Goal: Task Accomplishment & Management: Use online tool/utility

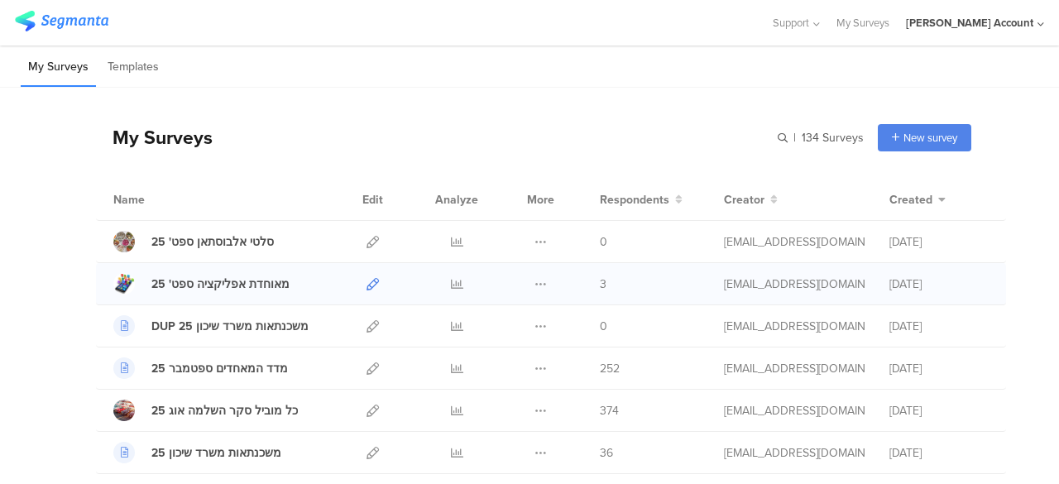
click at [367, 280] on icon at bounding box center [373, 284] width 12 height 12
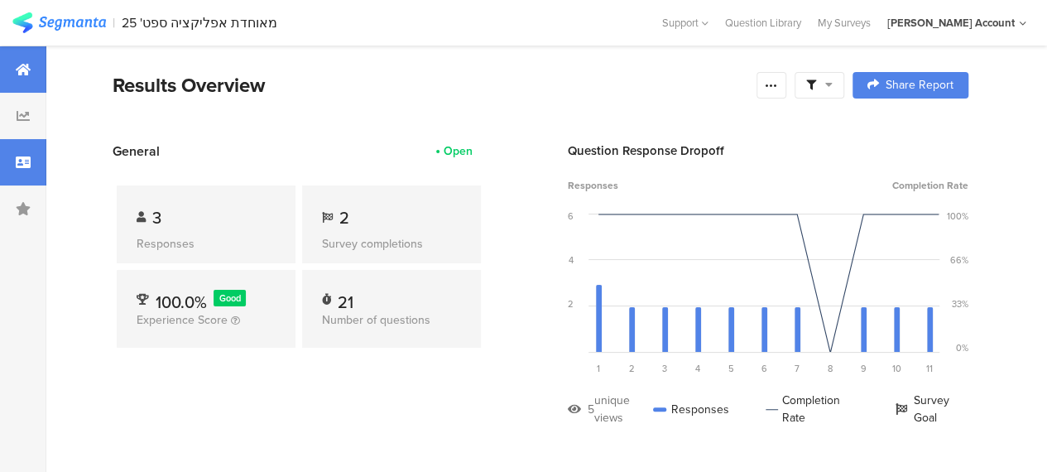
click at [33, 161] on div at bounding box center [23, 162] width 46 height 46
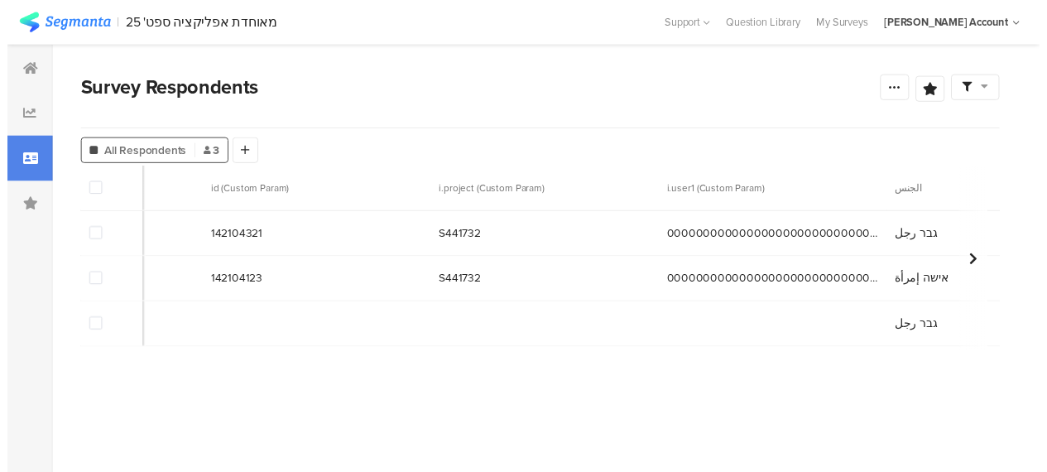
scroll to position [0, 550]
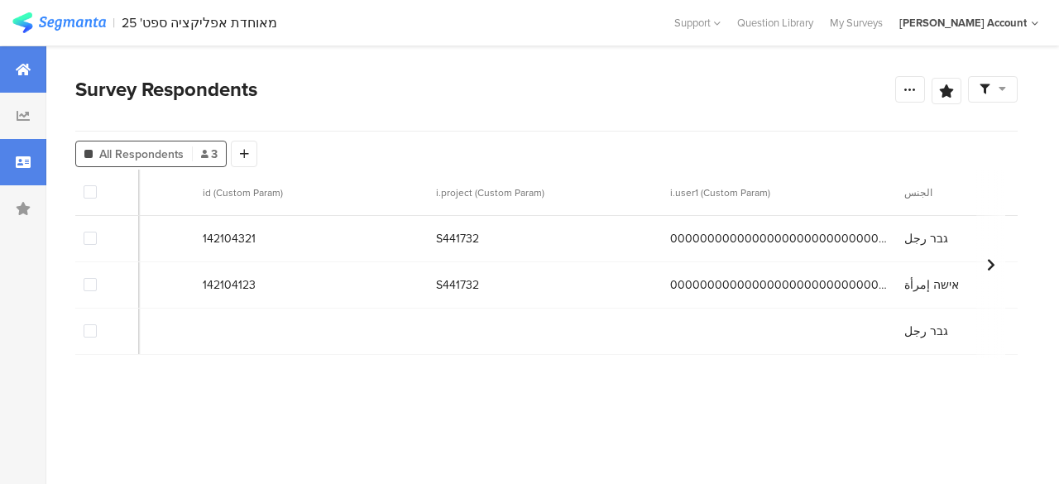
click at [24, 70] on icon at bounding box center [23, 69] width 15 height 13
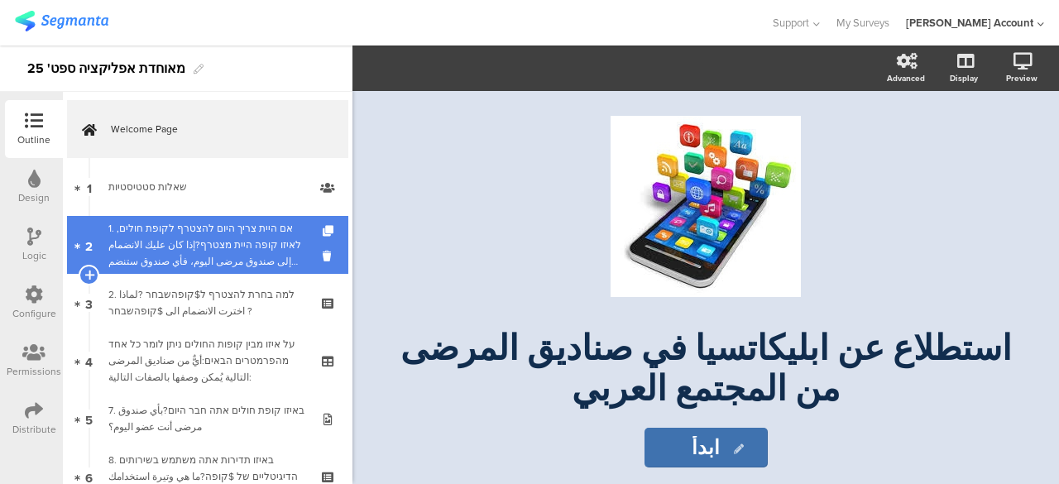
drag, startPoint x: 172, startPoint y: 185, endPoint x: 248, endPoint y: 230, distance: 88.7
click at [172, 185] on div "שאלות סטטיסטיות" at bounding box center [207, 187] width 198 height 17
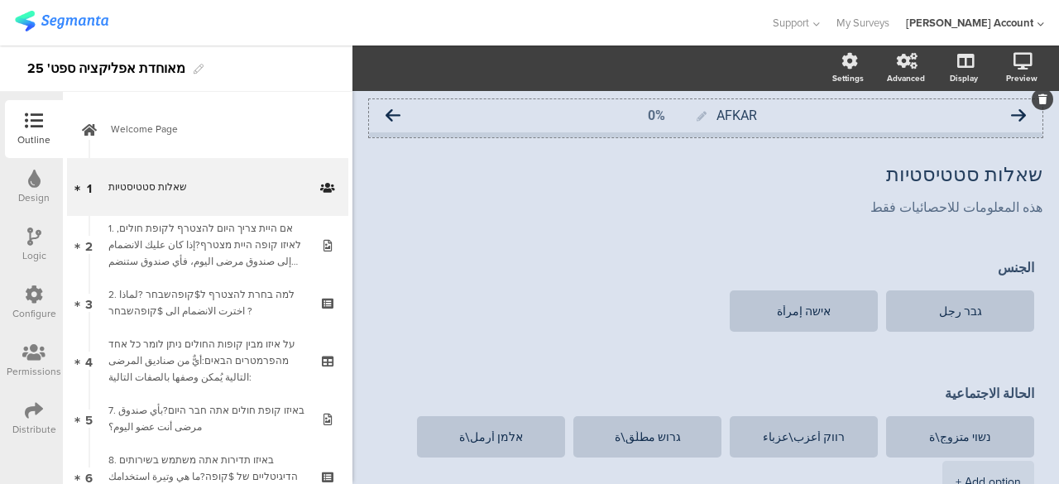
click at [395, 114] on icon at bounding box center [393, 115] width 15 height 15
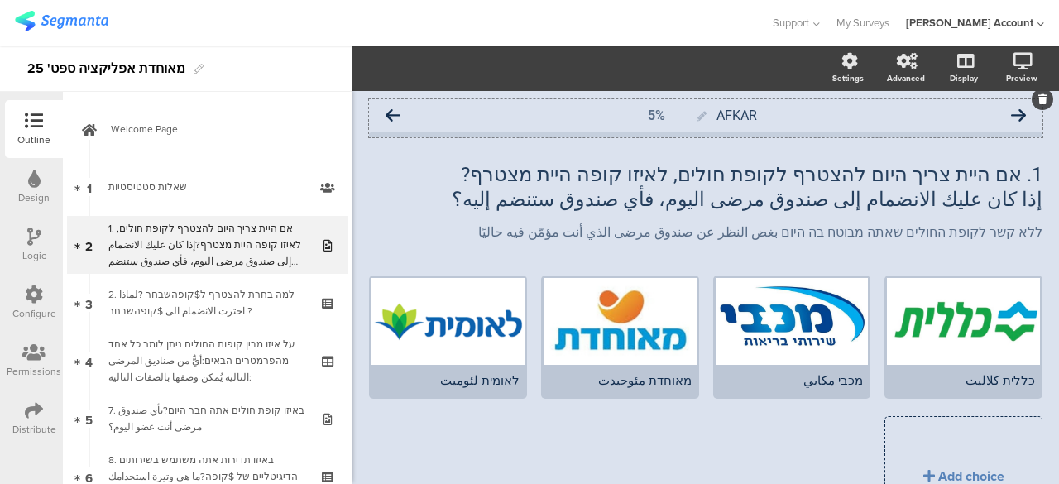
click at [397, 112] on icon at bounding box center [393, 115] width 15 height 15
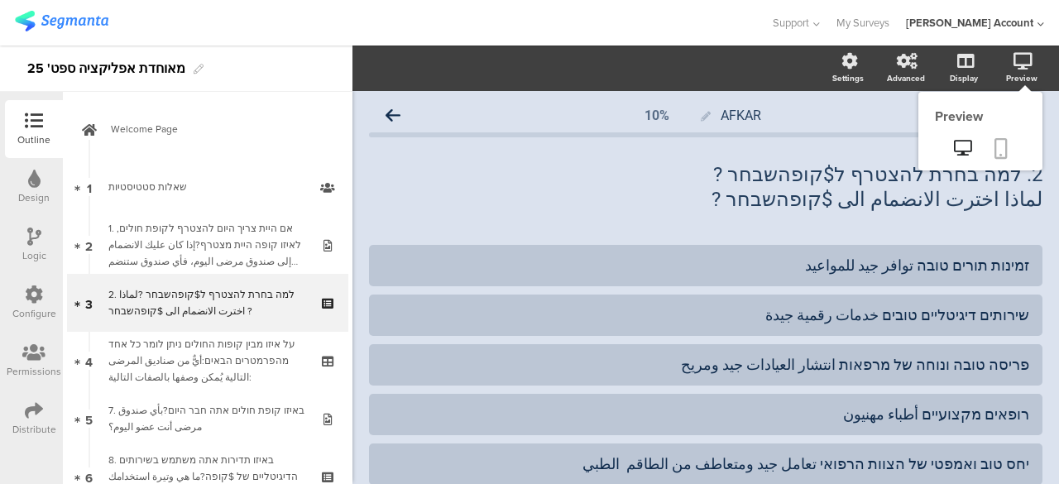
click at [995, 148] on icon at bounding box center [1001, 148] width 13 height 21
click at [954, 142] on icon at bounding box center [962, 148] width 17 height 16
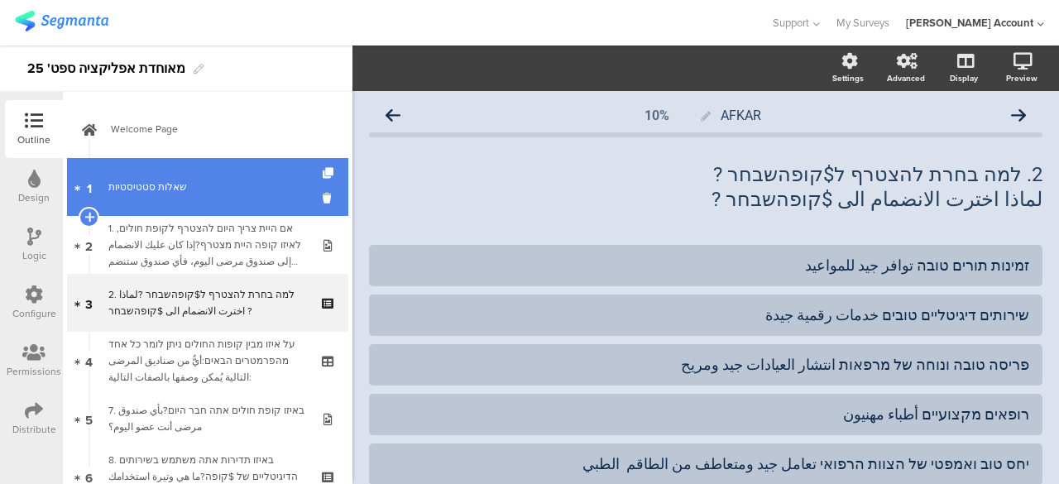
click at [207, 194] on div "שאלות סטטיסטיות" at bounding box center [207, 187] width 198 height 17
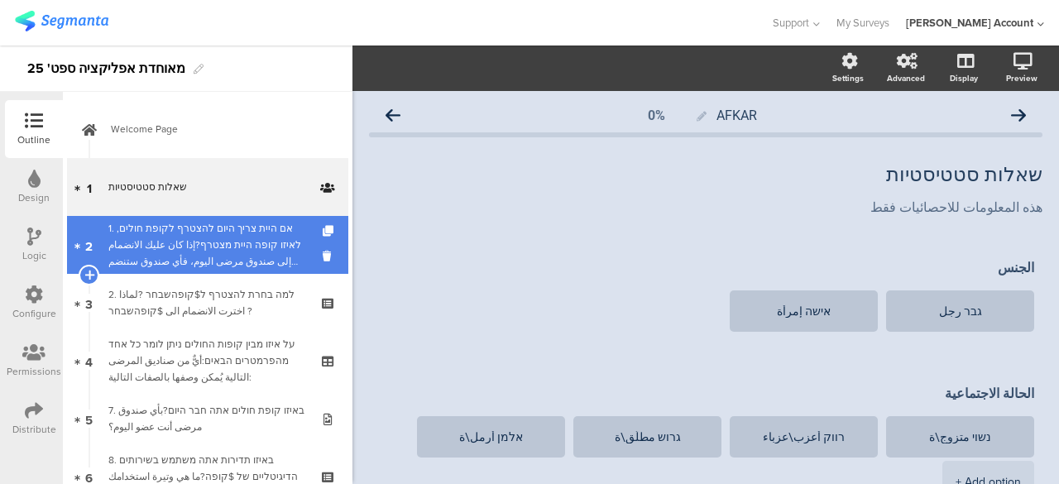
click at [242, 248] on div "1. אם היית צריך היום להצטרף לקופת חולים, לאיזו קופה היית מצטרף?إذا كان عليك الا…" at bounding box center [207, 245] width 198 height 50
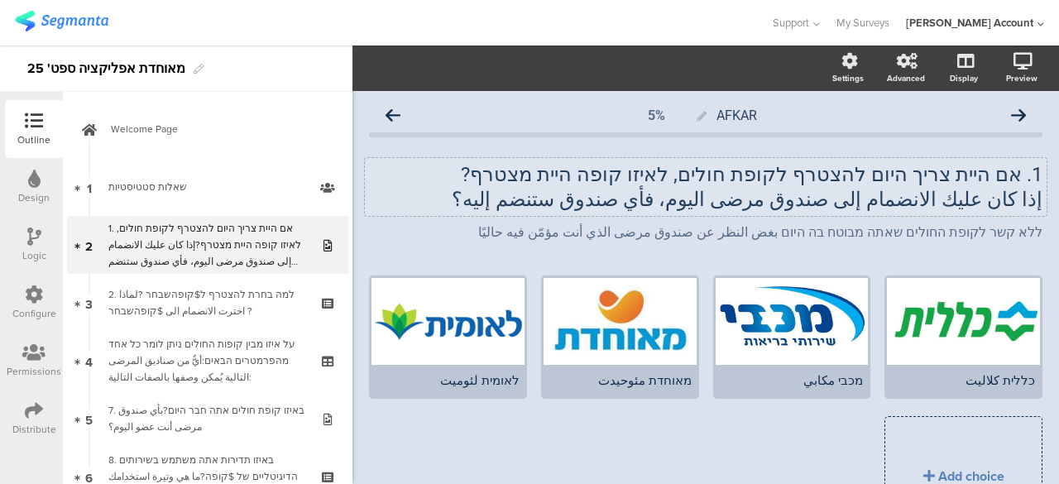
click at [924, 180] on p "1. אם היית צריך היום להצטרף לקופת חולים, לאיזו קופה היית מצטרף?" at bounding box center [706, 174] width 674 height 25
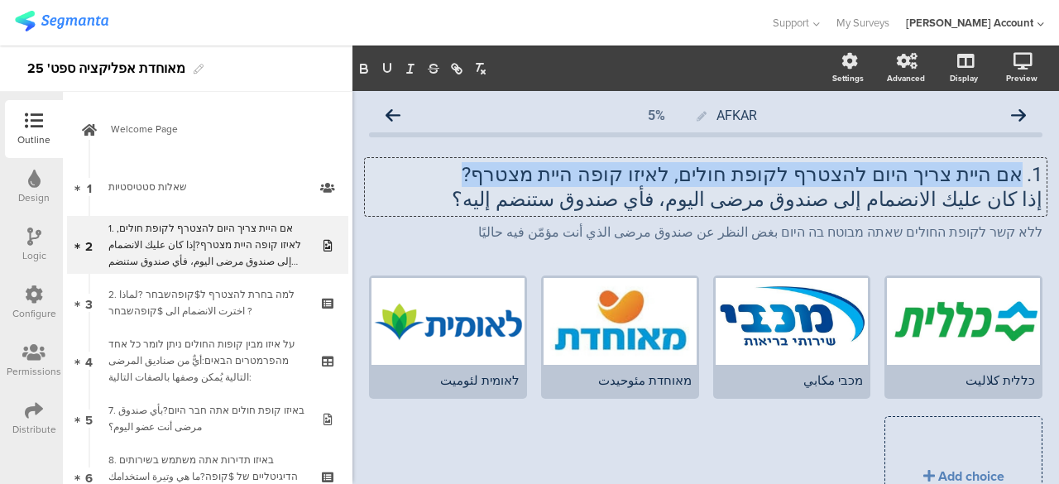
drag, startPoint x: 1008, startPoint y: 177, endPoint x: 526, endPoint y: 170, distance: 481.7
click at [526, 170] on p "1. אם היית צריך היום להצטרף לקופת חולים, לאיזו קופה היית מצטרף?" at bounding box center [706, 174] width 674 height 25
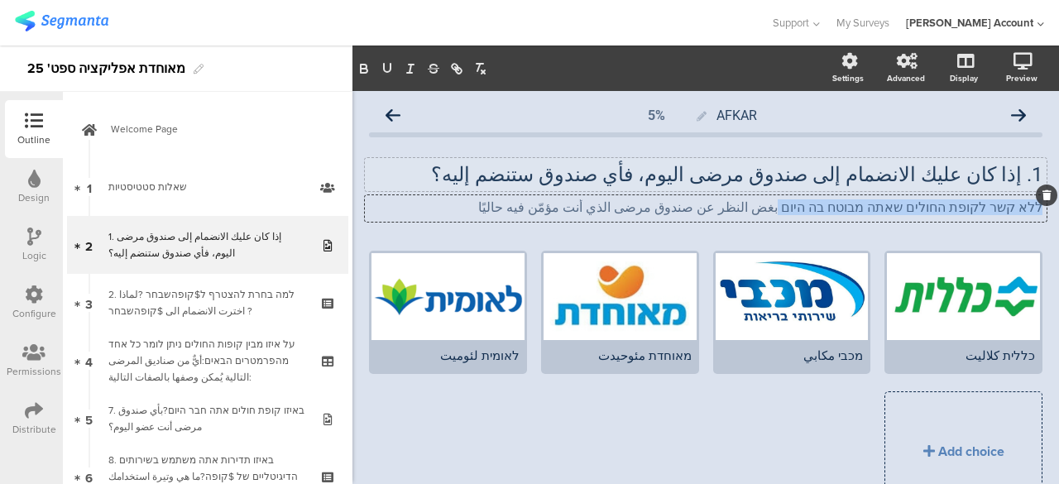
drag, startPoint x: 817, startPoint y: 208, endPoint x: 1038, endPoint y: 206, distance: 221.0
click at [1038, 206] on div "AFKAR 5% 1. إذا كان عليك الانضمام إلى صندوق مرضى اليوم، فأي صندوق ستنضم إليه؟ 1…" at bounding box center [706, 334] width 707 height 487
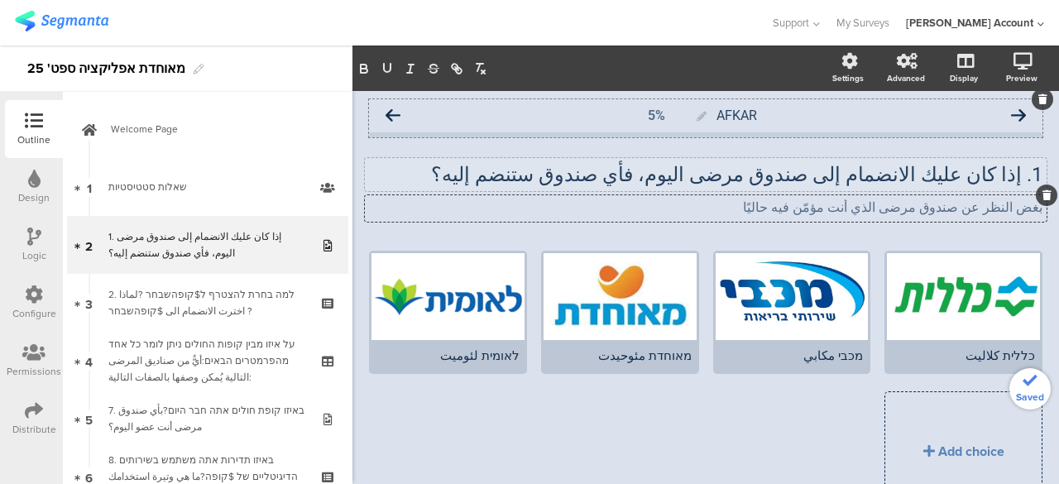
click at [399, 113] on icon at bounding box center [393, 115] width 15 height 15
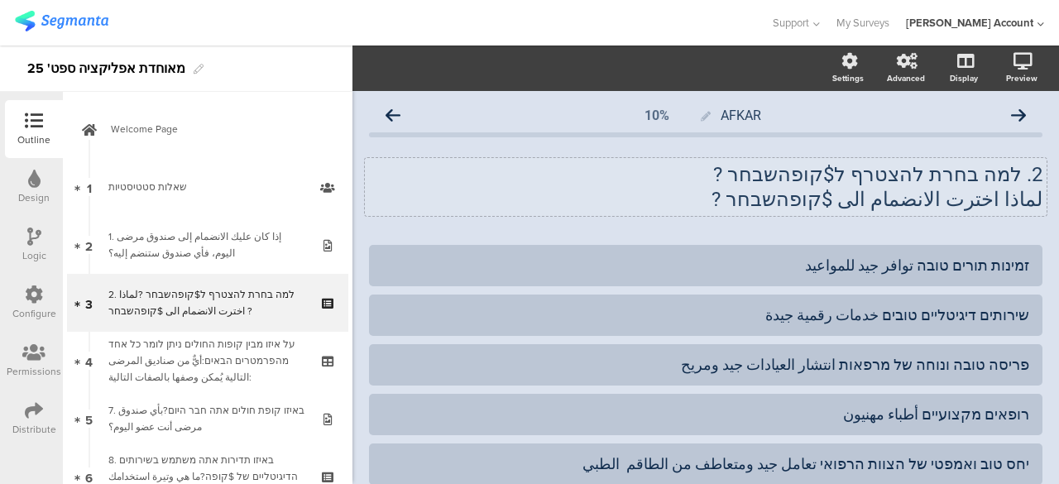
click at [935, 180] on div "2. למה בחרת להצטרף ל$קופהשבחר ? لماذا اخترت الانضمام الى $קופהשבחר ? 2. למה בחר…" at bounding box center [706, 187] width 682 height 58
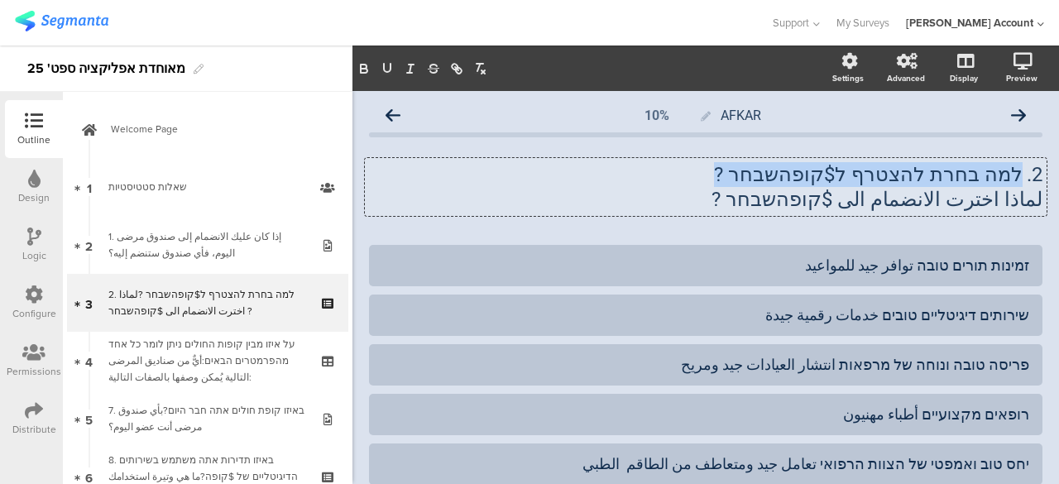
drag, startPoint x: 1009, startPoint y: 173, endPoint x: 694, endPoint y: 175, distance: 314.5
click at [694, 175] on p "2. למה בחרת להצטרף ל$קופהשבחר ?" at bounding box center [706, 174] width 674 height 25
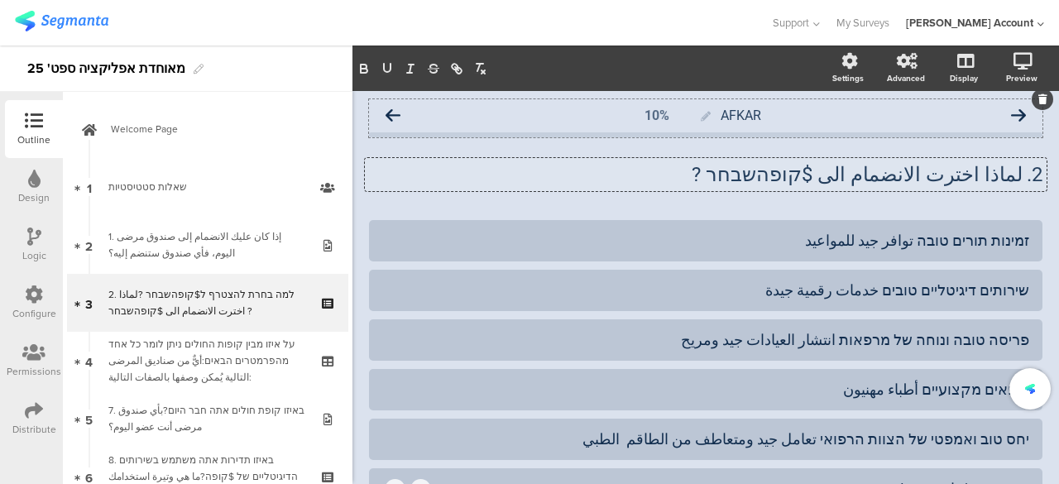
click at [392, 115] on icon at bounding box center [393, 115] width 15 height 15
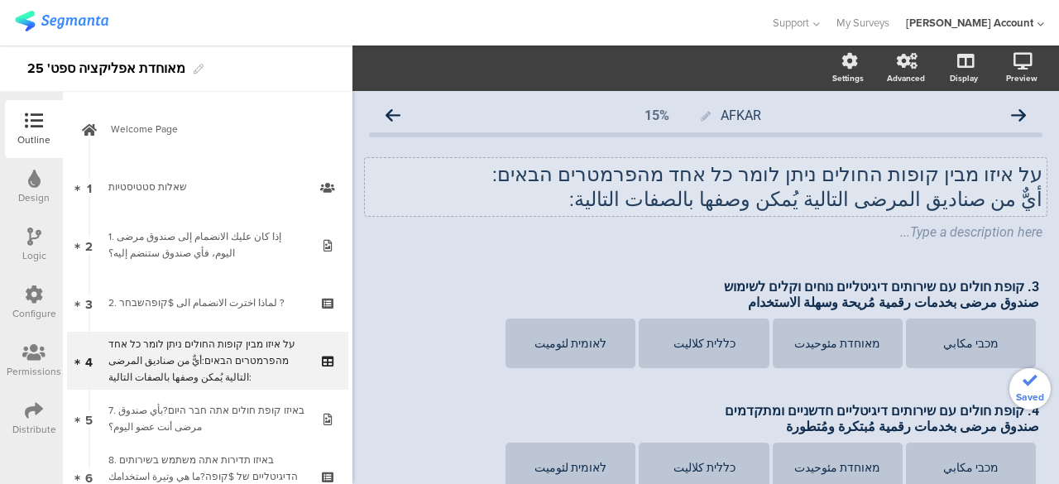
click at [945, 167] on div "על איזו מבין קופות החולים ניתן לומר כל אחד מהפרמטרים הבאים: أيٌّ من صناديق المر…" at bounding box center [706, 187] width 682 height 58
drag, startPoint x: 1029, startPoint y: 173, endPoint x: 589, endPoint y: 173, distance: 440.3
click at [589, 173] on div "על איזו מבין קופות החולים ניתן לומר כל אחד מהפרמטרים הבאים: أيٌّ من صناديق المر…" at bounding box center [706, 187] width 682 height 58
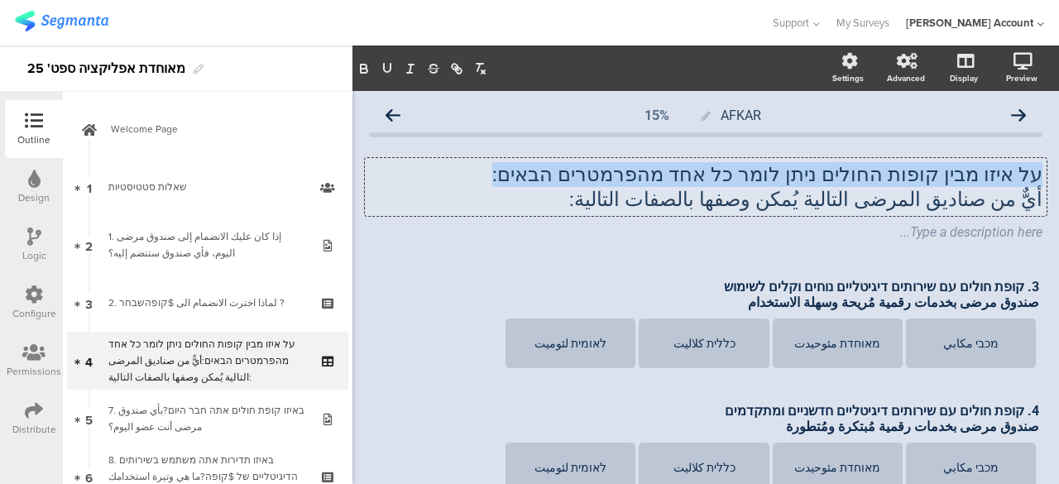
drag, startPoint x: 584, startPoint y: 175, endPoint x: 1029, endPoint y: 173, distance: 445.2
click at [1029, 173] on div "על איזו מבין קופות החולים ניתן לומר כל אחד מהפרמטרים הבאים: أيٌّ من صناديق المر…" at bounding box center [706, 187] width 682 height 58
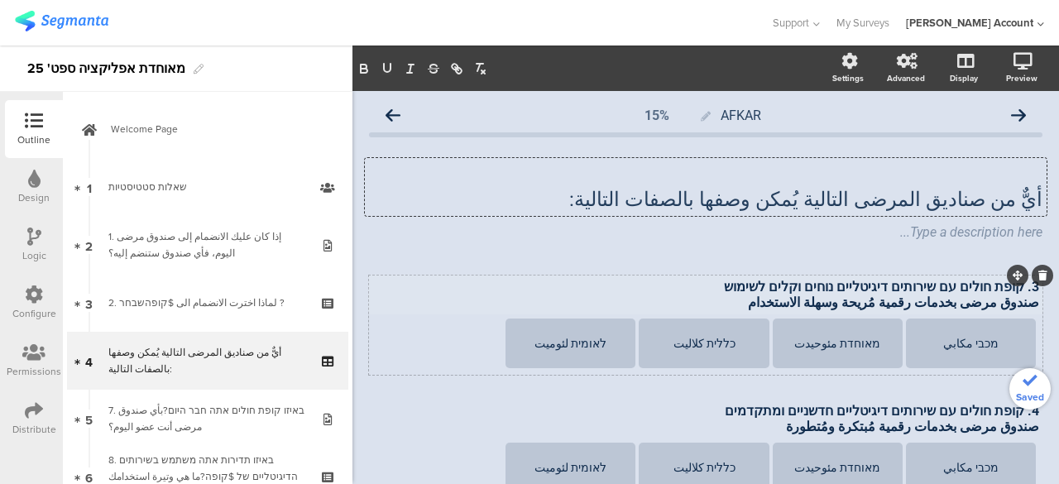
click at [759, 295] on div "3. קופת חולים עם שירותים דיגיטליים נוחים וקלים לשימוש صندوق مرضى بخدمات رقمية م…" at bounding box center [705, 295] width 675 height 40
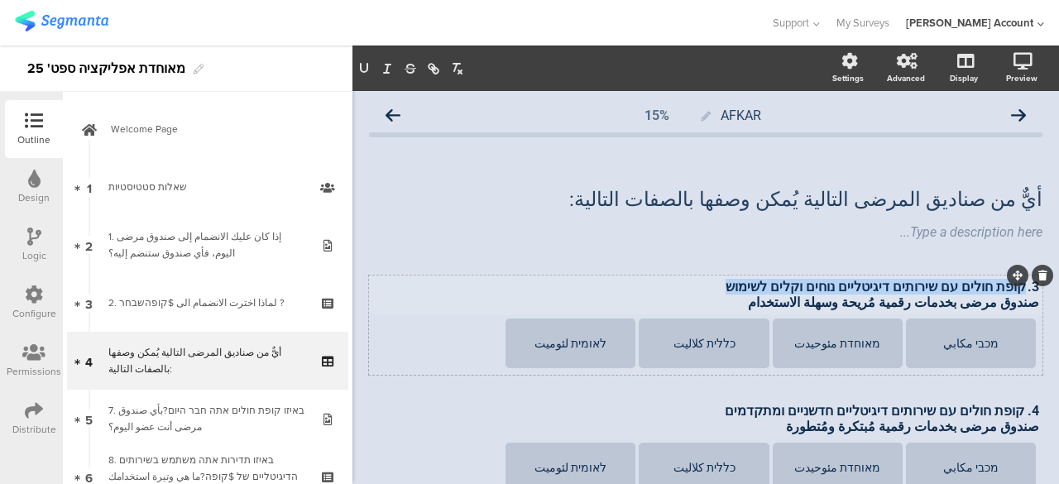
drag, startPoint x: 740, startPoint y: 289, endPoint x: 1013, endPoint y: 290, distance: 273.1
click at [1013, 290] on p "3. קופת חולים עם שירותים דיגיטליים נוחים וקלים לשימוש" at bounding box center [705, 287] width 667 height 16
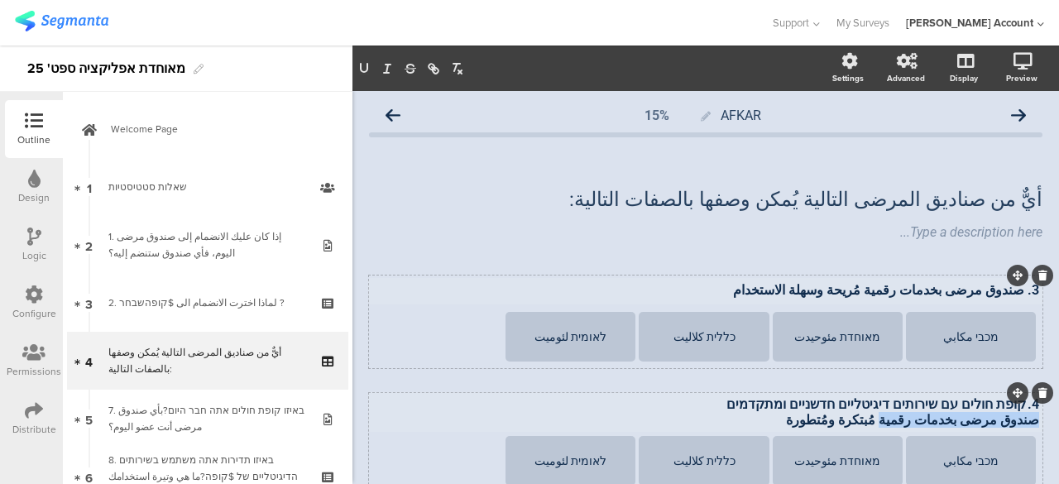
drag, startPoint x: 745, startPoint y: 408, endPoint x: 900, endPoint y: 415, distance: 154.9
click at [900, 415] on div "4. קופת חולים עם שירותים דיגיטליים חדשניים ומתקדמים صندوق مرضى بخدمات رقمية مُب…" at bounding box center [705, 412] width 675 height 40
click at [1010, 405] on p "4. קופת חולים עם שירותים דיגיטליים חדשניים ומתקדמים" at bounding box center [705, 404] width 667 height 16
drag, startPoint x: 1012, startPoint y: 405, endPoint x: 732, endPoint y: 408, distance: 280.6
click at [731, 408] on p "4. קופת חולים עם שירותים דיגיטליים חדשניים ומתקדמים" at bounding box center [705, 404] width 667 height 16
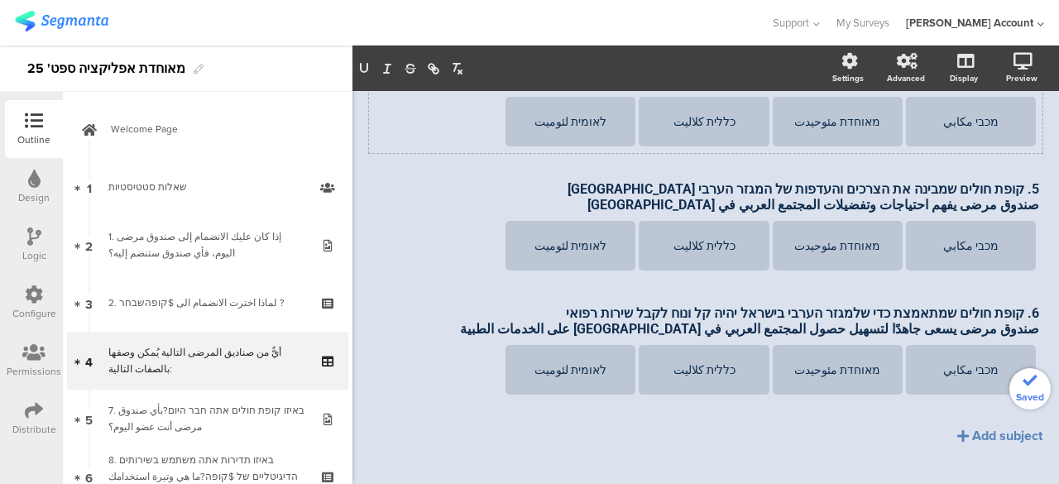
scroll to position [334, 0]
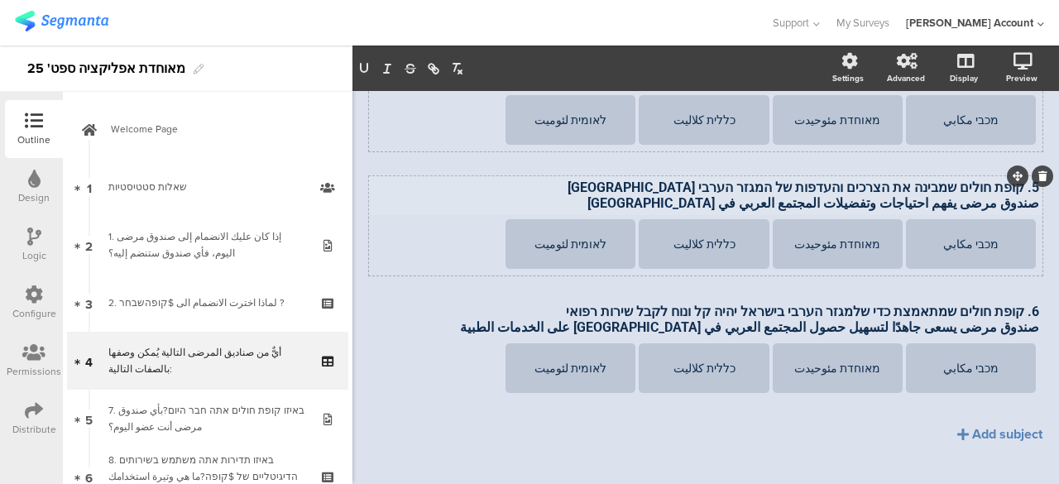
click at [689, 188] on div "5. קופת חולים שמבינה את הצרכים והעדפות של המגזר הערבי בישראל صندوق مرضى يفهم اح…" at bounding box center [705, 195] width 675 height 40
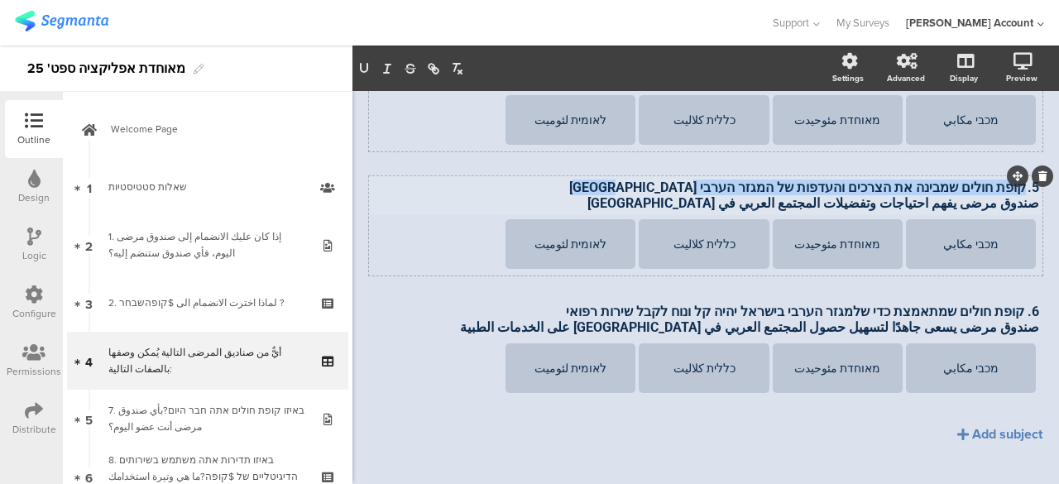
drag, startPoint x: 692, startPoint y: 189, endPoint x: 1012, endPoint y: 189, distance: 320.3
click at [1012, 189] on p "5. קופת חולים שמבינה את הצרכים והעדפות של המגזר הערבי בישראל" at bounding box center [705, 188] width 667 height 16
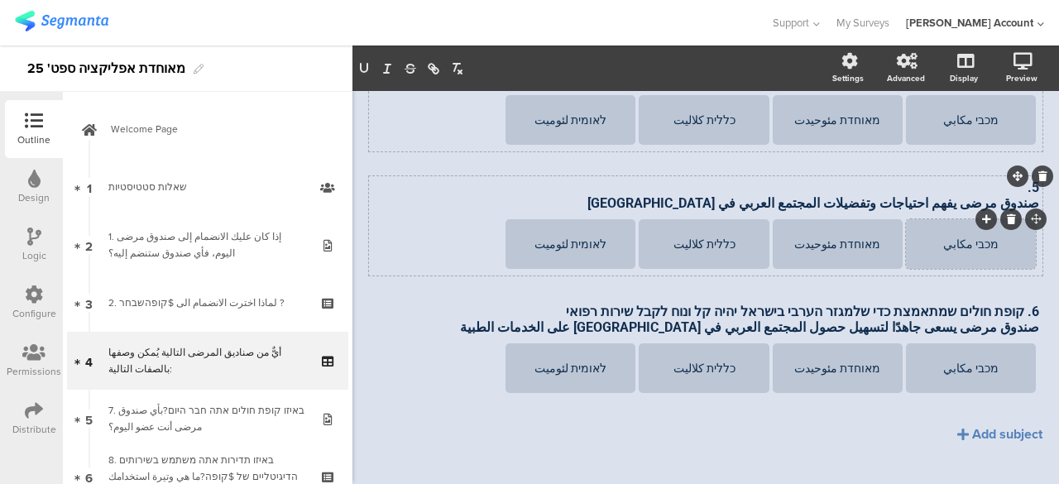
scroll to position [338, 0]
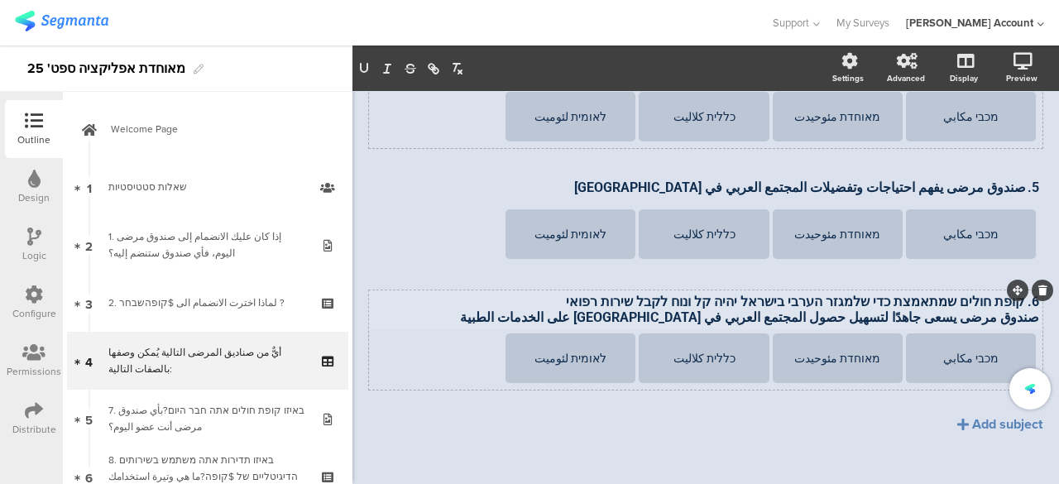
click at [754, 299] on div "6. קופת חולים שמתאמצת כדי שלמגזר הערבי בישראל יהיה קל ונוח לקבל שירות רפואי صند…" at bounding box center [705, 310] width 675 height 40
click at [754, 299] on p "6. קופת חולים שמתאמצת כדי שלמגזר הערבי בישראל יהיה קל ונוח לקבל שירות רפואי" at bounding box center [705, 302] width 667 height 16
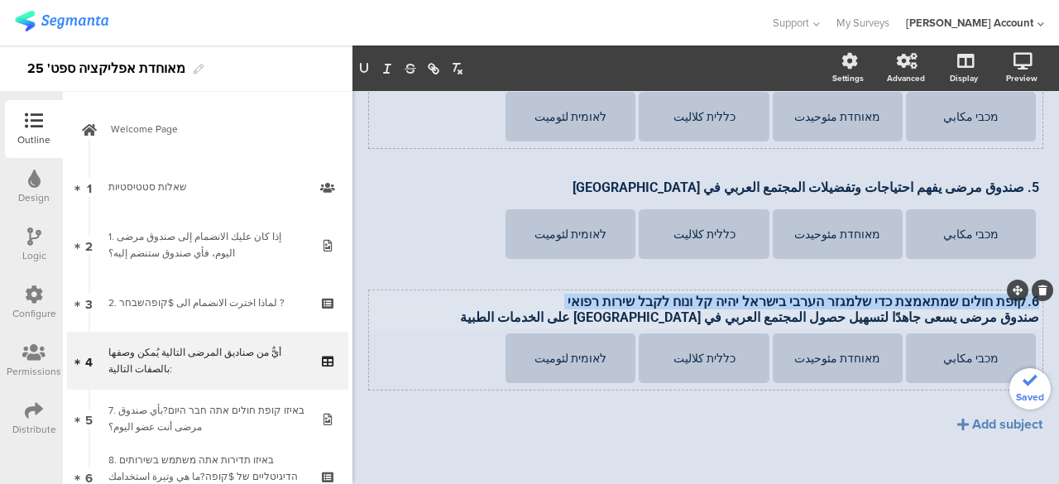
click at [754, 299] on p "6. קופת חולים שמתאמצת כדי שלמגזר הערבי בישראל יהיה קל ונוח לקבל שירות רפואי" at bounding box center [705, 302] width 667 height 16
click at [755, 300] on p "6. קופת חולים שמתאמצת כדי שלמגזר הערבי בישראל יהיה קל ונוח לקבל שירות רפואי" at bounding box center [705, 302] width 667 height 16
click at [664, 304] on p "6. קופת חולים שמתאמצת כדי שלמגזר הערבי בישראל יהיה קל ונוח לקבל שירות רפואי" at bounding box center [705, 302] width 667 height 16
drag, startPoint x: 613, startPoint y: 303, endPoint x: 1012, endPoint y: 301, distance: 398.9
click at [1012, 301] on p "6. קופת חולים שמתאמצת כדי שלמגזר הערבי בישראל יהיה קל ונוח לקבל שירות רפואי" at bounding box center [705, 302] width 667 height 16
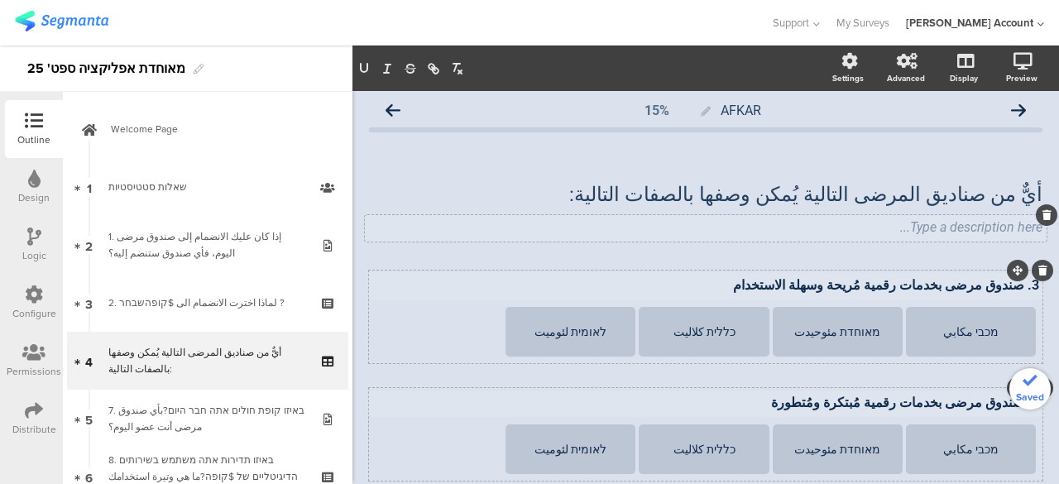
scroll to position [0, 0]
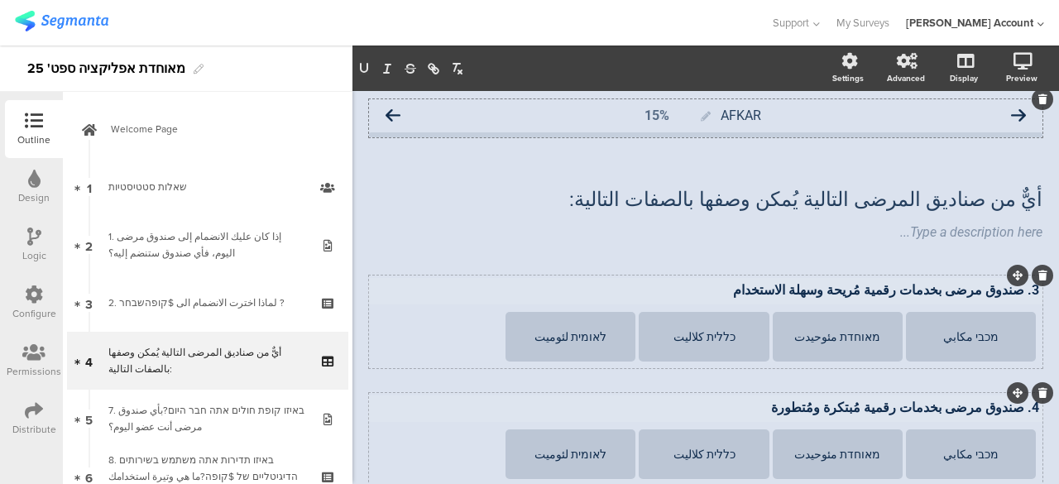
click at [395, 115] on icon at bounding box center [393, 115] width 15 height 15
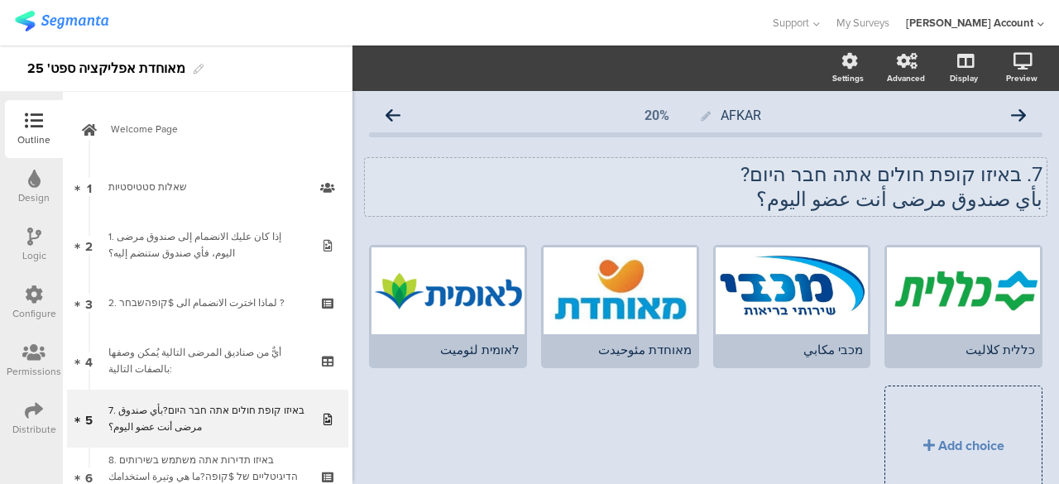
click at [935, 176] on p "7. באיזו קופת חולים אתה חבר היום?" at bounding box center [706, 174] width 674 height 25
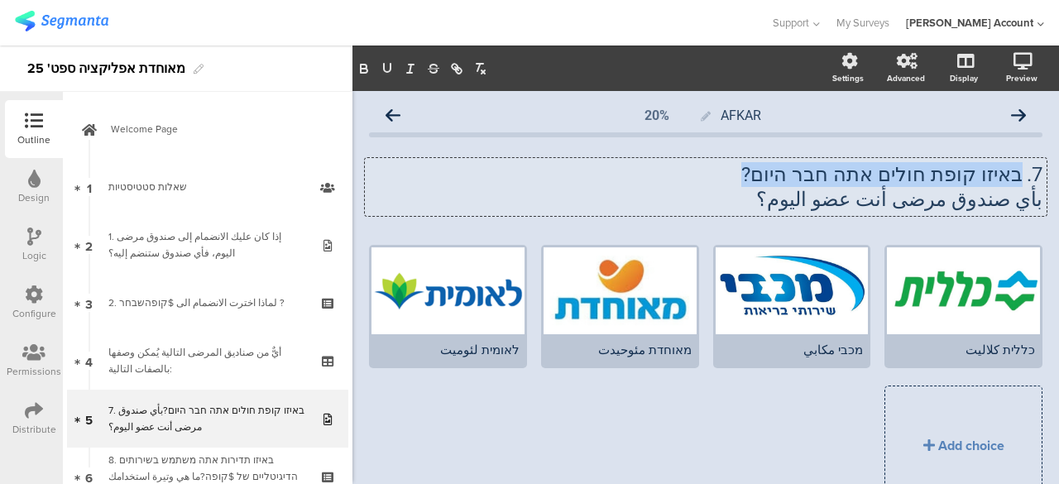
drag, startPoint x: 1010, startPoint y: 177, endPoint x: 722, endPoint y: 167, distance: 289.0
click at [722, 167] on p "7. באיזו קופת חולים אתה חבר היום?" at bounding box center [706, 174] width 674 height 25
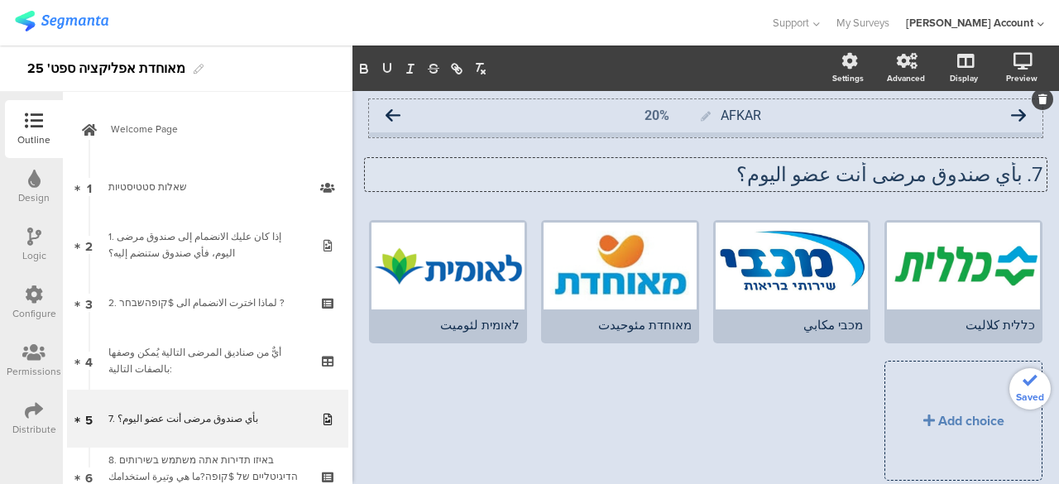
click at [400, 114] on icon at bounding box center [393, 115] width 15 height 15
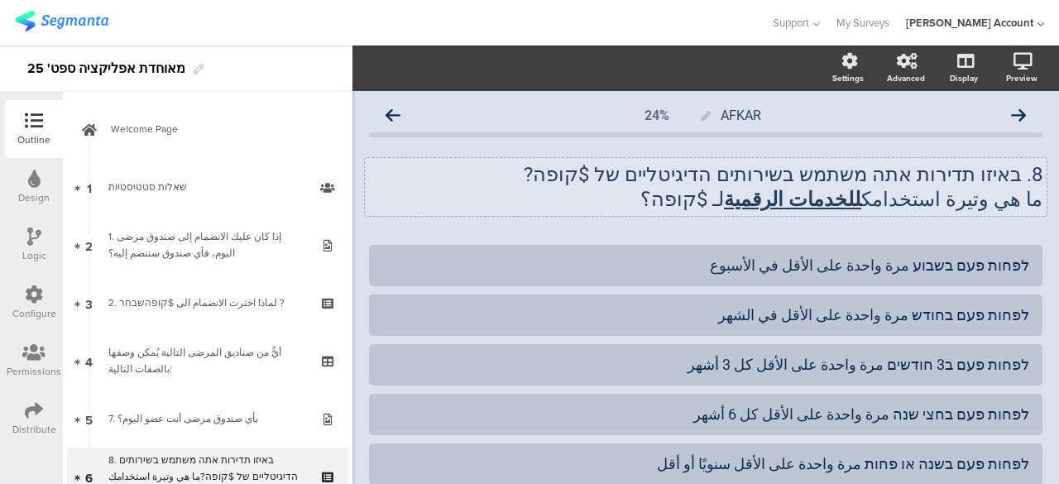
click at [783, 175] on div "8. באיזו תדירות אתה משתמש בשירותים הדיגיטליים של $קופה? ما هي وتيرة استخدامك لل…" at bounding box center [706, 187] width 682 height 58
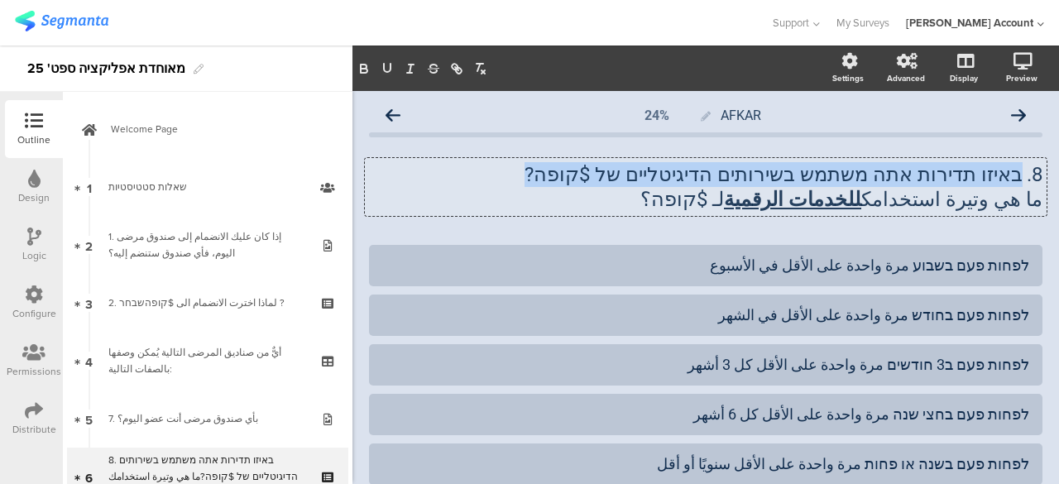
drag, startPoint x: 1010, startPoint y: 175, endPoint x: 566, endPoint y: 171, distance: 443.6
click at [566, 171] on p "8. באיזו תדירות אתה משתמש בשירותים הדיגיטליים של $קופה?" at bounding box center [706, 174] width 674 height 25
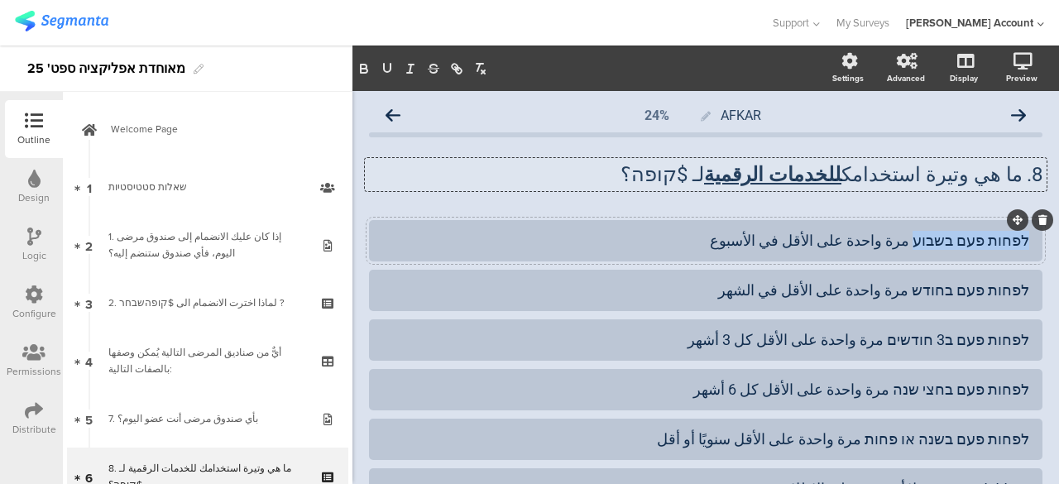
drag, startPoint x: 922, startPoint y: 242, endPoint x: 969, endPoint y: 271, distance: 55.4
click at [1023, 242] on div "לפחות פעם בשבוע مرة واحدة على الأقل في الأسبوع" at bounding box center [706, 240] width 674 height 41
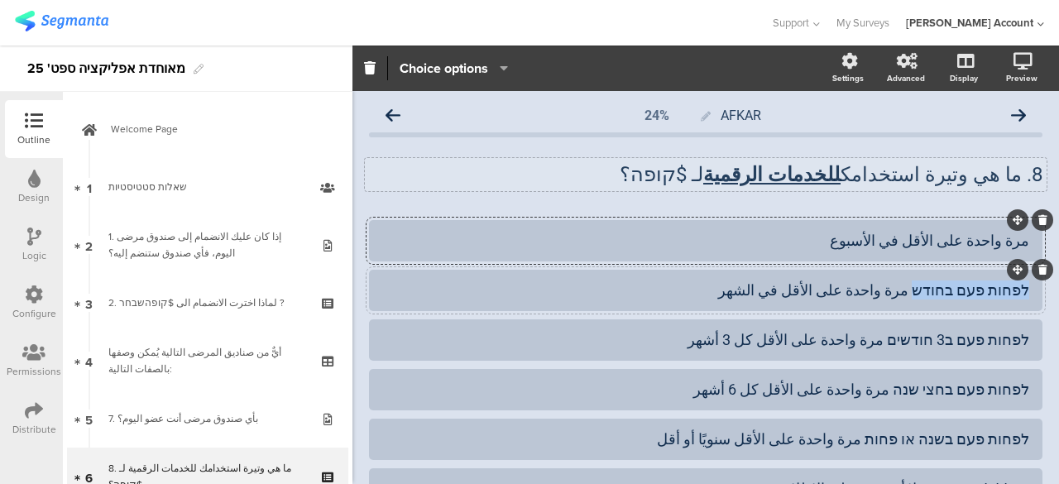
drag, startPoint x: 923, startPoint y: 292, endPoint x: 1016, endPoint y: 294, distance: 93.5
click at [1016, 293] on div "לפחות פעם בחודש مرة واحدة على الأقل في الشهر" at bounding box center [706, 290] width 674 height 41
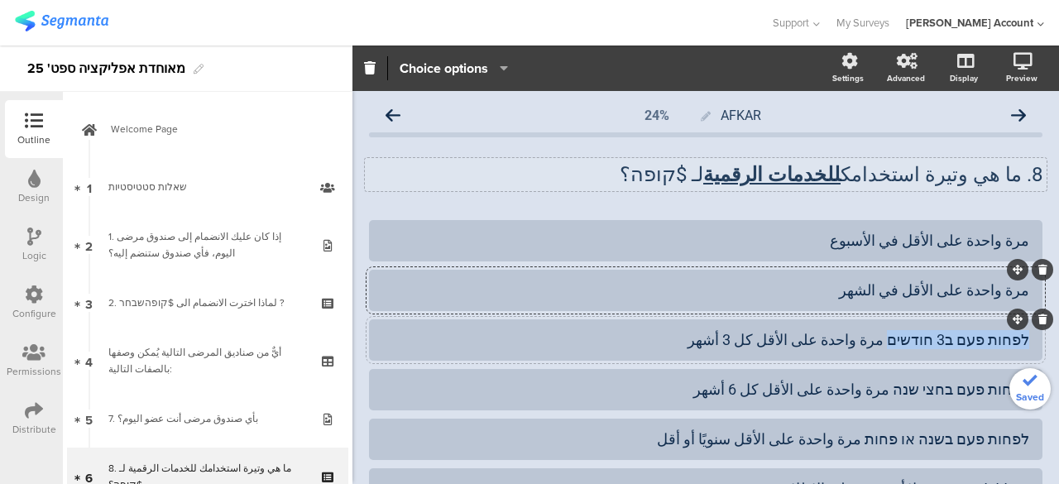
drag, startPoint x: 899, startPoint y: 347, endPoint x: 1023, endPoint y: 348, distance: 124.1
click at [1023, 348] on div "לפחות פעם ב3 חודשים مرة واحدة على الأقل كل 3 أشهر" at bounding box center [706, 339] width 674 height 41
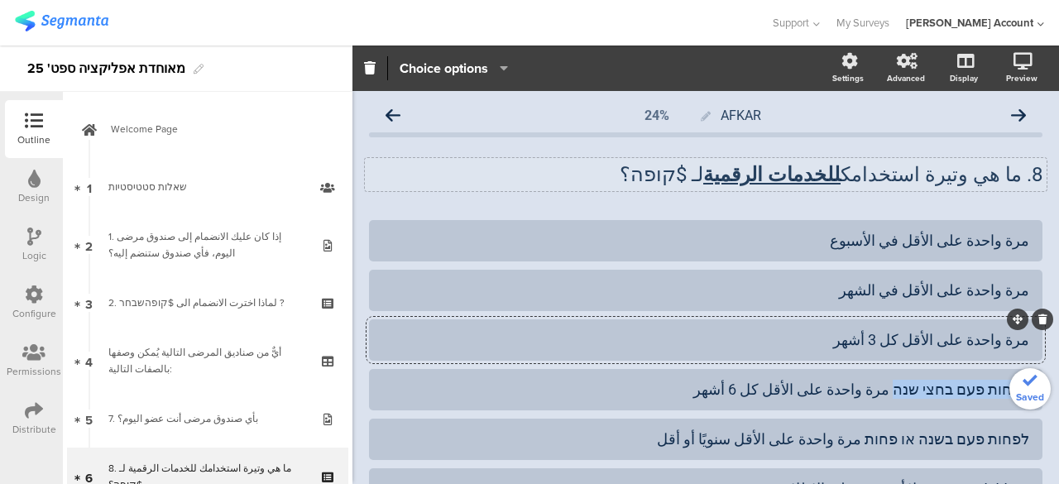
drag, startPoint x: 909, startPoint y: 393, endPoint x: 1023, endPoint y: 393, distance: 114.2
click at [1023, 393] on div "Saved Support Help Center Live Chat My Surveys hisham Jubran Account ACCOUNTS h…" at bounding box center [529, 242] width 1059 height 484
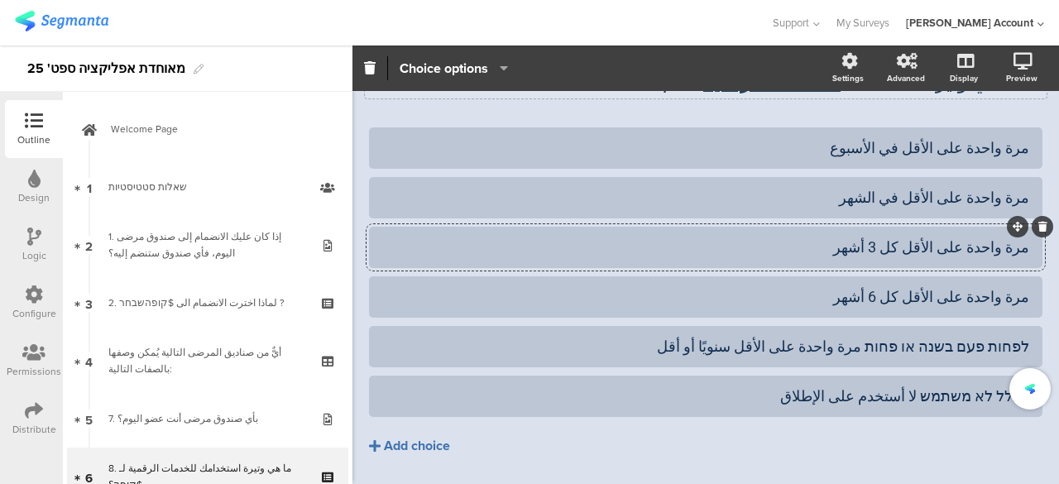
scroll to position [141, 0]
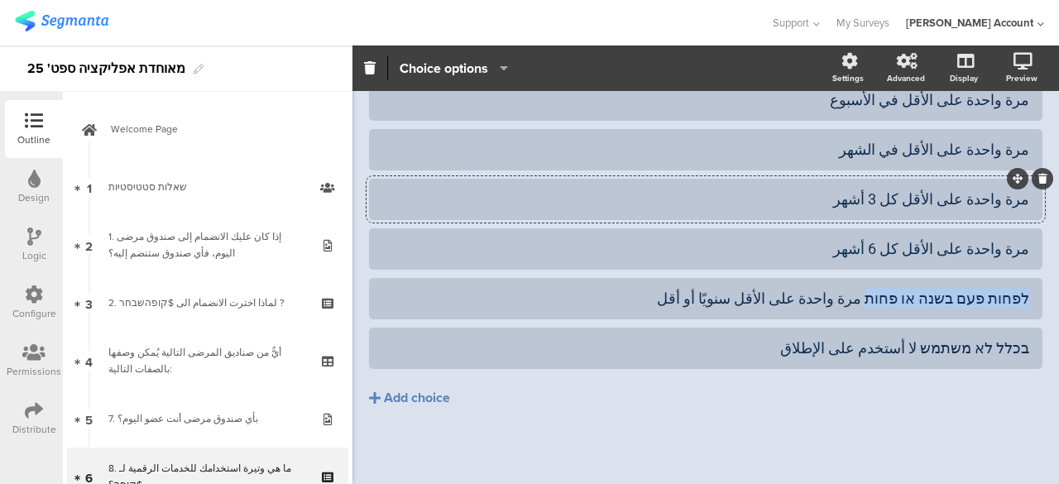
drag, startPoint x: 885, startPoint y: 297, endPoint x: 1049, endPoint y: 303, distance: 164.8
click at [1049, 303] on div "Pin in place Exclusive answer Allow commenting Choice options Settings Advanced…" at bounding box center [706, 265] width 707 height 439
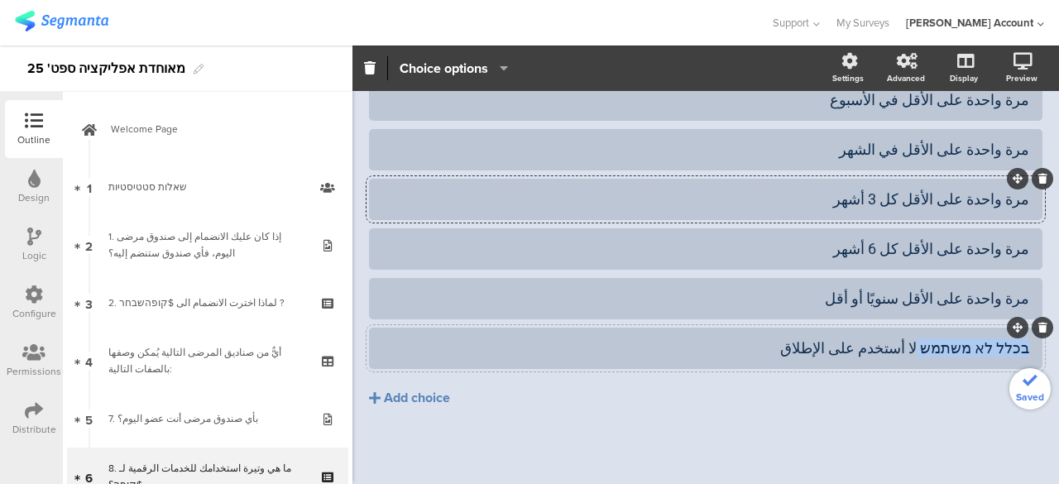
drag, startPoint x: 927, startPoint y: 348, endPoint x: 963, endPoint y: 348, distance: 36.4
click at [1043, 347] on div "AFKAR 24% 8. ما هي وتيرة استخدامك للخدمات الرقمية لـ $קופה؟ 8. ما هي وتيرة استخ…" at bounding box center [706, 217] width 707 height 535
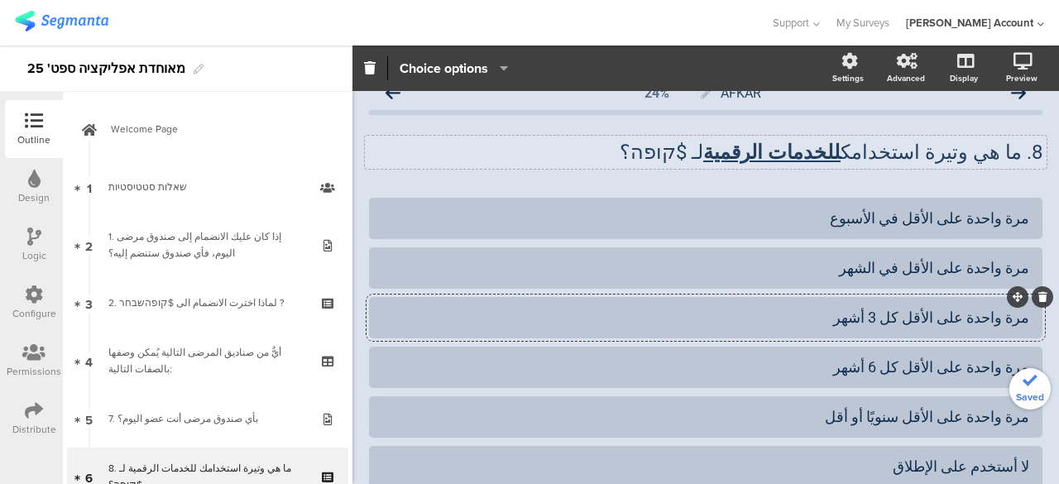
scroll to position [0, 0]
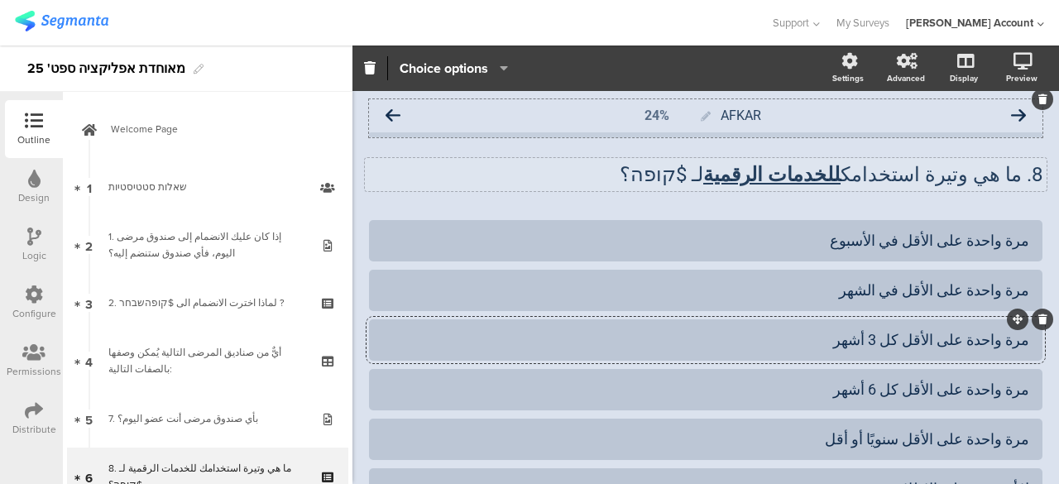
click at [389, 112] on icon at bounding box center [393, 115] width 15 height 15
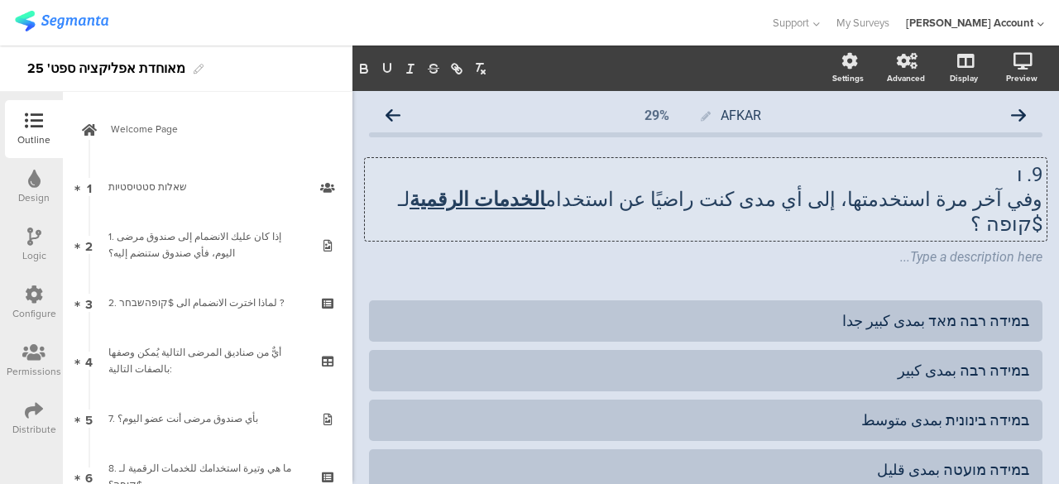
drag, startPoint x: 1006, startPoint y: 175, endPoint x: 521, endPoint y: 198, distance: 485.5
click at [521, 198] on div "9. ובפעם האחרונה שהשתמשת, באיזו מידה היית שבע רצון מהשימוש בשירותים הדיגיטליים …" at bounding box center [706, 199] width 682 height 83
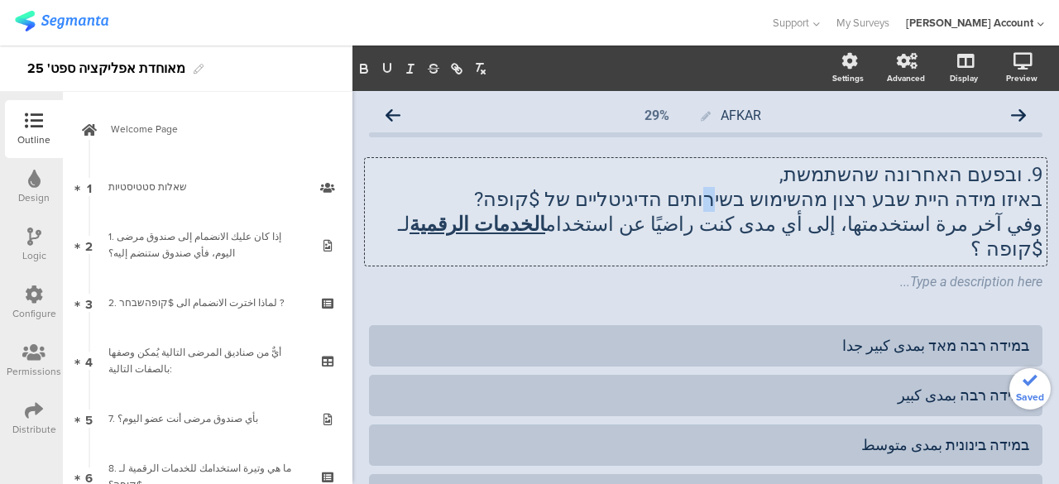
drag, startPoint x: 751, startPoint y: 199, endPoint x: 725, endPoint y: 210, distance: 27.8
click at [746, 201] on p "באיזו מידה היית שבע רצון מהשימוש בשירותים הדיגיטליים של $קופה?" at bounding box center [706, 199] width 674 height 25
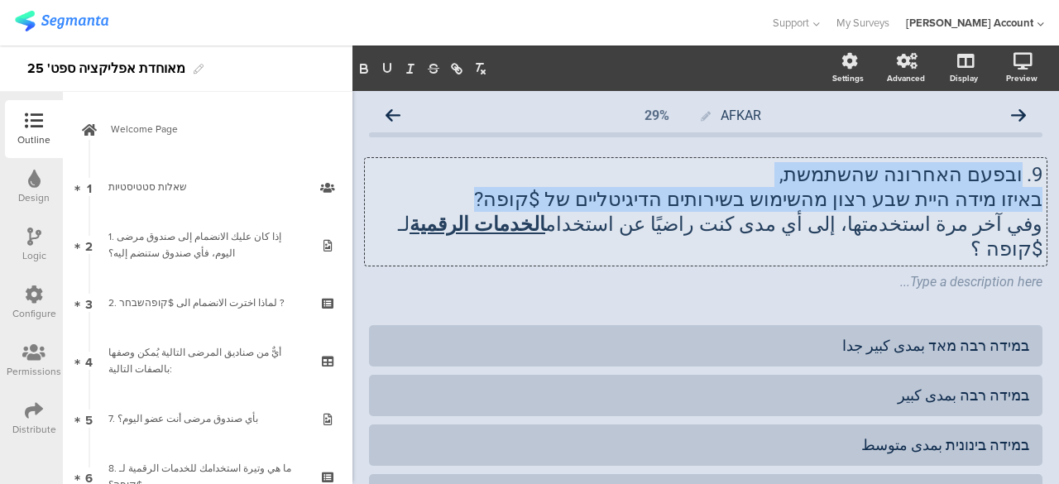
drag, startPoint x: 535, startPoint y: 203, endPoint x: 1011, endPoint y: 176, distance: 476.6
click at [1011, 176] on div "9. ובפעם האחרונה שהשתמשת, באיזו מידה היית שבע רצון מהשימוש בשירותים הדיגיטליים …" at bounding box center [706, 211] width 674 height 99
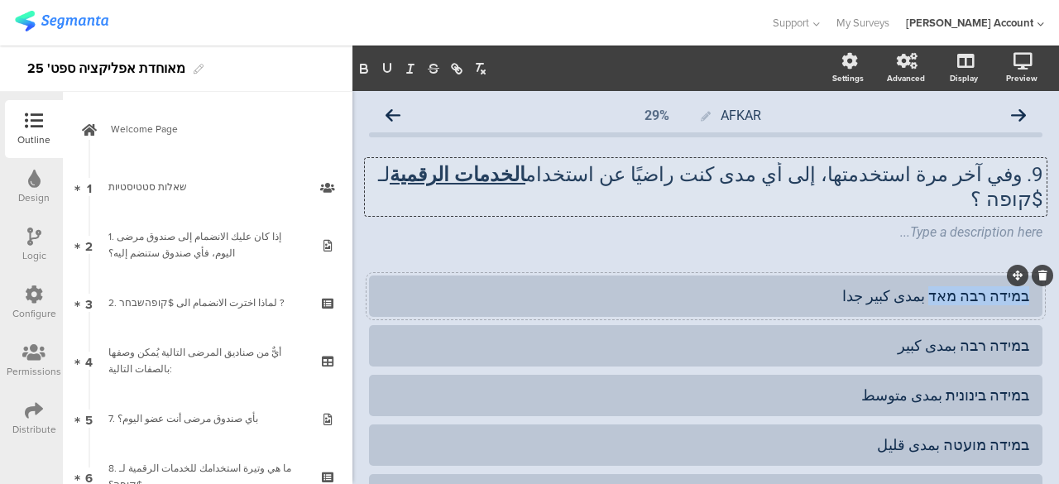
drag, startPoint x: 937, startPoint y: 275, endPoint x: 1023, endPoint y: 282, distance: 86.4
click at [1026, 277] on div "במידה רבה מאד بمدى كبير جدا" at bounding box center [706, 296] width 674 height 41
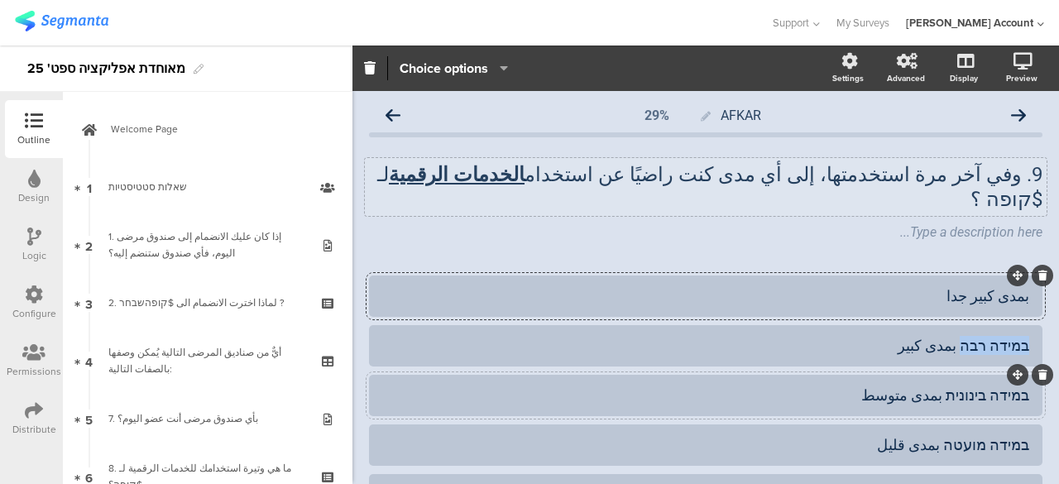
drag, startPoint x: 962, startPoint y: 324, endPoint x: 1005, endPoint y: 365, distance: 59.1
click at [1019, 325] on div "במידה רבה بمدى كبير" at bounding box center [706, 345] width 674 height 41
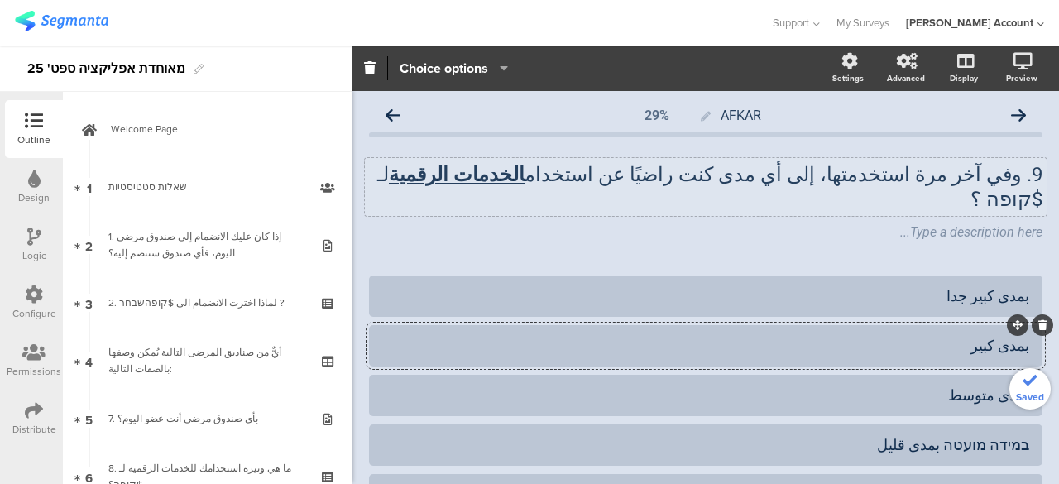
drag, startPoint x: 944, startPoint y: 377, endPoint x: 979, endPoint y: 383, distance: 35.4
click at [1018, 377] on div "Saved Support Help Center Live Chat My Surveys hisham Jubran Account ACCOUNTS h…" at bounding box center [529, 242] width 1059 height 484
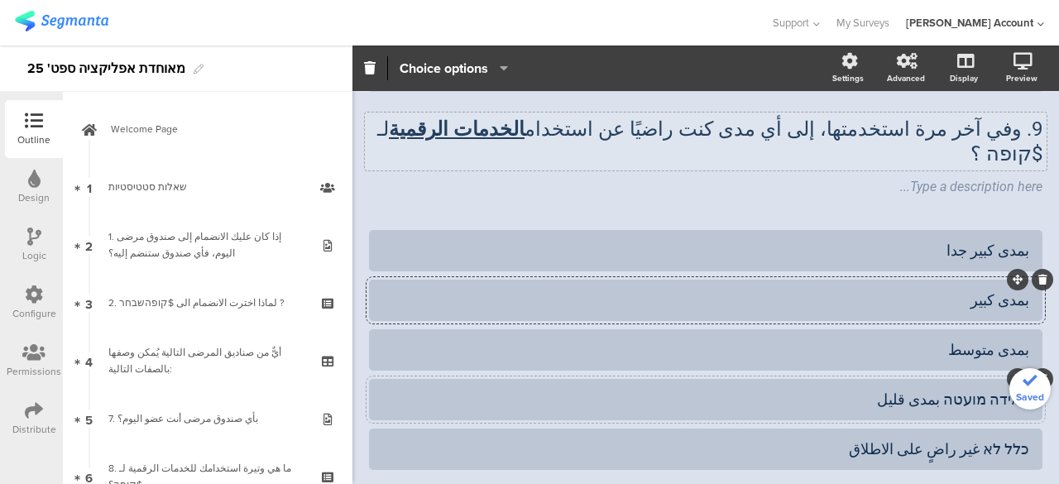
scroll to position [122, 0]
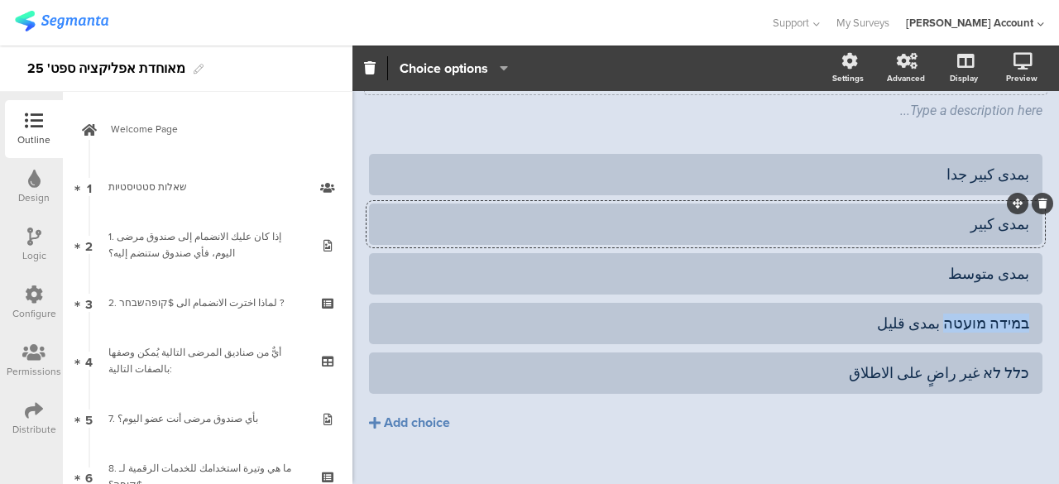
drag, startPoint x: 951, startPoint y: 304, endPoint x: 1014, endPoint y: 320, distance: 65.0
click at [1024, 309] on div "במידה מועטה بمدى قليل" at bounding box center [706, 323] width 674 height 41
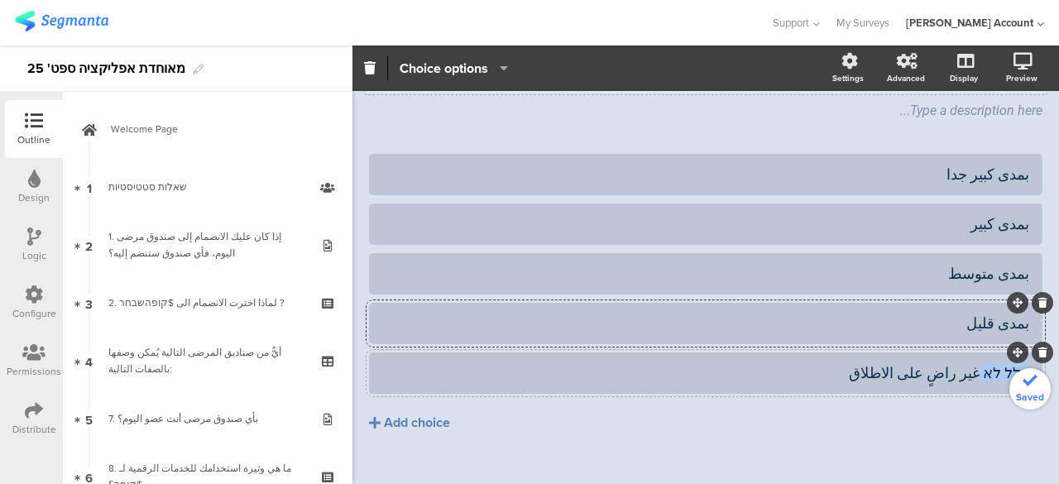
drag, startPoint x: 973, startPoint y: 350, endPoint x: 1019, endPoint y: 347, distance: 45.6
click at [1019, 353] on div "כלל לא غير راضٍ على الاطلاق" at bounding box center [706, 373] width 674 height 41
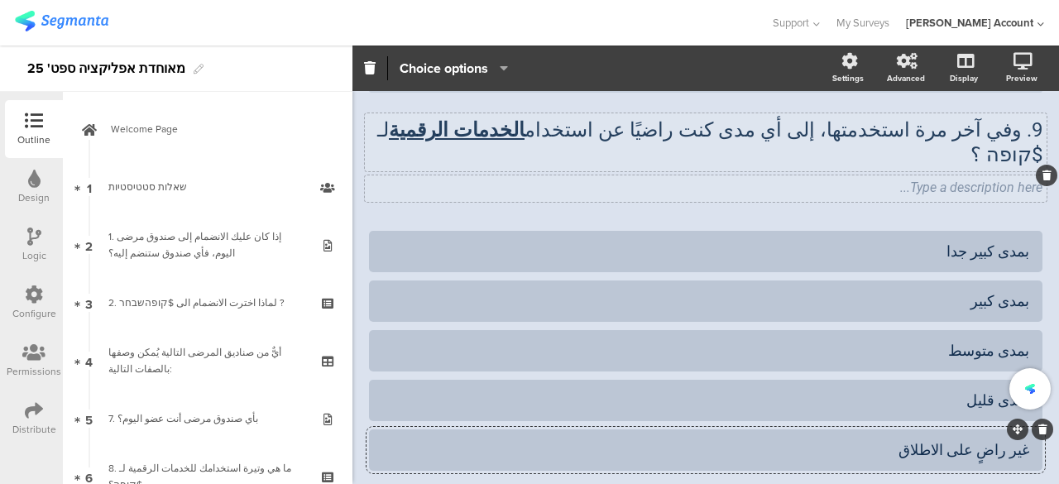
scroll to position [0, 0]
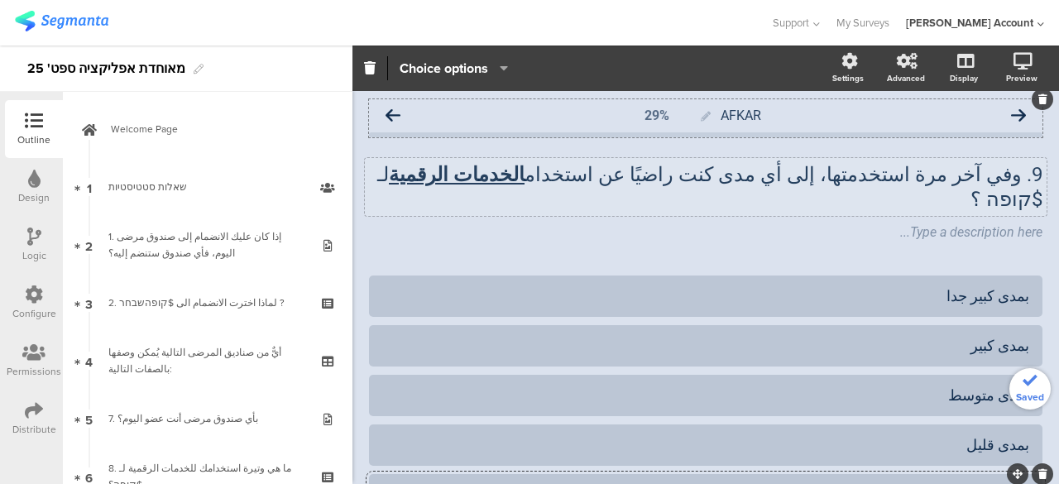
click at [397, 110] on icon at bounding box center [393, 115] width 15 height 15
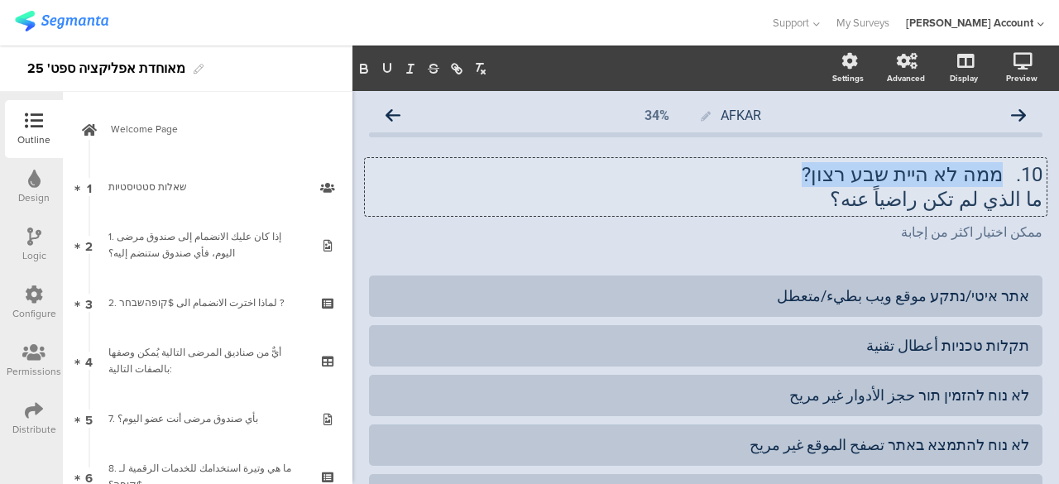
drag, startPoint x: 824, startPoint y: 173, endPoint x: 989, endPoint y: 171, distance: 164.7
click at [989, 171] on div "10. ממה לא היית שבע רצון? ما الذي لم تكن راضياً عنه؟ 10. ממה לא היית שבע רצון? …" at bounding box center [706, 187] width 682 height 58
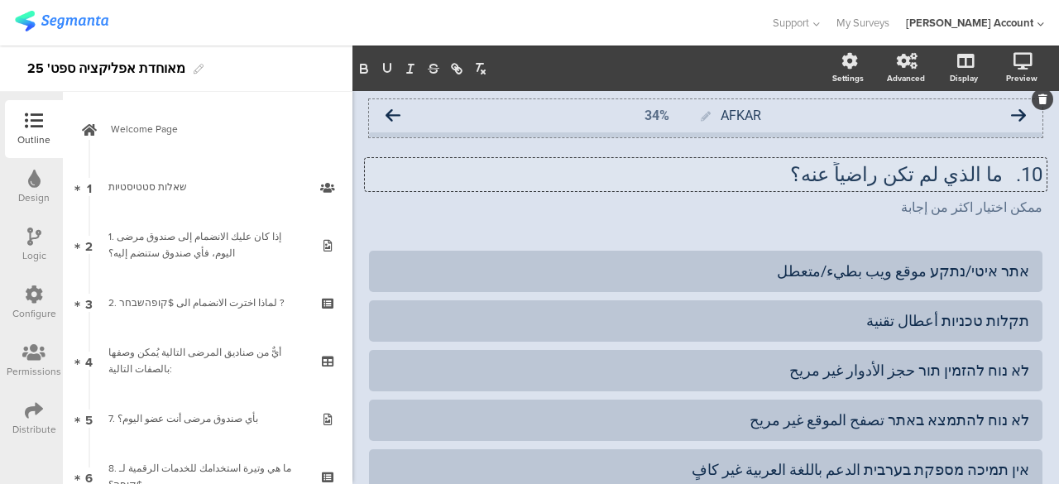
click at [392, 113] on icon at bounding box center [393, 115] width 15 height 15
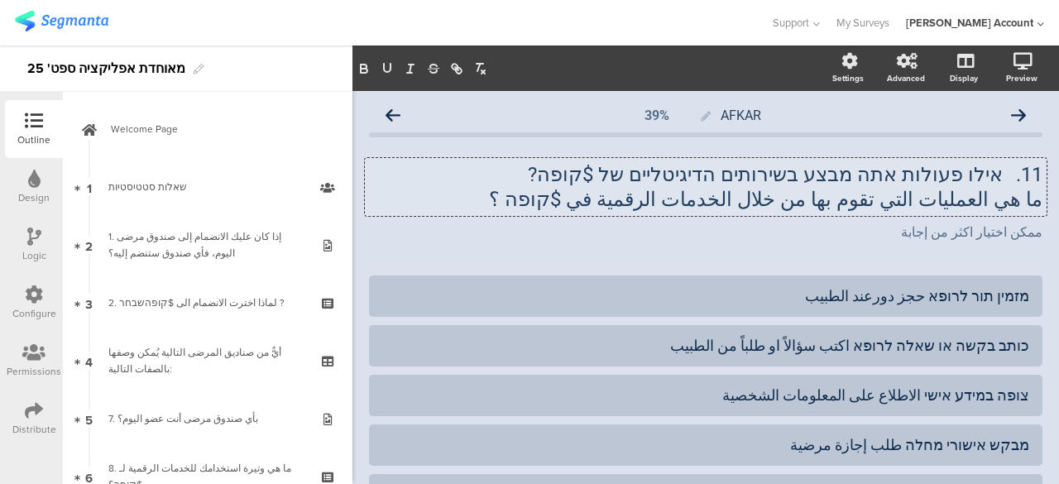
click at [672, 180] on div "11. אילו פעולות אתה מבצע בשירותים הדיגיטליים של $קופה? ما هي العمليات التي تقوم…" at bounding box center [706, 187] width 682 height 58
drag, startPoint x: 588, startPoint y: 168, endPoint x: 996, endPoint y: 175, distance: 407.2
click at [996, 175] on p "11. אילו פעולות אתה מבצע בשירותים הדיגיטליים של $קופה?" at bounding box center [706, 174] width 674 height 25
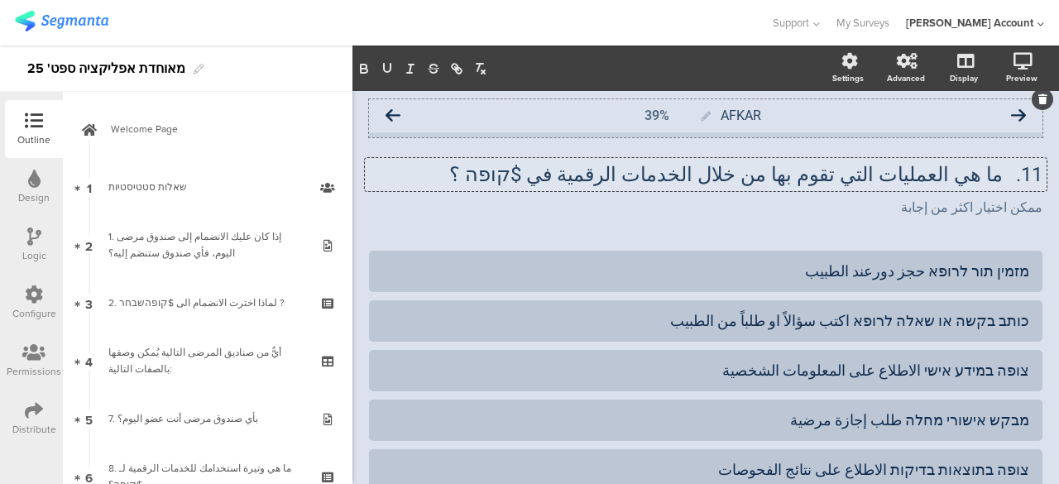
click at [394, 114] on icon at bounding box center [393, 115] width 15 height 15
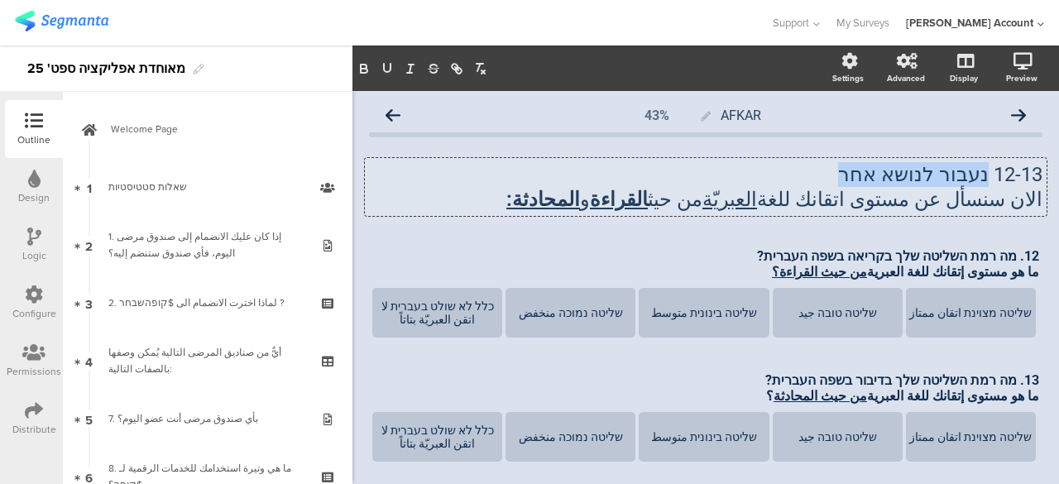
drag, startPoint x: 849, startPoint y: 180, endPoint x: 976, endPoint y: 176, distance: 126.7
click at [976, 176] on div "12-13 נעבור לנושא אחר الان سنسأل عن مستوى اتقانك للغة العبريّة من حيث القراءة و…" at bounding box center [706, 187] width 682 height 58
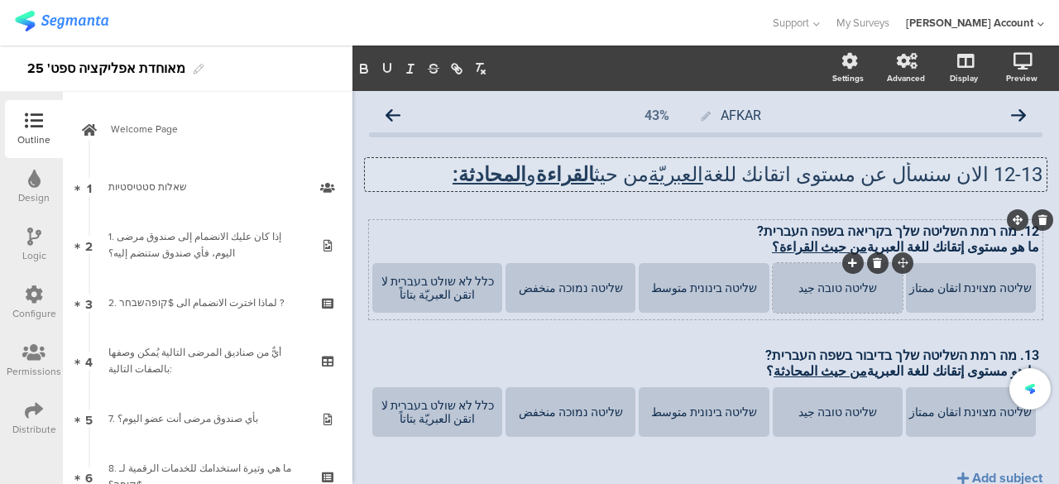
scroll to position [70, 0]
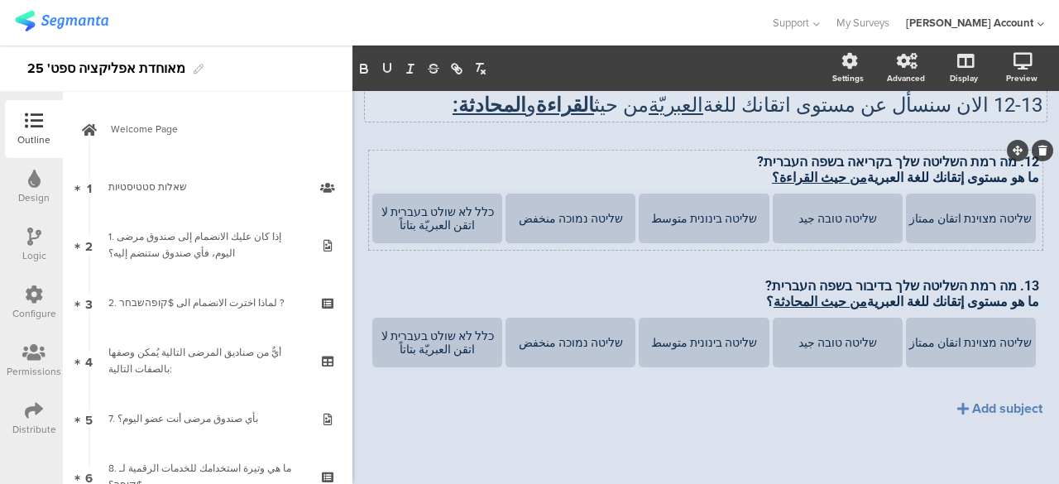
click at [804, 158] on div "12. מה רמת השליטה שלך בקריאה בשפה העברית? ما هو مستوى إتقانك للغة العبرية من حي…" at bounding box center [705, 170] width 675 height 40
drag, startPoint x: 763, startPoint y: 158, endPoint x: 1001, endPoint y: 155, distance: 237.5
click at [1001, 155] on div "12. מה רמת השליטה שלך בקריאה בשפה העברית? ما هو مستوى إتقانك للغة العبرية من حي…" at bounding box center [706, 200] width 674 height 99
click at [950, 160] on div "12. מה רמת השליטה שלך בקריאה בשפה העברית? ما هو مستوى إتقانك للغة العبرية من حي…" at bounding box center [705, 170] width 675 height 40
click at [950, 160] on p "12. מה רמת השליטה שלך בקריאה בשפה העברית?" at bounding box center [705, 162] width 667 height 16
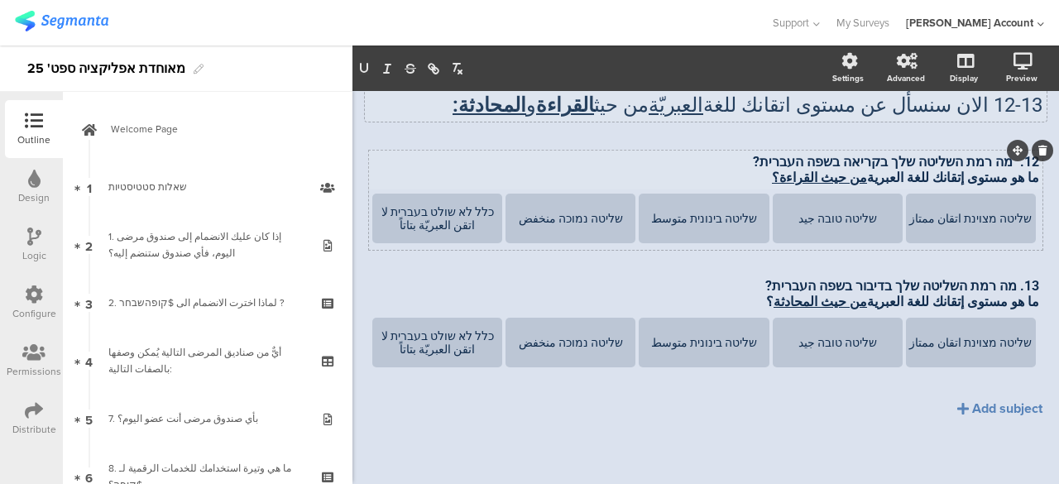
drag, startPoint x: 965, startPoint y: 163, endPoint x: 978, endPoint y: 163, distance: 13.2
click at [963, 163] on p "12. מה רמת השליטה שלך בקריאה בשפה העברית?" at bounding box center [705, 162] width 667 height 16
click at [1005, 164] on p "12. מה רמת השליטה שלך בקריאה בשפה העברית?" at bounding box center [705, 162] width 667 height 16
drag, startPoint x: 1001, startPoint y: 161, endPoint x: 752, endPoint y: 157, distance: 249.1
click at [752, 157] on p "12. מה רמת השליטה שלך בקריאה בשפה העברית?" at bounding box center [705, 162] width 667 height 16
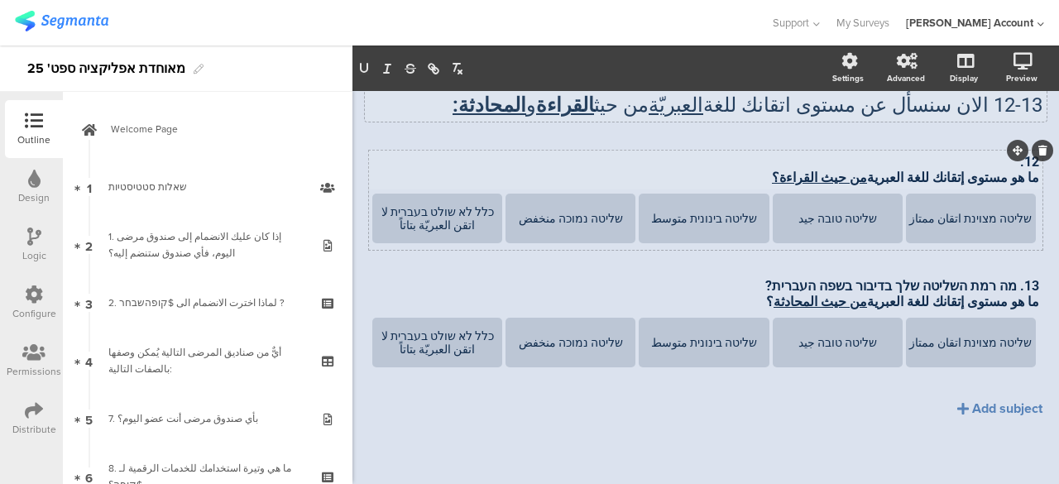
scroll to position [63, 0]
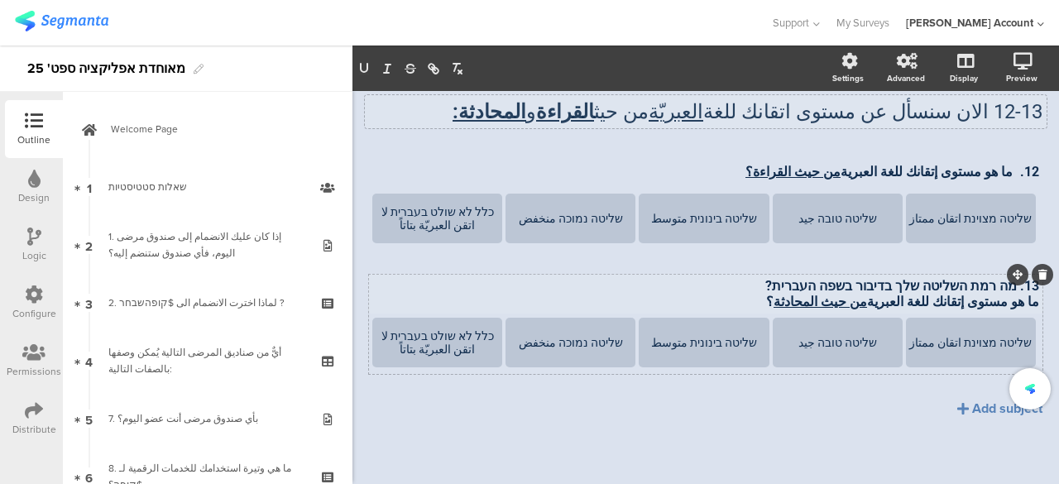
click at [876, 281] on div "13. מה רמת השליטה שלך בדיבור בשפה העברית? ما هو مستوى إتقانك للغة العبرية من حي…" at bounding box center [705, 294] width 675 height 40
drag, startPoint x: 1000, startPoint y: 287, endPoint x: 751, endPoint y: 286, distance: 248.3
click at [751, 286] on p "13. מה רמת השליטה שלך בדיבור בשפה העברית?" at bounding box center [705, 286] width 667 height 16
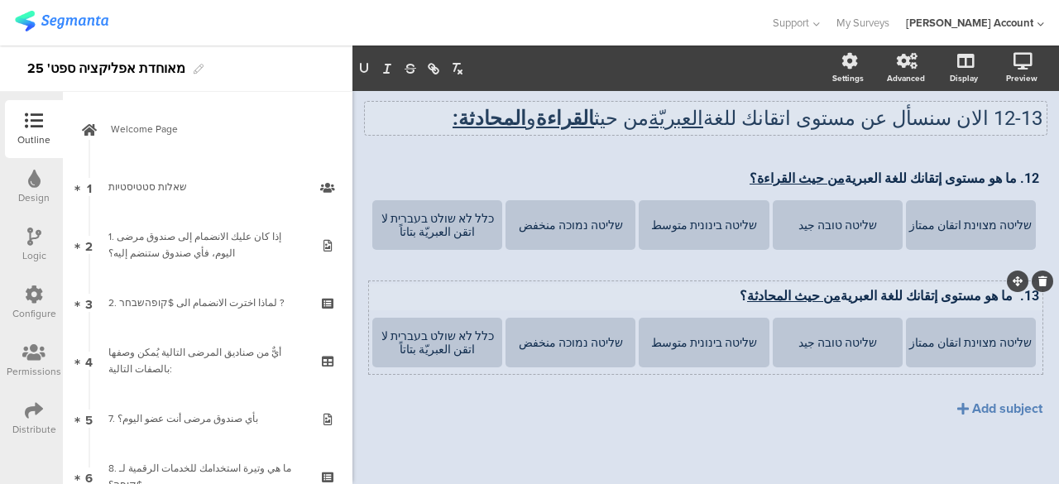
scroll to position [56, 0]
drag, startPoint x: 954, startPoint y: 224, endPoint x: 1015, endPoint y: 224, distance: 61.2
click at [1015, 224] on div "שליטה מצוינת اتقان ممتاز" at bounding box center [971, 224] width 125 height 13
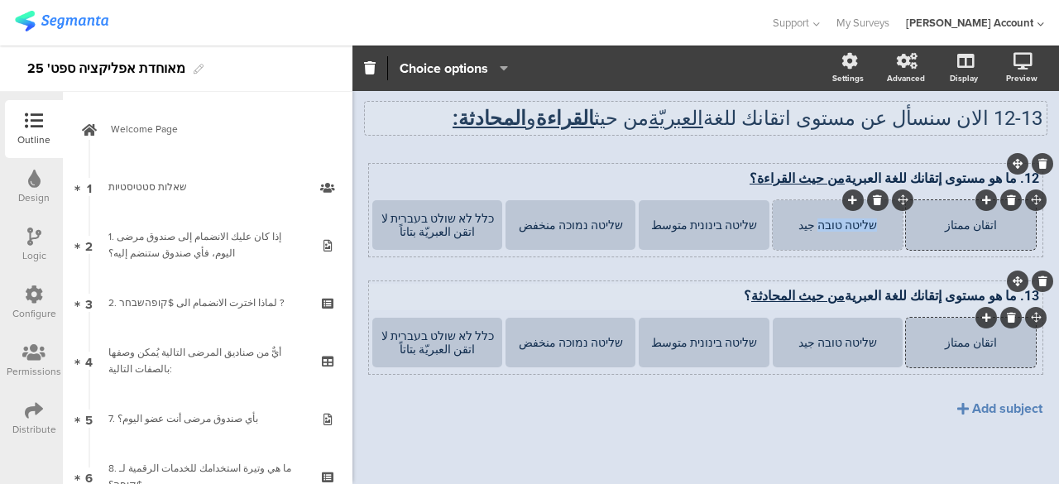
drag, startPoint x: 864, startPoint y: 225, endPoint x: 809, endPoint y: 228, distance: 54.7
click at [813, 226] on div "שליטה טובה جيد" at bounding box center [837, 224] width 125 height 13
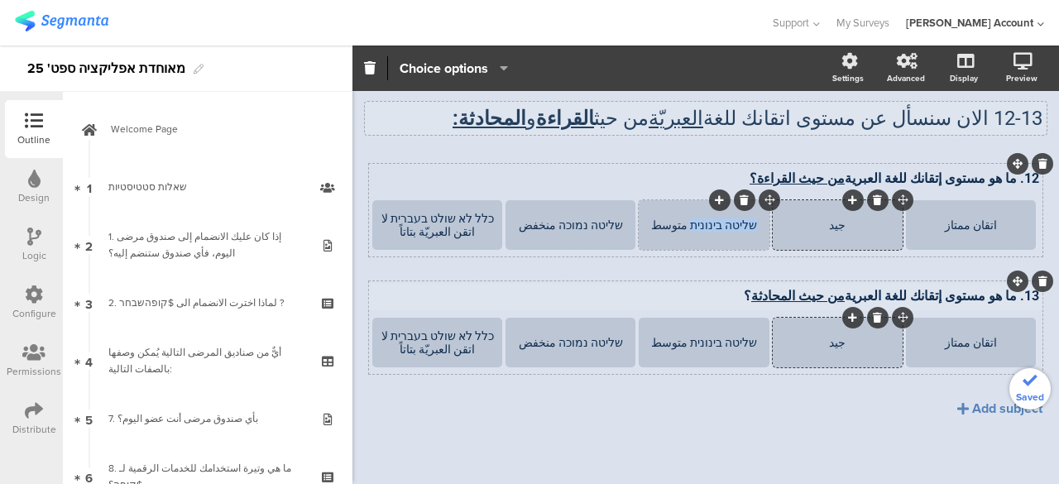
drag, startPoint x: 744, startPoint y: 228, endPoint x: 686, endPoint y: 228, distance: 57.9
click at [686, 228] on div "שליטה בינונית متوسط" at bounding box center [703, 224] width 125 height 13
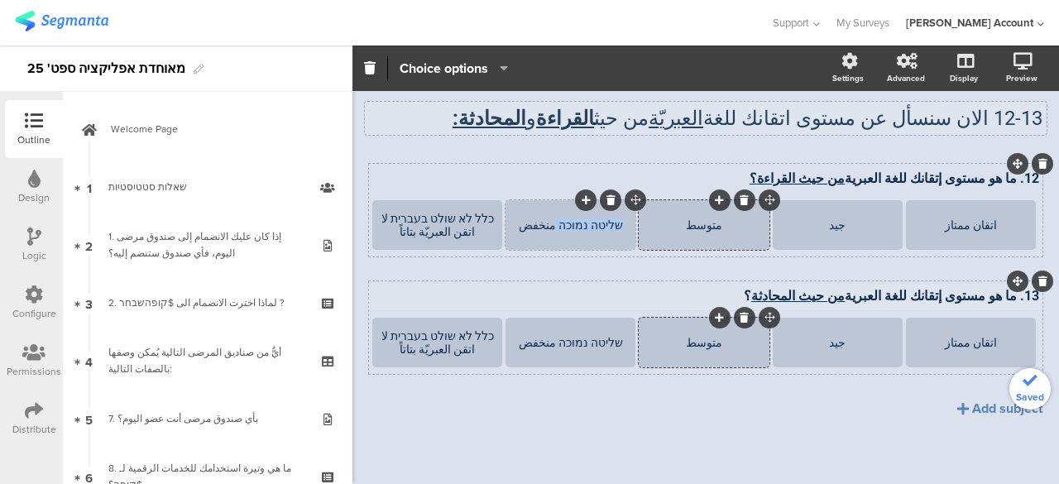
drag, startPoint x: 609, startPoint y: 227, endPoint x: 555, endPoint y: 234, distance: 54.3
click at [555, 234] on div "שליטה נמוכה منخفض" at bounding box center [570, 225] width 125 height 50
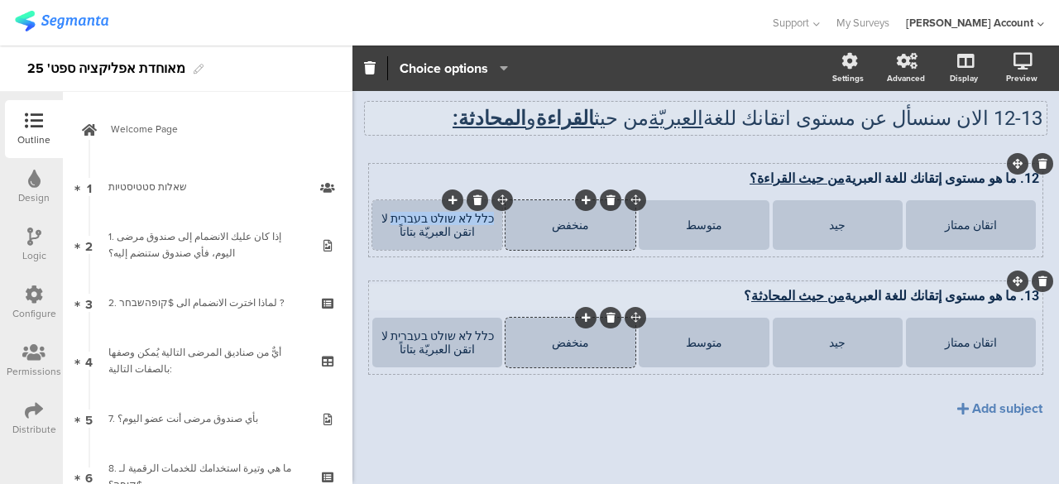
drag, startPoint x: 491, startPoint y: 219, endPoint x: 408, endPoint y: 217, distance: 82.8
click at [408, 217] on div "כלל לא שולט בעברית لا اتقن العبريّة بتاتاً" at bounding box center [437, 225] width 125 height 50
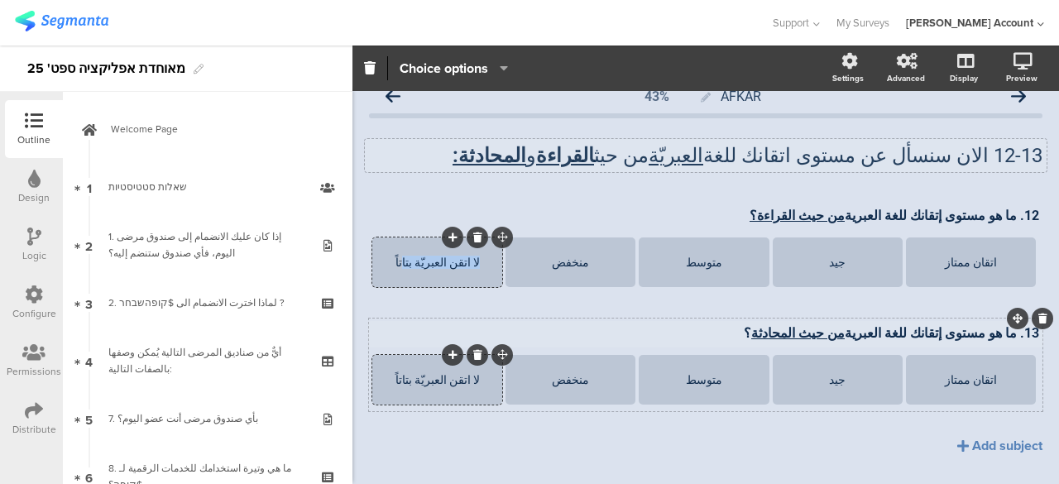
scroll to position [0, 0]
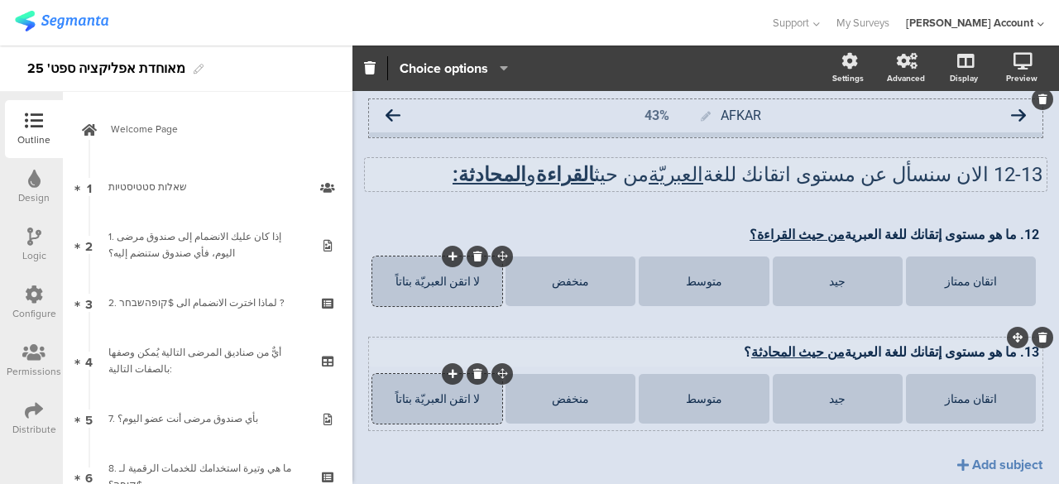
click at [399, 113] on icon at bounding box center [393, 115] width 15 height 15
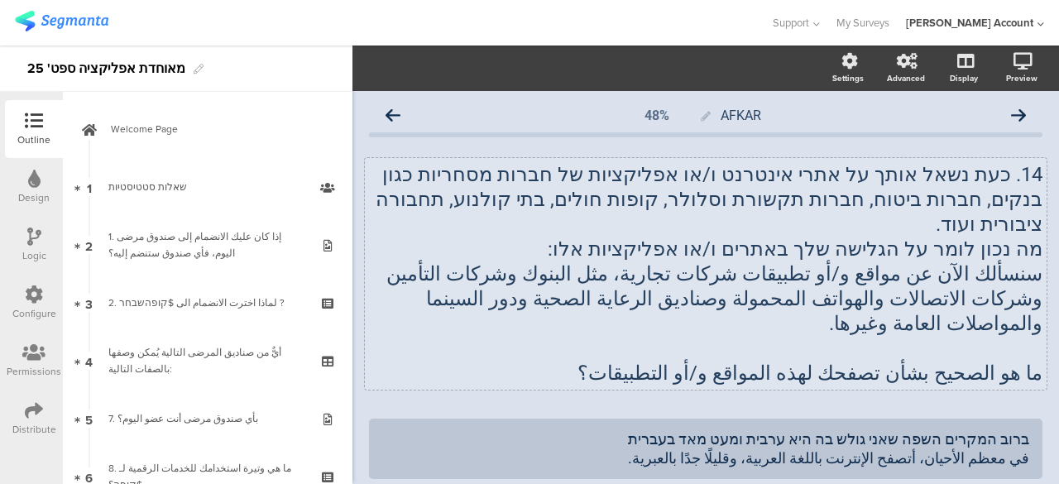
click at [623, 194] on div "14. כעת נשאל אותך על אתרי אינטרנט ו/או אפליקציות של חברות מסחריות כגון בנקים, ח…" at bounding box center [706, 274] width 682 height 232
drag, startPoint x: 636, startPoint y: 228, endPoint x: 990, endPoint y: 173, distance: 358.4
click at [990, 237] on p "מה נכון לומר על הגלישה שלך באתרים ו/או אפליקציות אלו:" at bounding box center [706, 249] width 674 height 25
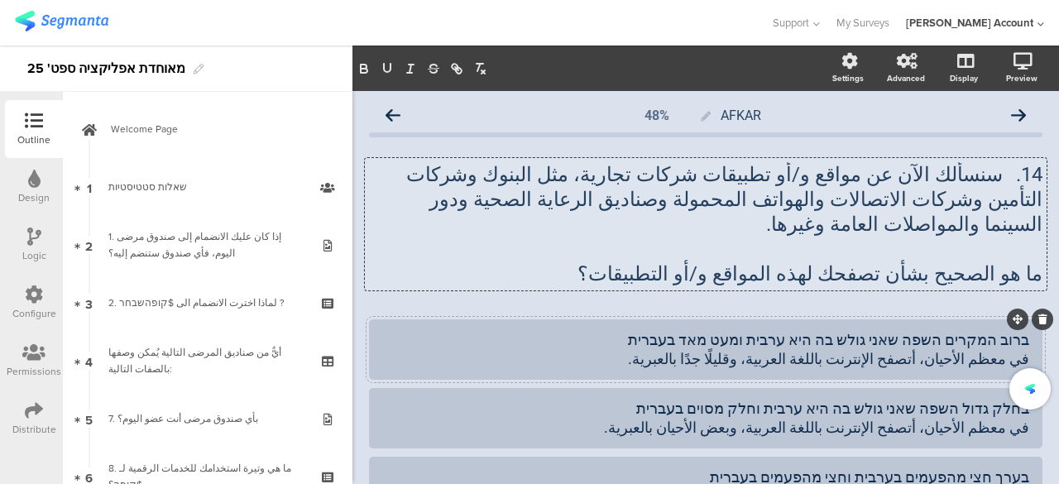
click at [915, 330] on div "ברוב המקרים השפה שאני גולש בה היא ערבית ומעט מאד בעברית في معظم الأحيان، أتصفح …" at bounding box center [705, 349] width 647 height 39
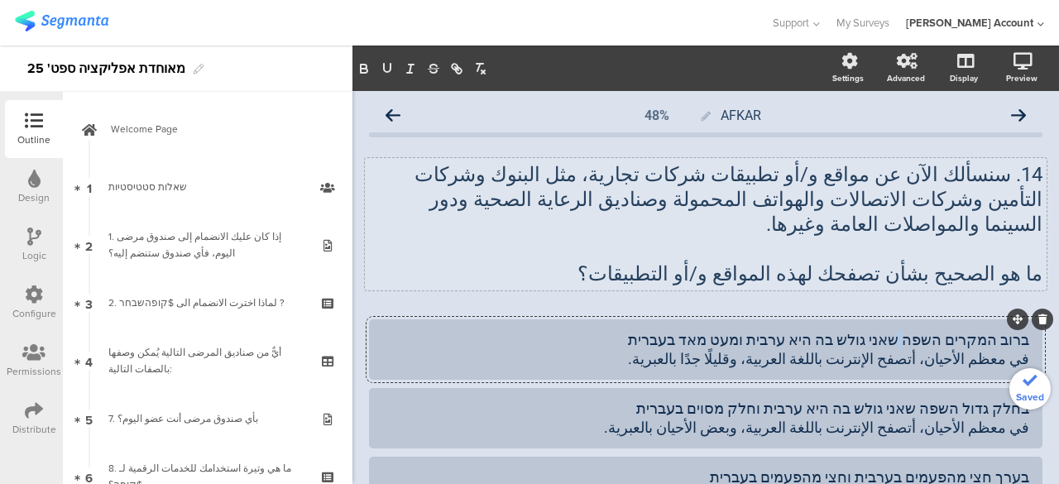
click at [915, 330] on div "ברוב המקרים השפה שאני גולש בה היא ערבית ומעט מאד בעברית في معظم الأحيان، أتصفح …" at bounding box center [705, 349] width 647 height 39
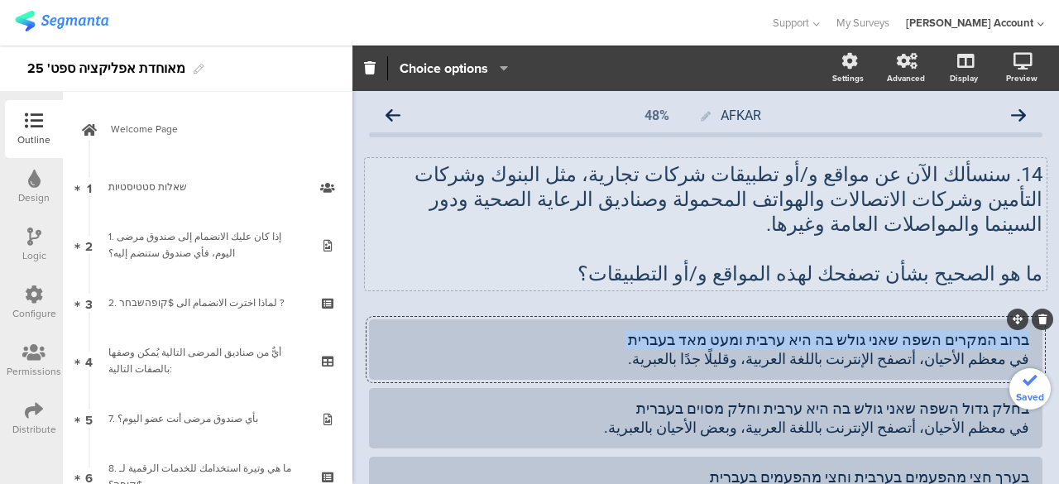
click at [915, 330] on div "ברוב המקרים השפה שאני גולש בה היא ערבית ומעט מאד בעברית في معظم الأحيان، أتصفح …" at bounding box center [705, 349] width 647 height 39
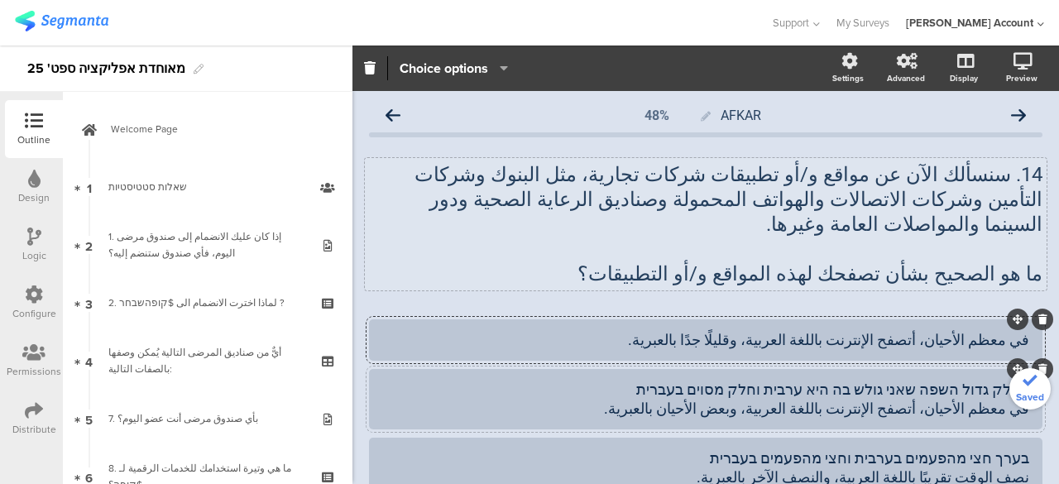
click at [905, 380] on div "בחלק גדול השפה שאני גולש בה היא ערבית וחלק מסוים בעברית في معظم الأحيان، أتصفح …" at bounding box center [705, 399] width 647 height 39
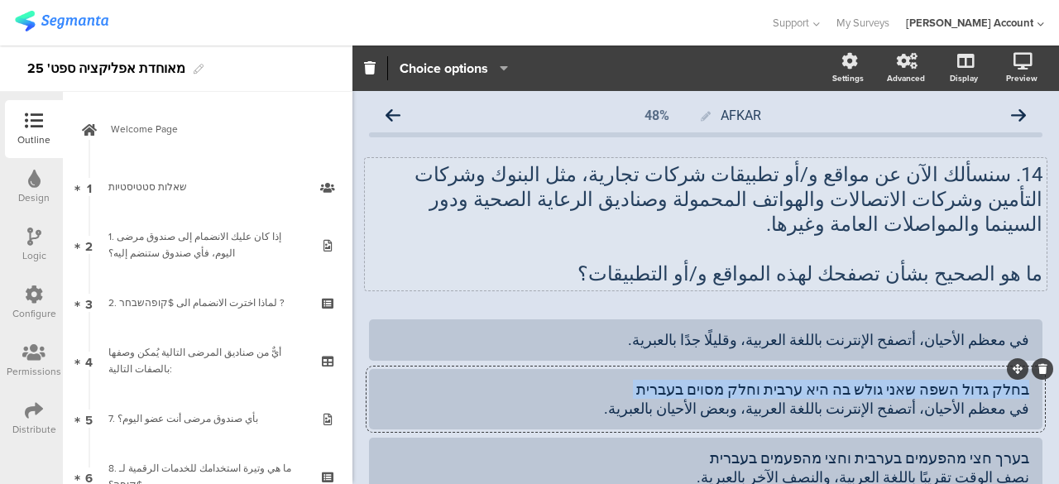
click at [905, 380] on div "בחלק גדול השפה שאני גולש בה היא ערבית וחלק מסוים בעברית في معظم الأحيان، أتصفح …" at bounding box center [705, 399] width 647 height 39
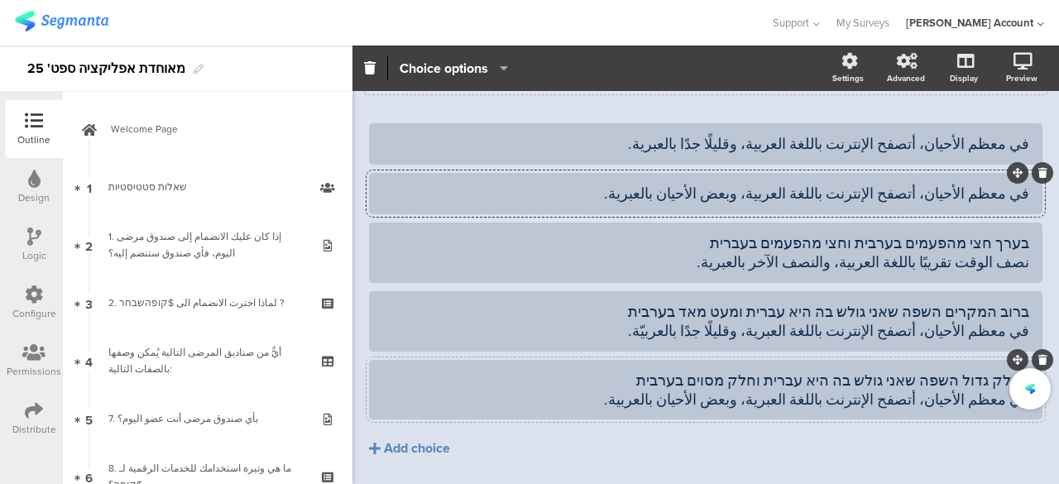
scroll to position [222, 0]
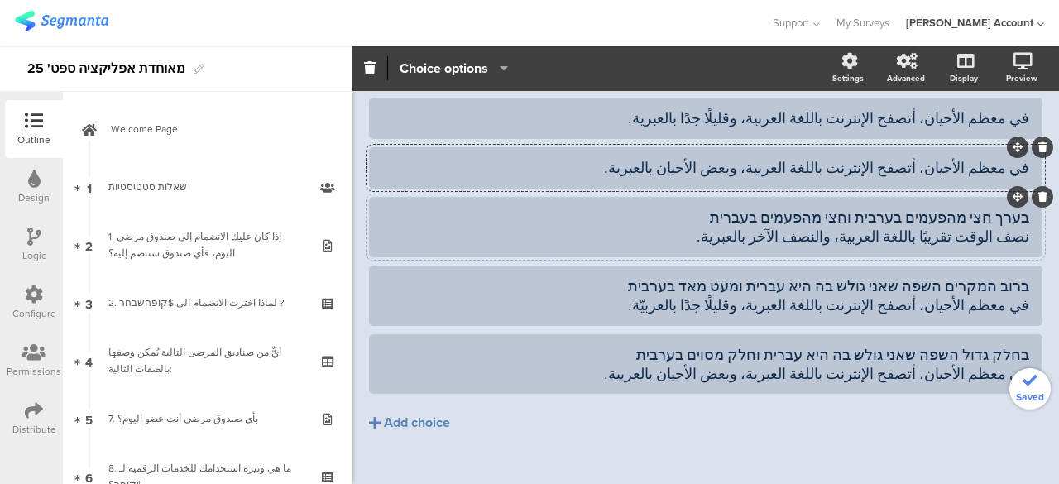
click at [886, 208] on div "בערך חצי מהפעמים בערבית וחצי מהפעמים בעברית نصف الوقت تقريبًا باللغة العربية، و…" at bounding box center [705, 227] width 647 height 39
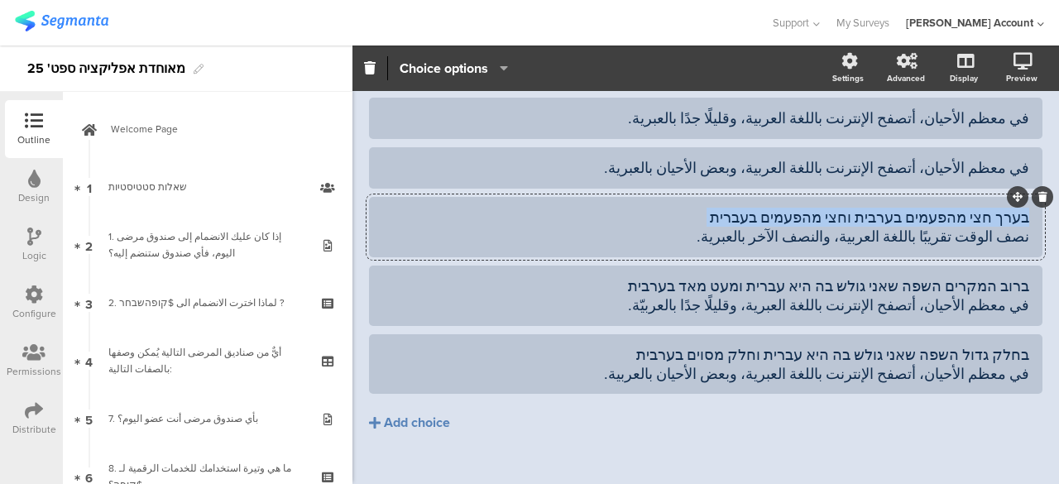
click at [886, 208] on div "בערך חצי מהפעמים בערבית וחצי מהפעמים בעברית نصف الوقت تقريبًا باللغة العربية، و…" at bounding box center [705, 227] width 647 height 39
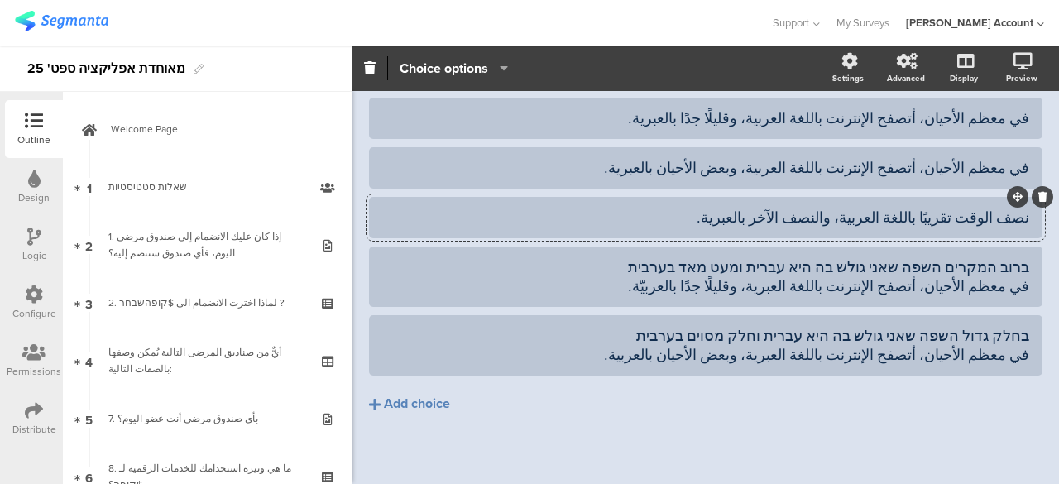
scroll to position [204, 0]
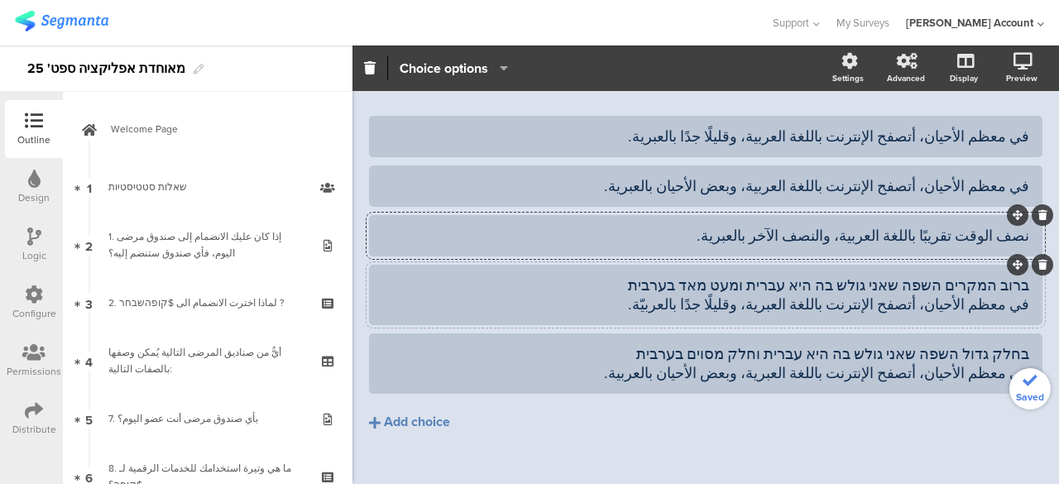
click at [889, 276] on div "ברוב המקרים השפה שאני גולש בה היא עברית ומעט מאד בערבית في معظم الأحيان، أتصفح …" at bounding box center [705, 295] width 647 height 39
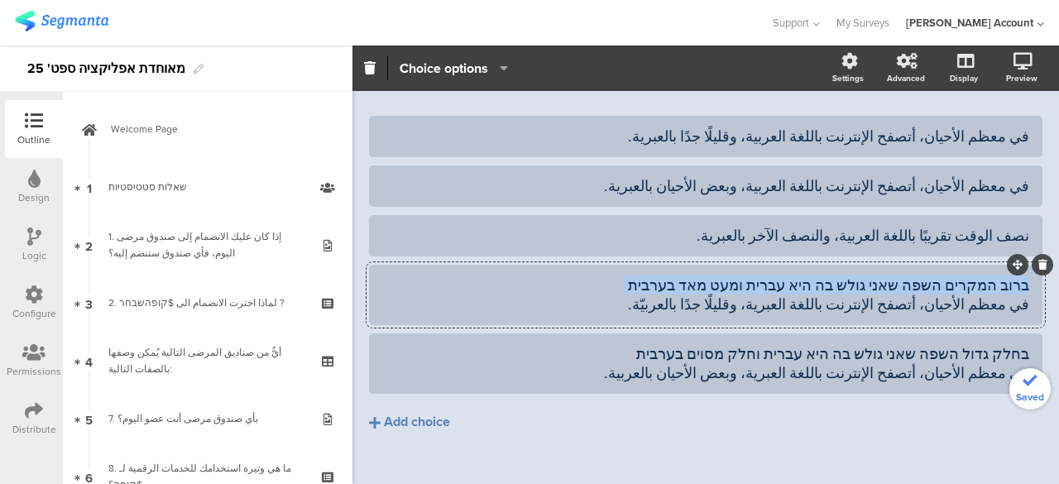
click at [889, 276] on div "ברוב המקרים השפה שאני גולש בה היא עברית ומעט מאד בערבית في معظم الأحيان، أتصفح …" at bounding box center [705, 295] width 647 height 39
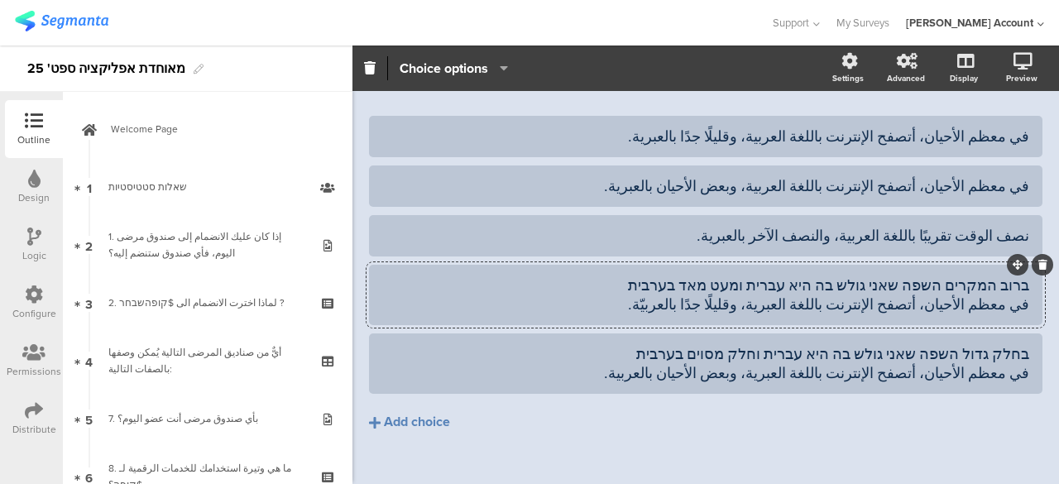
scroll to position [185, 0]
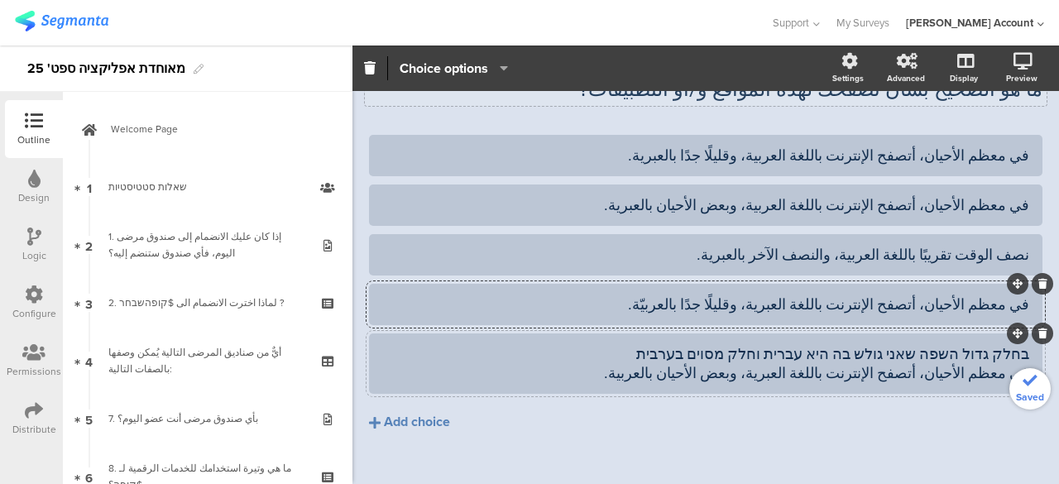
click at [889, 344] on div "בחלק גדול השפה שאני גולש בה היא עברית וחלק מסוים בערבית في معظم الأحيان، أتصفح …" at bounding box center [705, 363] width 647 height 39
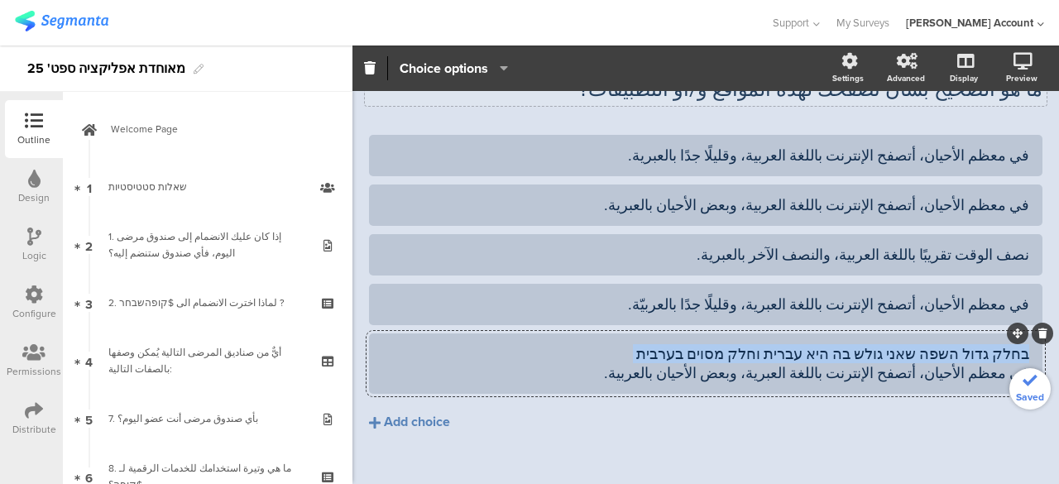
click at [889, 344] on div "בחלק גדול השפה שאני גולש בה היא עברית וחלק מסוים בערבית في معظم الأحيان، أتصفح …" at bounding box center [705, 363] width 647 height 39
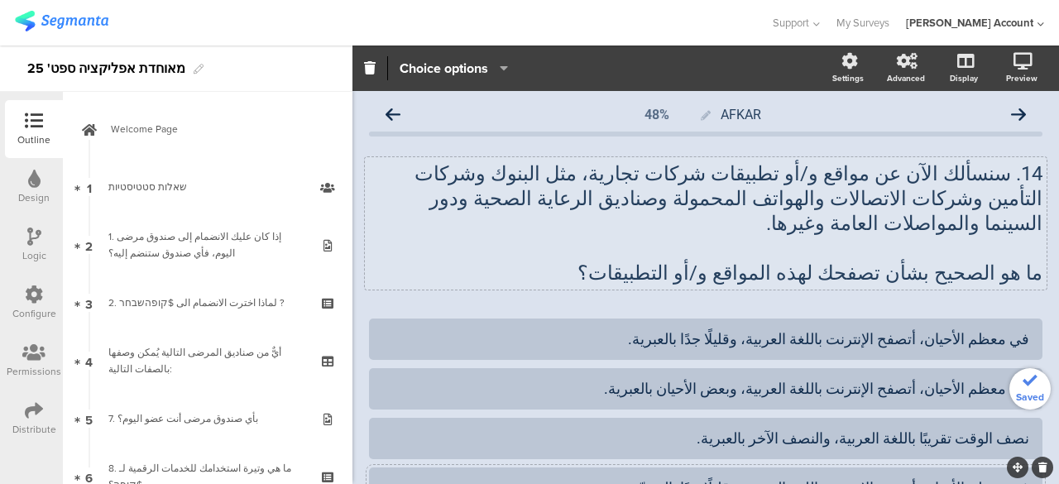
scroll to position [0, 0]
click at [395, 113] on icon at bounding box center [393, 115] width 15 height 15
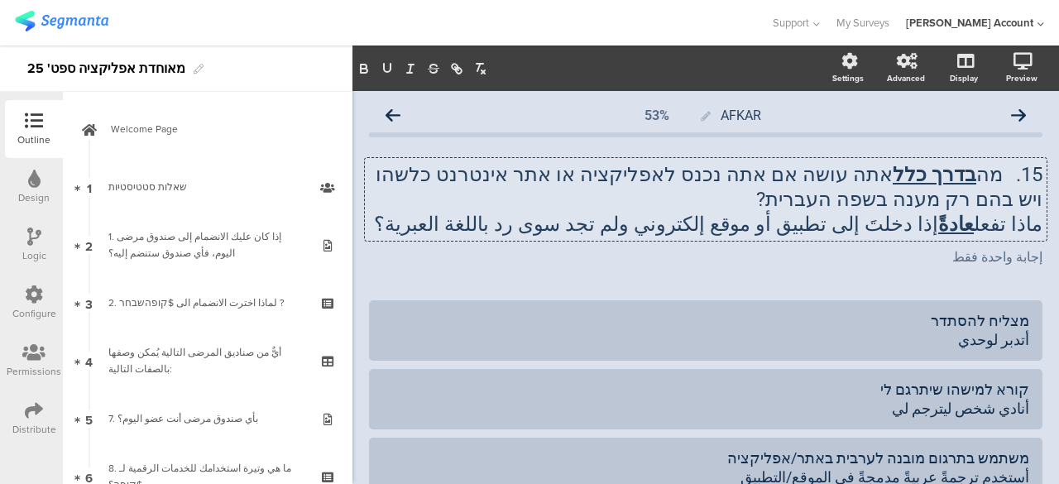
click at [809, 216] on div "15. מה בדרך כלל אתה עושה אם אתה נכנס לאפליקציה או אתר אינטרנט כלשהו ויש בהם רק …" at bounding box center [706, 199] width 682 height 83
drag, startPoint x: 884, startPoint y: 204, endPoint x: 991, endPoint y: 168, distance: 113.3
click at [991, 168] on p "15. מה בדרך כלל אתה עושה אם אתה נכנס לאפליקציה או אתר אינטרנט כלשהו ויש בהם רק …" at bounding box center [706, 187] width 674 height 50
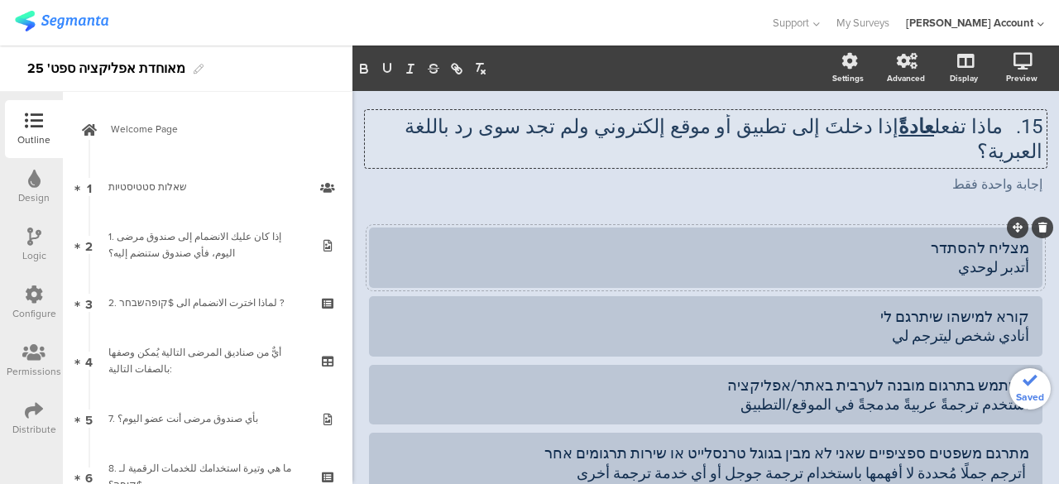
scroll to position [83, 0]
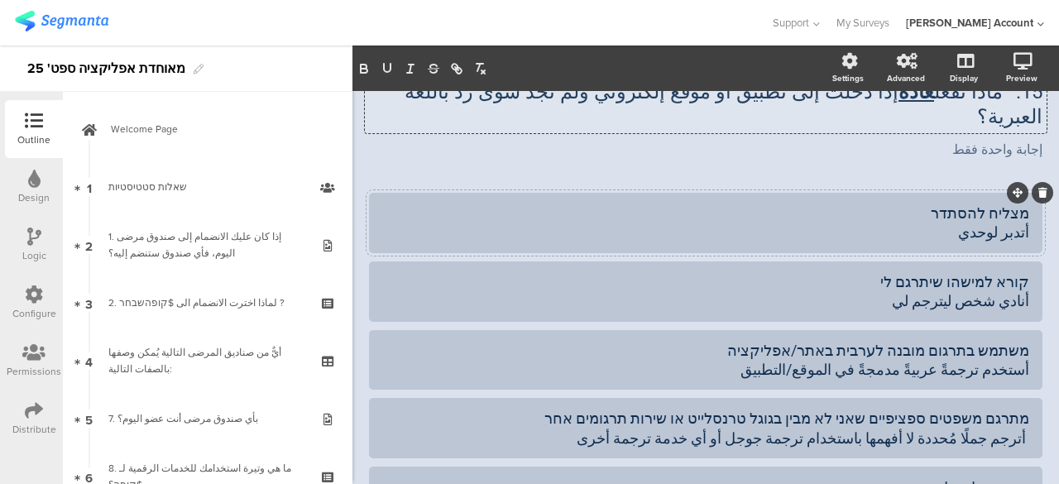
click at [977, 204] on div "מצליח להסתדר أتدبر لوحدي" at bounding box center [705, 223] width 647 height 39
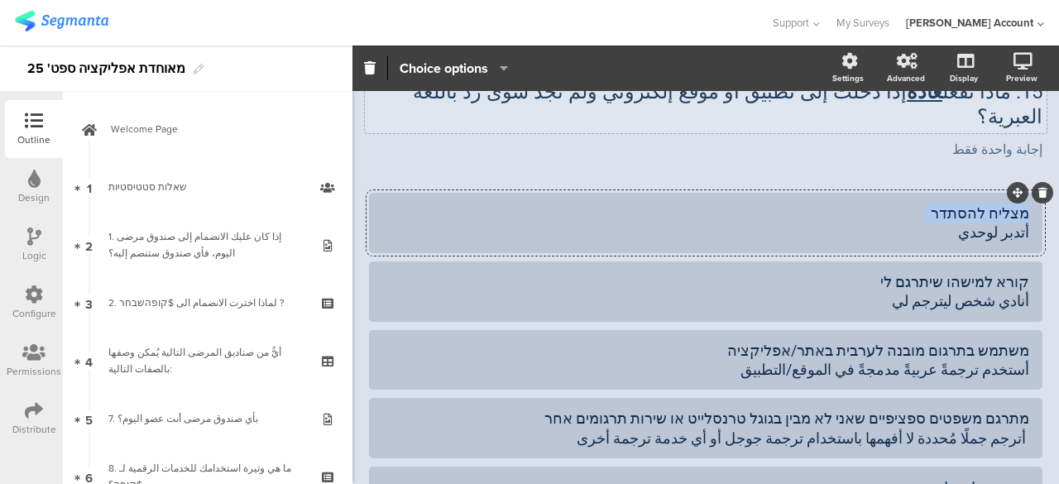
click at [977, 204] on div "מצליח להסתדר أتدبر لوحدي" at bounding box center [705, 223] width 647 height 39
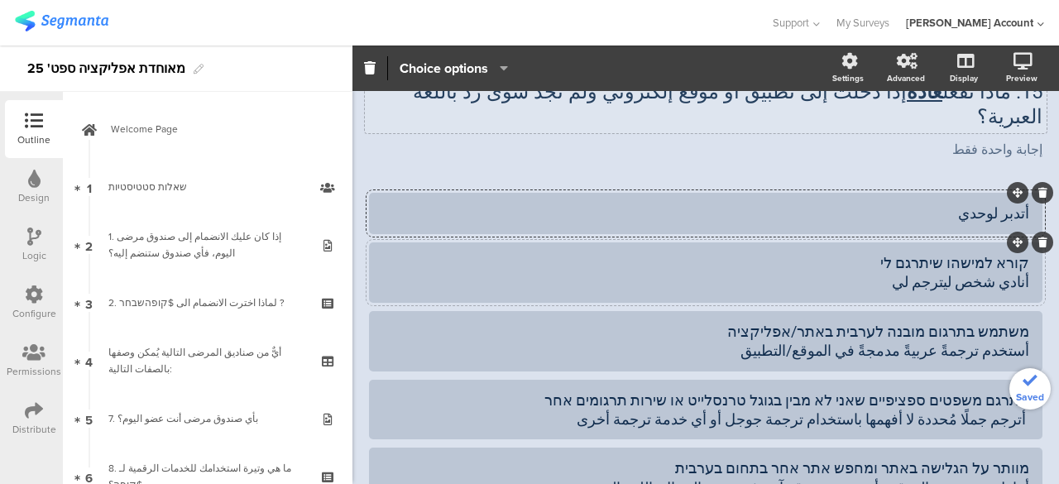
click at [957, 253] on div "קורא למישהו שיתרגם לי أنادي شخص ليترجم لي" at bounding box center [705, 272] width 647 height 39
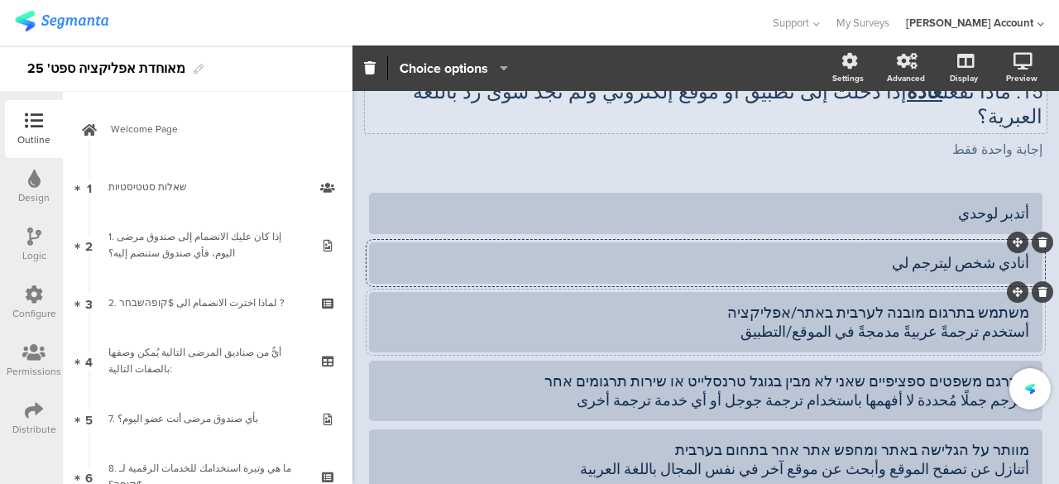
click at [935, 303] on div "משתמש בתרגום מובנה לערבית באתר/אפליקציה أستخدم ترجمةً عربيةً مدمجةً في الموقع/ا…" at bounding box center [705, 322] width 647 height 39
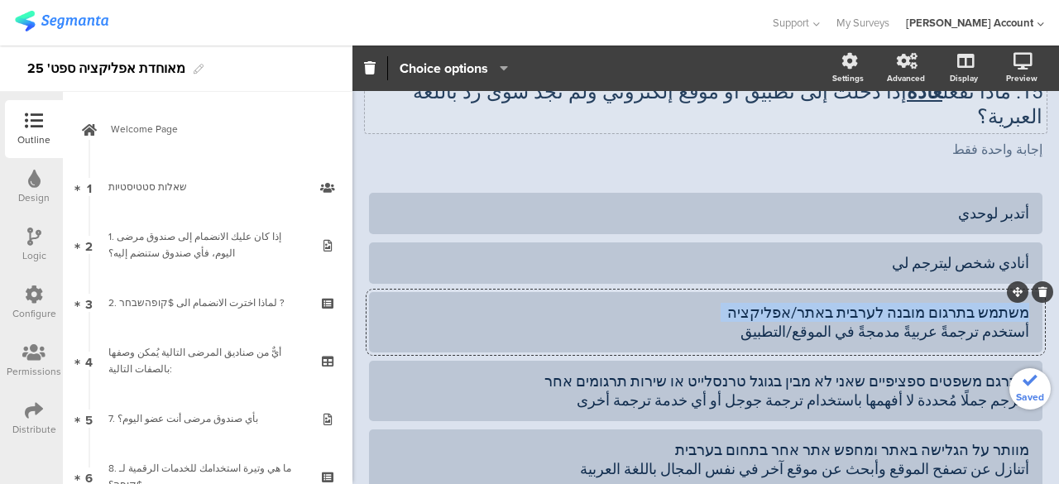
click at [935, 303] on div "משתמש בתרגום מובנה לערבית באתר/אפליקציה أستخدم ترجمةً عربيةً مدمجةً في الموقع/ا…" at bounding box center [705, 322] width 647 height 39
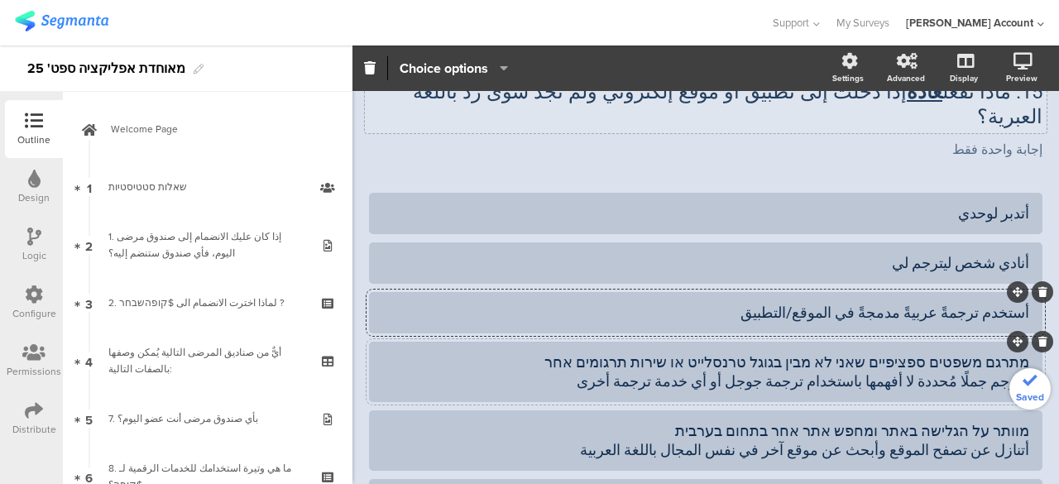
click at [882, 353] on div "מתרגם משפטים ספציפיים שאני לא מבין בגוגל טרנסלייט או שירות תרגומים אחר أترجم جم…" at bounding box center [705, 372] width 647 height 39
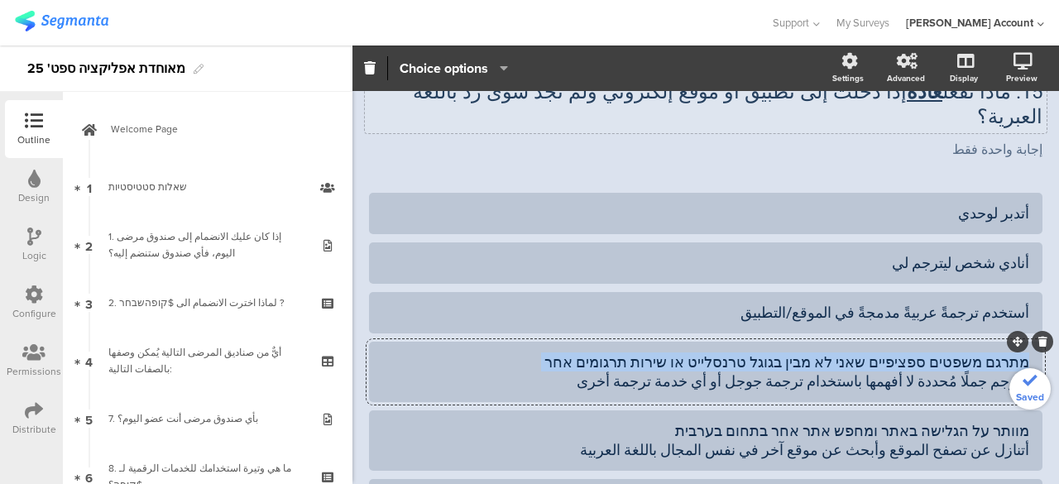
click at [882, 353] on div "מתרגם משפטים ספציפיים שאני לא מבין בגוגל טרנסלייט או שירות תרגומים אחר أترجم جم…" at bounding box center [705, 372] width 647 height 39
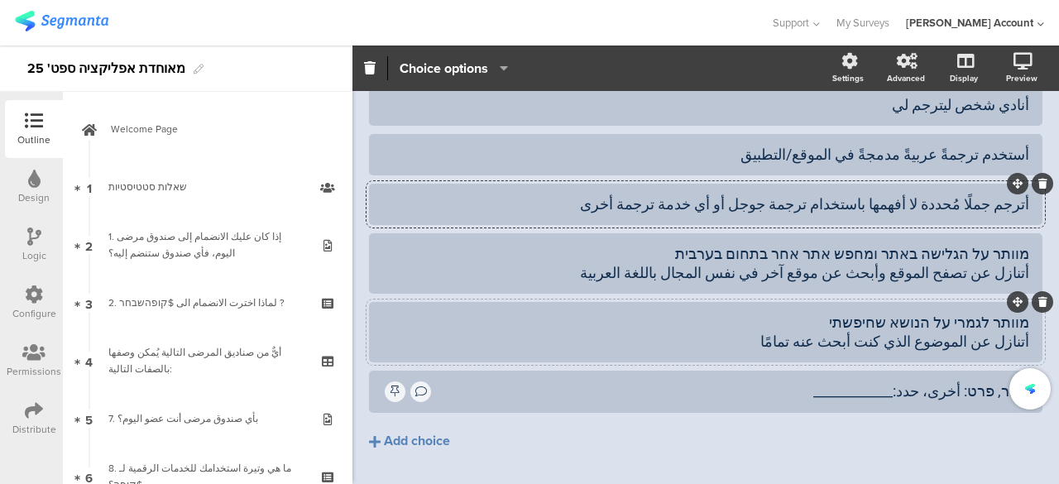
scroll to position [260, 0]
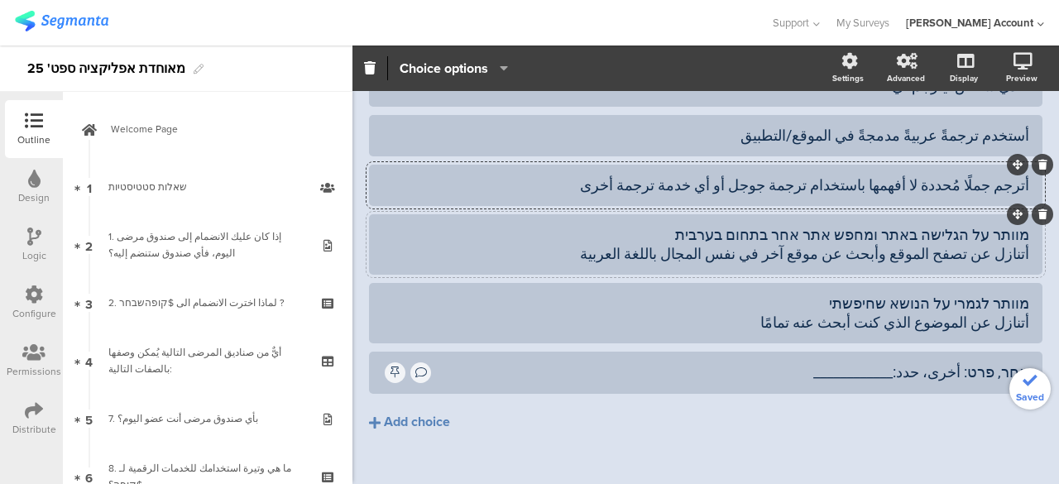
click at [890, 225] on div "מוותר על הגלישה באתר ומחפש אתר אחר בתחום בערבית أتنازل عن تصفح الموقع وأبحث عن …" at bounding box center [705, 244] width 647 height 39
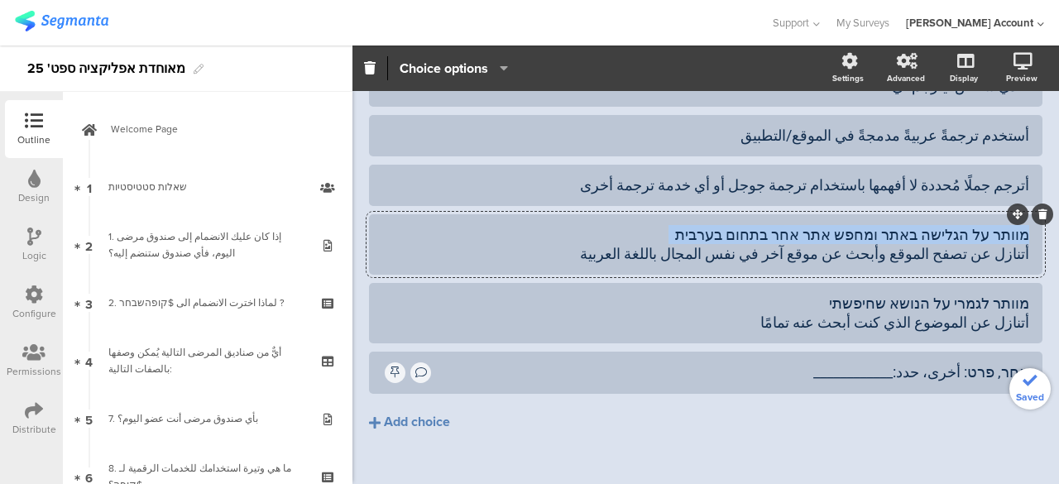
click at [890, 225] on div "מוותר על הגלישה באתר ומחפש אתר אחר בתחום בערבית أتنازل عن تصفح الموقع وأبحث عن …" at bounding box center [705, 244] width 647 height 39
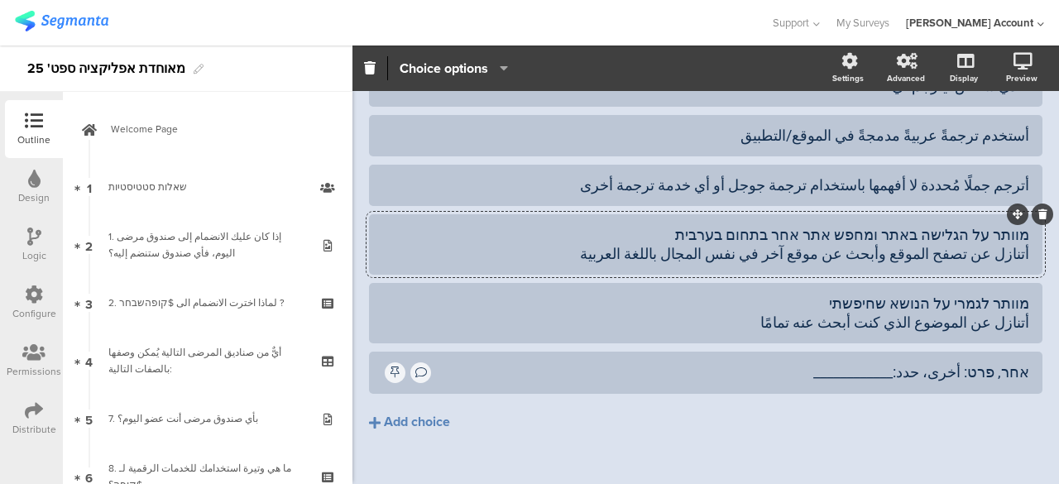
scroll to position [241, 0]
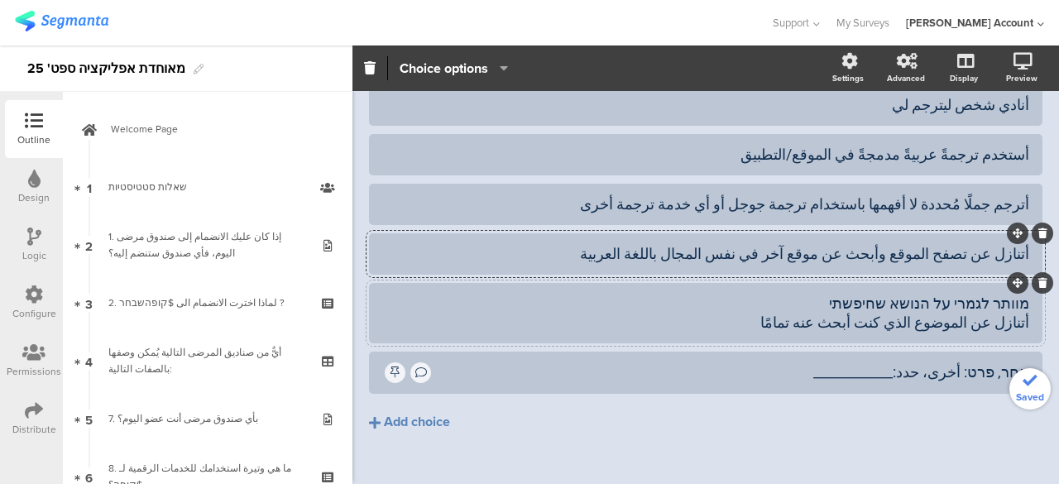
click at [938, 294] on div "מוותר לגמרי על הנושא שחיפשתי أتنازل عن الموضوع الذي كنت أبحث عنه تمامًا" at bounding box center [705, 313] width 647 height 39
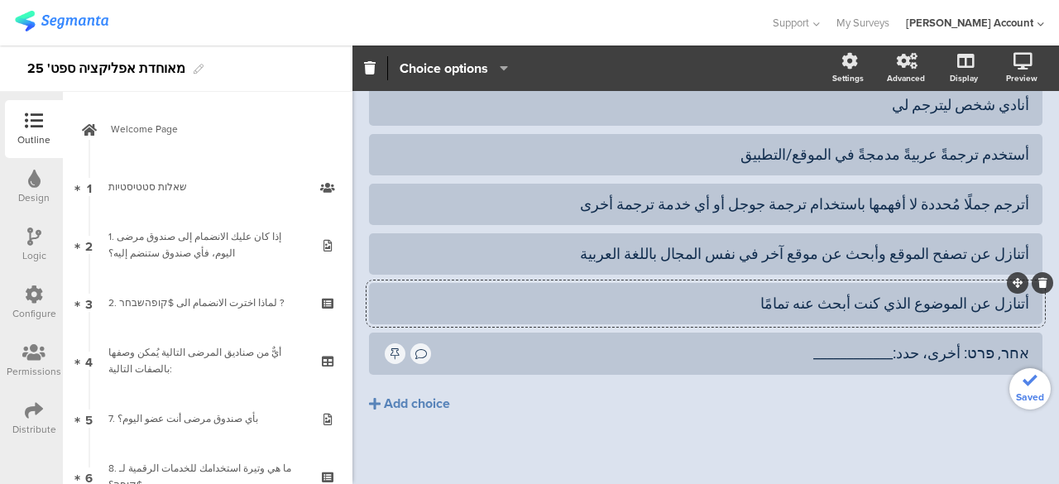
scroll to position [222, 0]
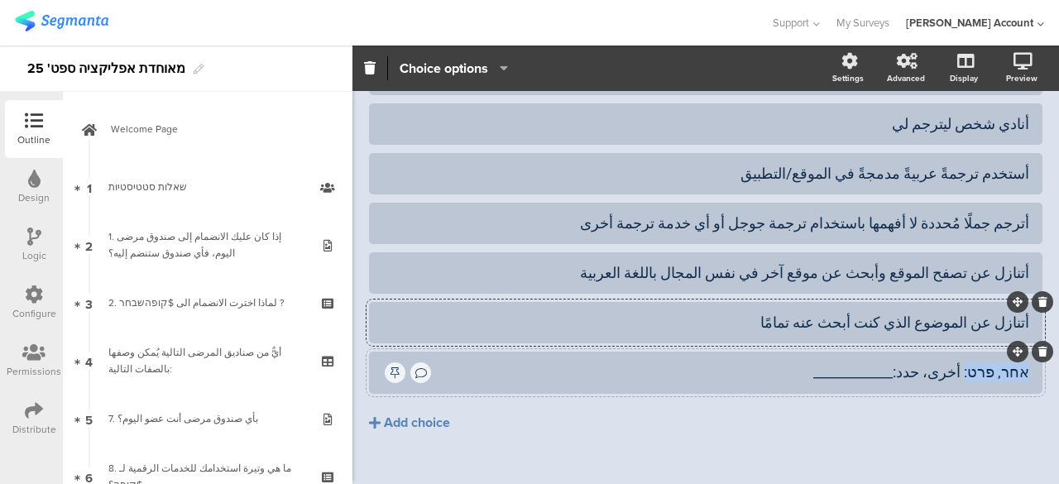
drag, startPoint x: 965, startPoint y: 349, endPoint x: 1026, endPoint y: 344, distance: 61.4
click at [1026, 352] on div "אחר, פרט: أخرى، حدد:____________" at bounding box center [706, 373] width 674 height 42
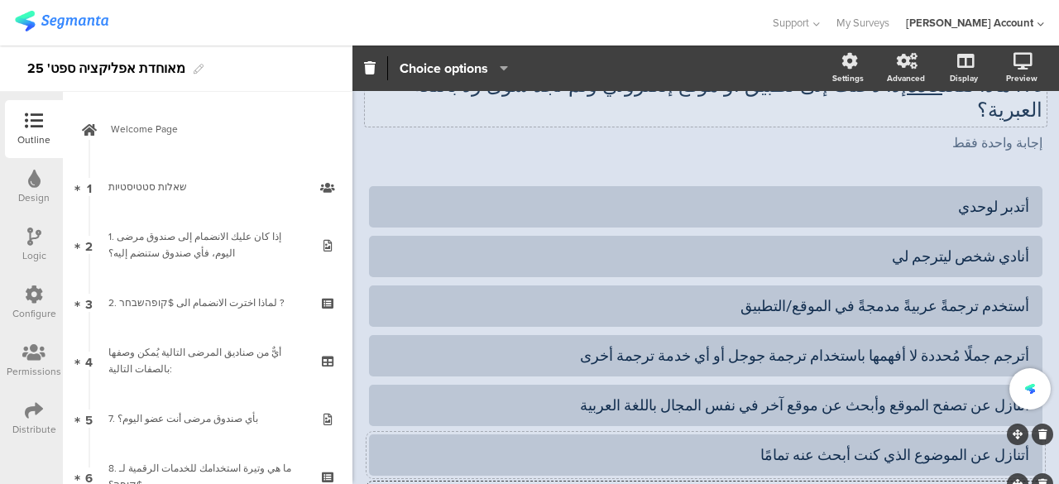
scroll to position [0, 0]
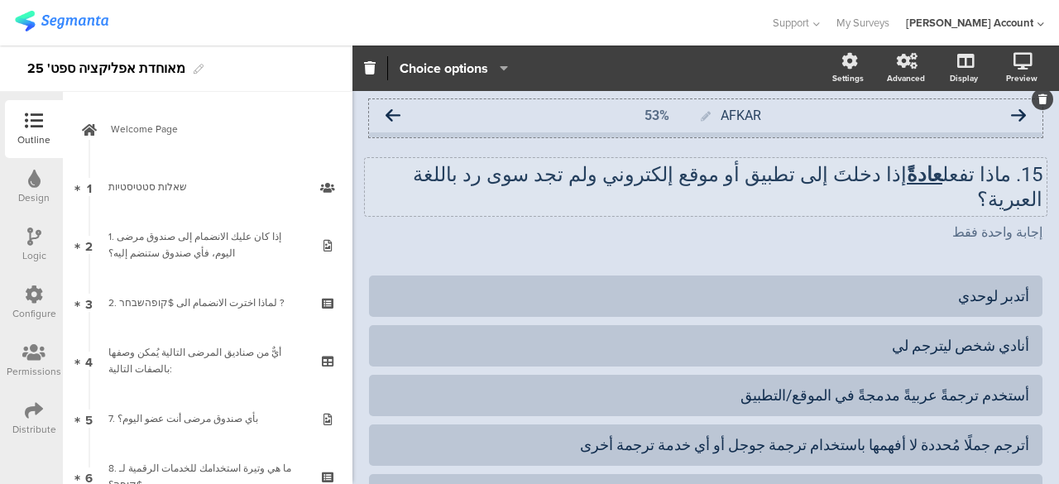
click at [384, 122] on div "AFKAR 53%" at bounding box center [706, 115] width 674 height 33
click at [392, 113] on icon at bounding box center [393, 115] width 15 height 15
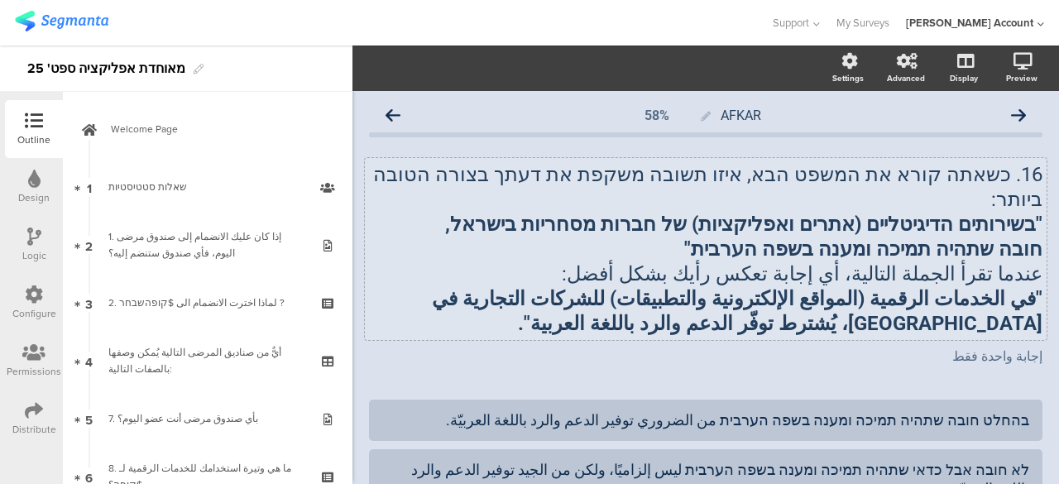
click at [672, 213] on strong ""בשירותים הדיגיטליים (אתרים ואפליקציות) של חברות מסחריות בישראל," at bounding box center [744, 224] width 598 height 23
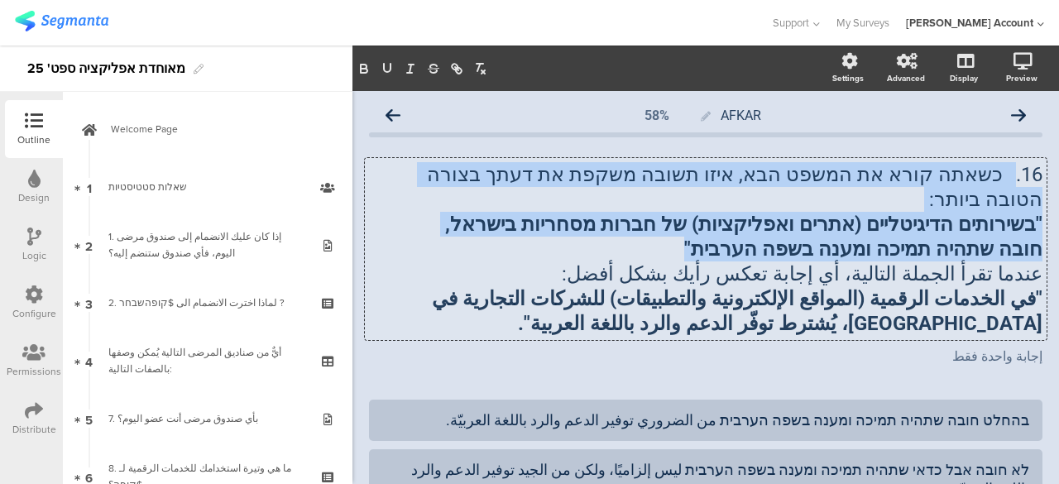
drag, startPoint x: 713, startPoint y: 224, endPoint x: 998, endPoint y: 176, distance: 288.7
click at [998, 176] on div "16. כשאתה קורא את המשפט הבא, איזו תשובה משקפת את דעתך בצורה הטובה ביותר: "בשירו…" at bounding box center [706, 249] width 674 height 174
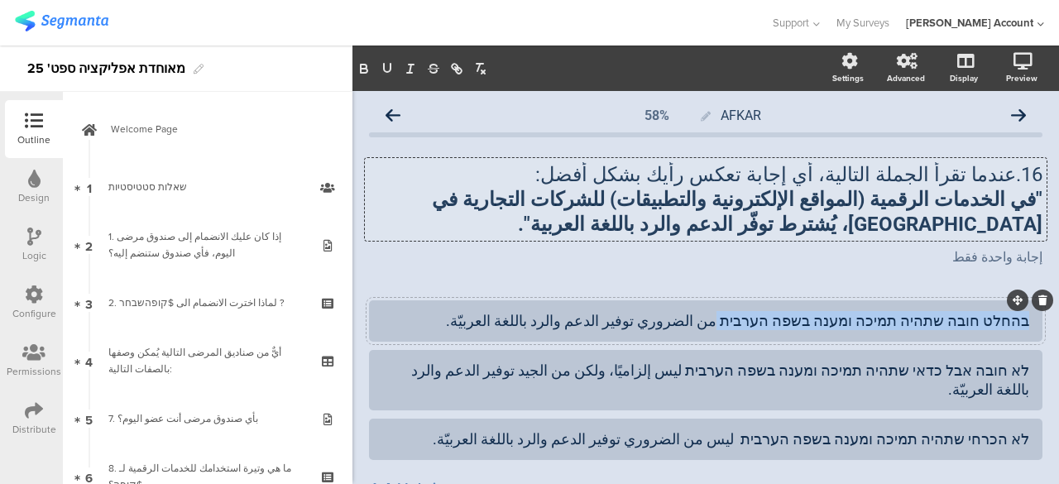
drag, startPoint x: 766, startPoint y: 324, endPoint x: 1026, endPoint y: 315, distance: 260.0
click at [1026, 314] on div "בהחלט חובה שתהיה תמיכה ומענה בשפה הערבית من الضروري توفير الدعم والرد باللغة ال…" at bounding box center [706, 320] width 674 height 41
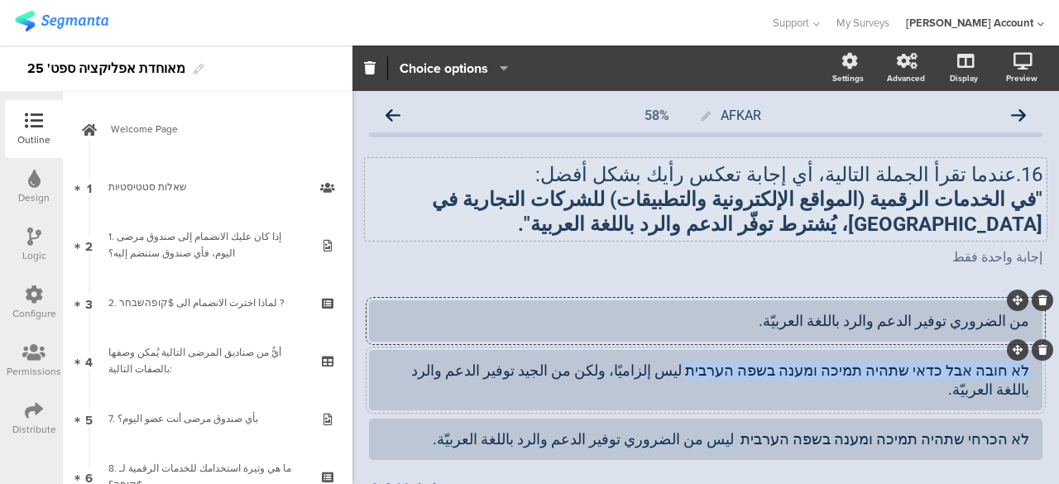
drag, startPoint x: 1014, startPoint y: 367, endPoint x: 741, endPoint y: 372, distance: 273.1
click at [741, 372] on div "לא חובה אבל כדאי שתהיה תמיכה ומענה בשפה הערבית ليس إلزاميًا، ولكن من الجيد توفي…" at bounding box center [705, 380] width 647 height 39
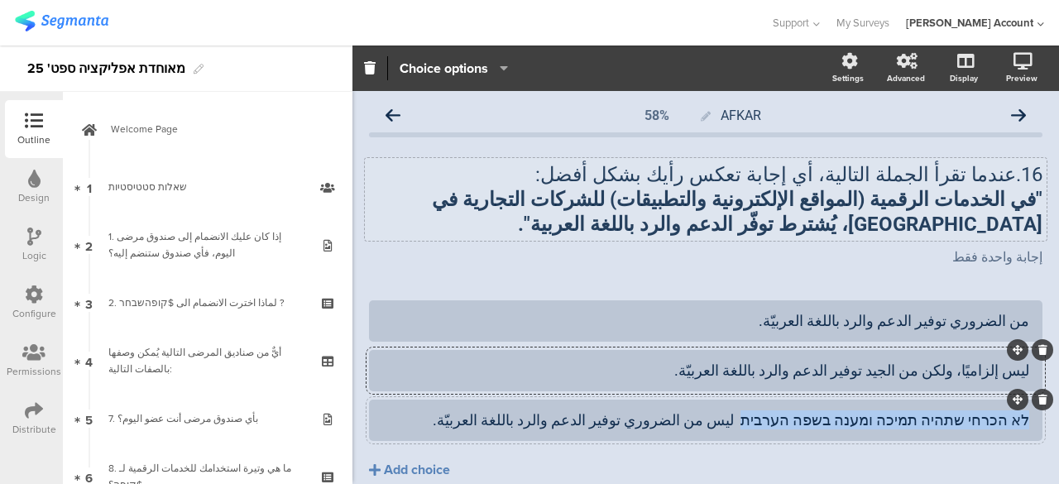
drag, startPoint x: 784, startPoint y: 426, endPoint x: 1023, endPoint y: 421, distance: 239.2
click at [1023, 421] on div "לא הכרחי שתהיה תמיכה ומענה בשפה הערבית ليس من الضروري توفير الدعم والرد باللغة …" at bounding box center [706, 420] width 674 height 41
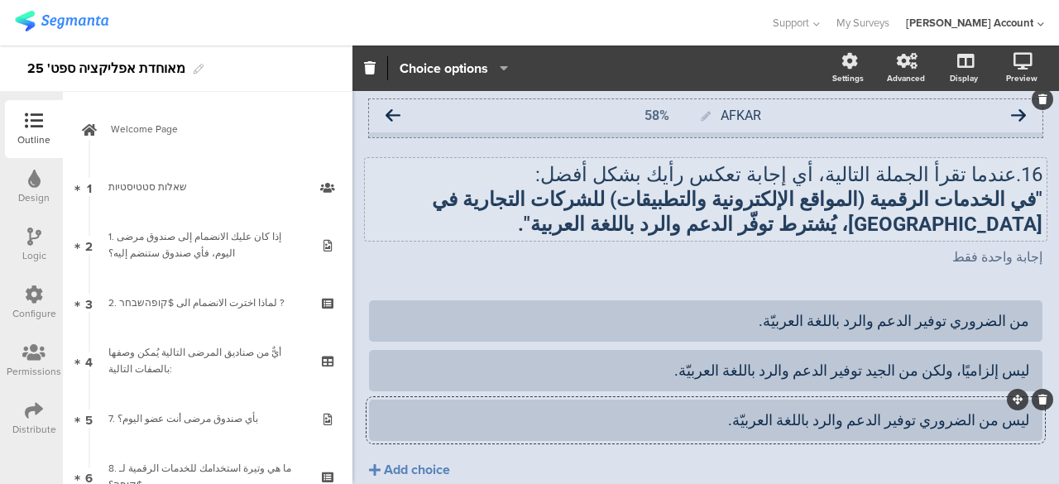
click at [394, 110] on icon at bounding box center [393, 115] width 15 height 15
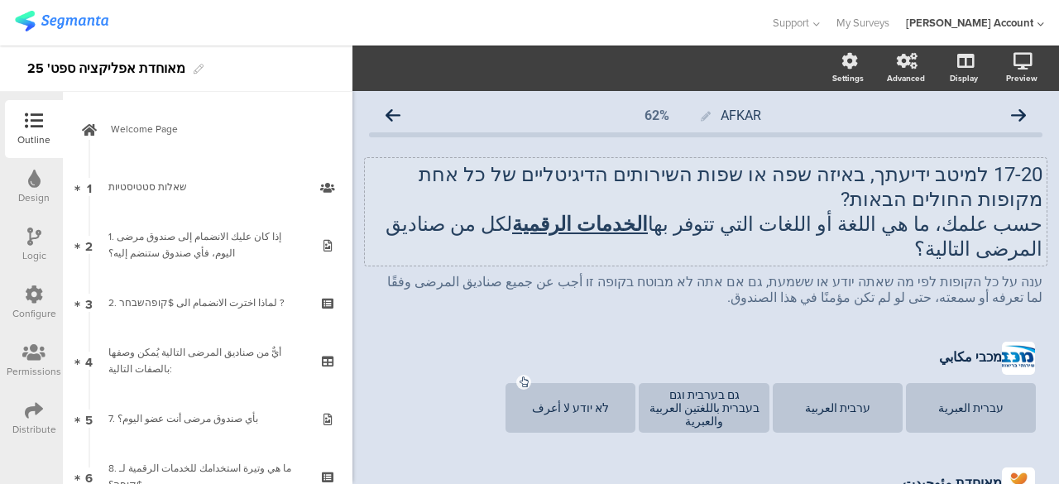
click at [788, 208] on p "17-20 למיטב ידיעתך, באיזה שפה או שפות השירותים הדיגיטליים של כל אחת מקופות החול…" at bounding box center [706, 187] width 674 height 50
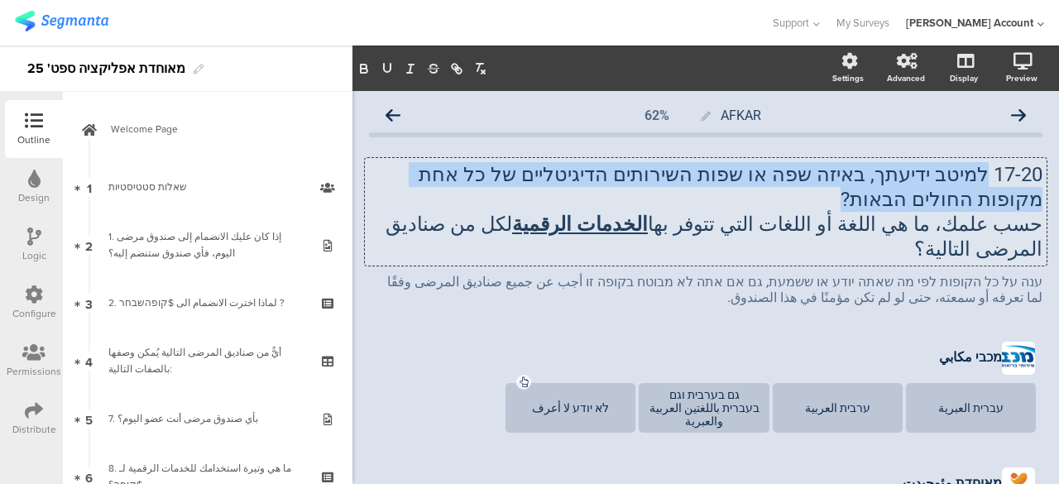
drag, startPoint x: 962, startPoint y: 202, endPoint x: 973, endPoint y: 175, distance: 29.7
click at [973, 175] on p "17-20 למיטב ידיעתך, באיזה שפה או שפות השירותים הדיגיטליים של כל אחת מקופות החול…" at bounding box center [706, 187] width 674 height 50
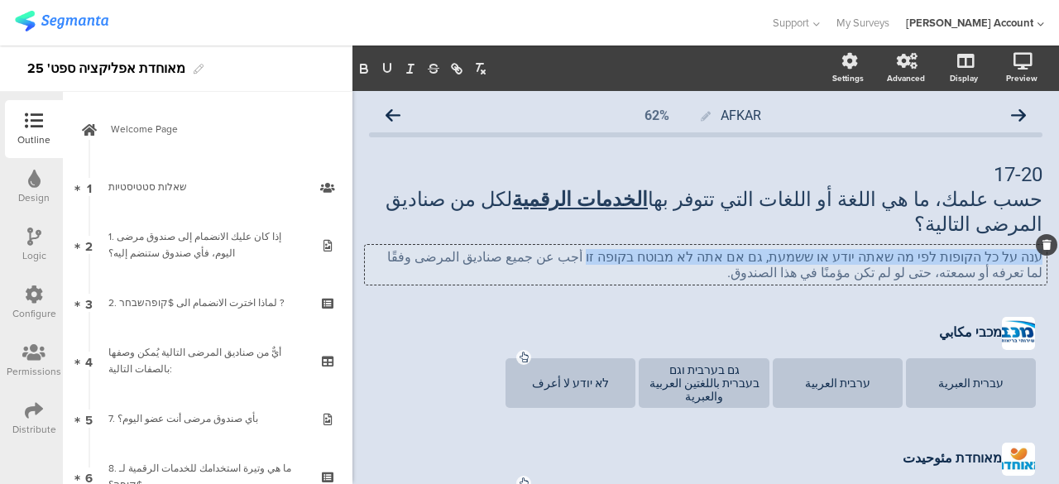
drag, startPoint x: 665, startPoint y: 234, endPoint x: 1042, endPoint y: 224, distance: 377.5
click at [1042, 245] on div "ענה על כל הקופות לפי מה שאתה יודע או ששמעת, גם אם אתה לא מבוטח בקופה זו أجب عن …" at bounding box center [706, 265] width 682 height 40
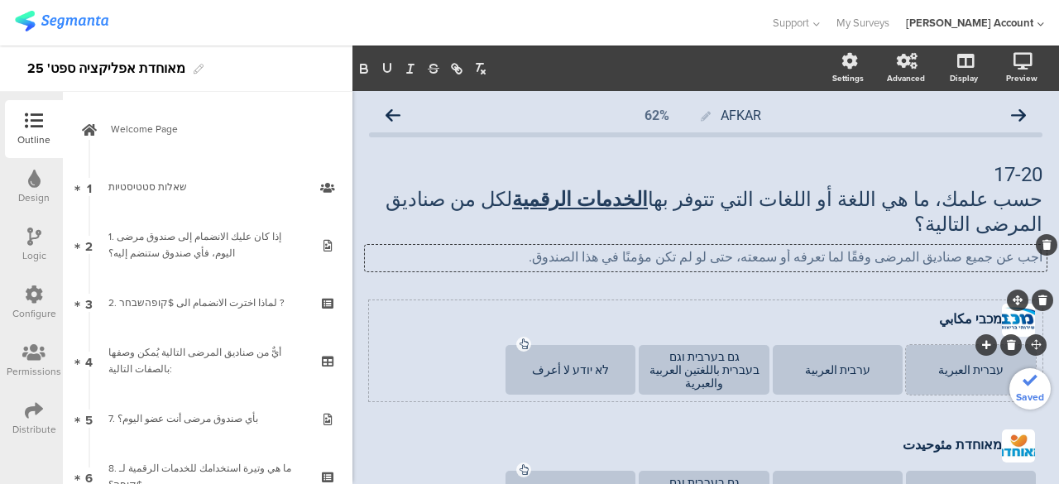
click at [973, 363] on div "עברית العبرية" at bounding box center [971, 369] width 125 height 13
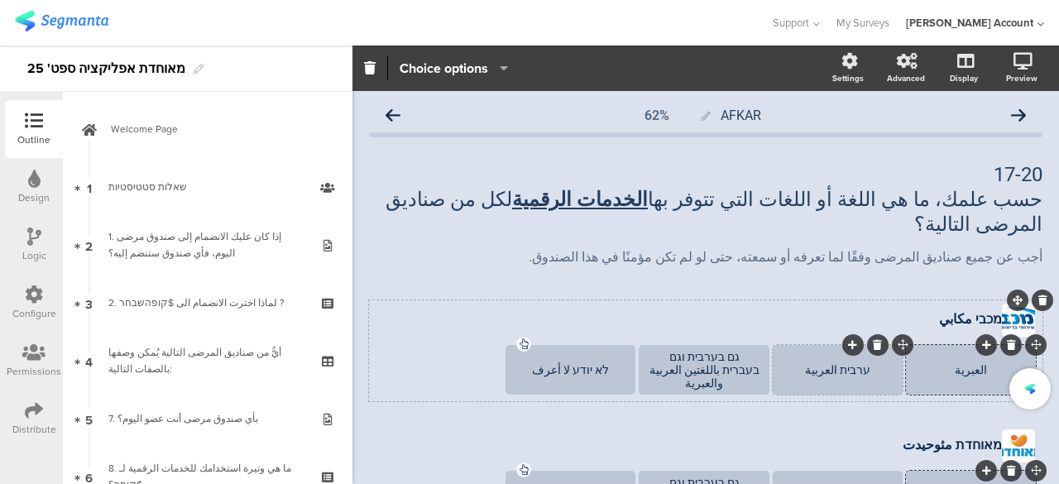
click at [841, 363] on div "ערבית العربية" at bounding box center [837, 369] width 125 height 13
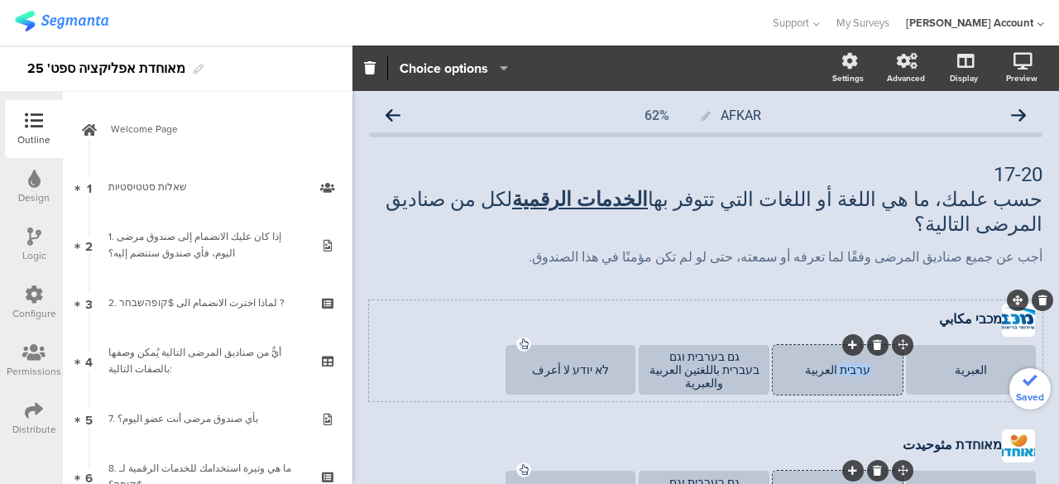
click at [841, 363] on div "ערבית العربية" at bounding box center [837, 369] width 125 height 13
click at [734, 350] on div "גם בערבית וגם בעברית باللغتين العربية والعبرية" at bounding box center [703, 370] width 125 height 40
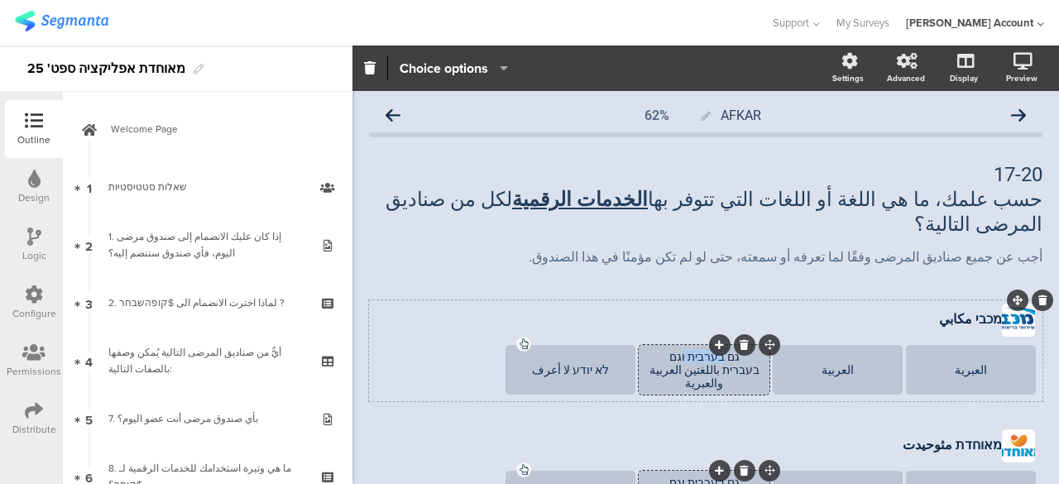
click at [734, 350] on div "גם בערבית וגם בעברית باللغتين العربية والعبرية" at bounding box center [703, 370] width 125 height 40
drag, startPoint x: 667, startPoint y: 338, endPoint x: 768, endPoint y: 339, distance: 101.0
click at [768, 345] on section "العبرية العربية גם בערבית וגם בעברית باللغتين العربية والعبرية לא יודע لا أعرف" at bounding box center [705, 371] width 667 height 53
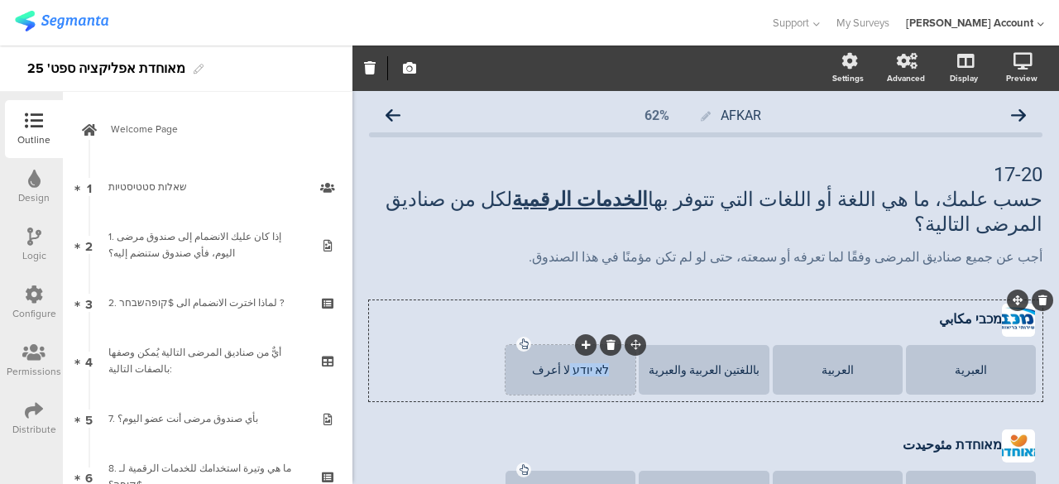
drag, startPoint x: 602, startPoint y: 345, endPoint x: 568, endPoint y: 345, distance: 33.9
click at [568, 363] on div "לא יודע لا أعرف" at bounding box center [570, 369] width 125 height 13
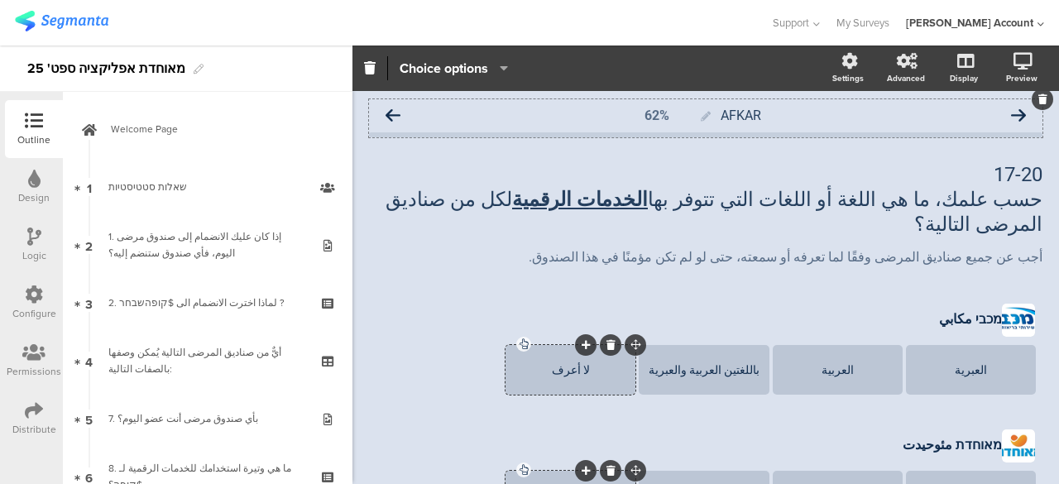
click at [391, 112] on icon at bounding box center [393, 115] width 15 height 15
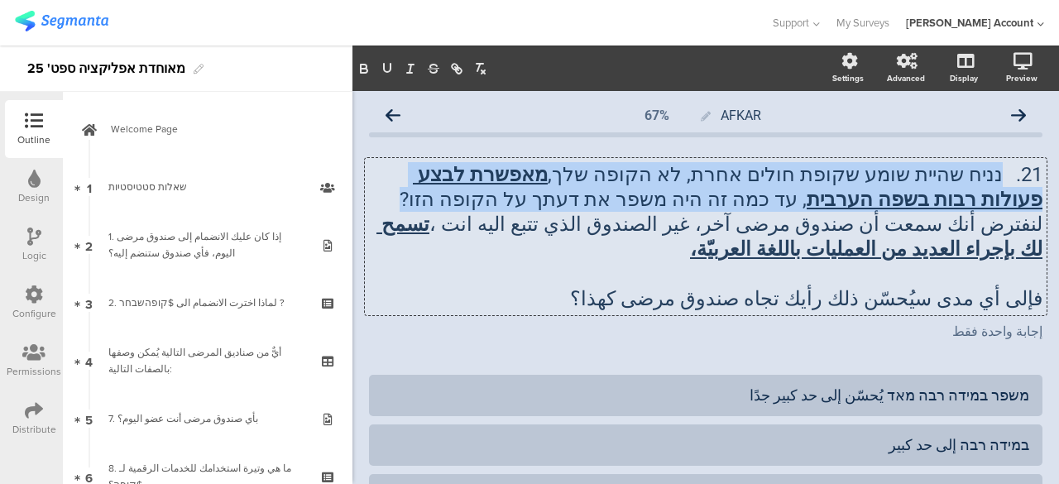
drag, startPoint x: 641, startPoint y: 198, endPoint x: 996, endPoint y: 178, distance: 355.6
click at [996, 178] on div "21. נניח שהיית שומע שקופת חולים אחרת, לא הקופה שלך, מאפשרת לבצע פעולות רבות בשפ…" at bounding box center [706, 236] width 682 height 157
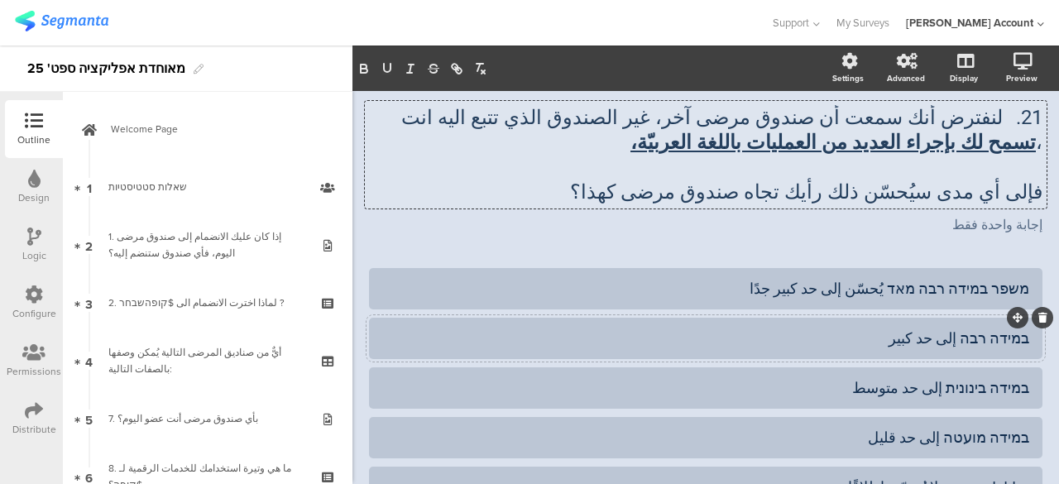
scroll to position [83, 0]
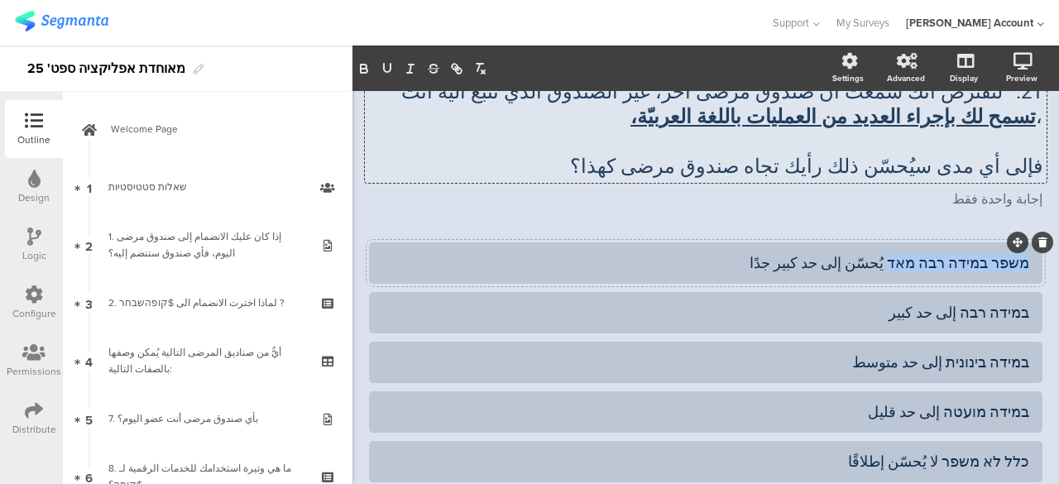
drag, startPoint x: 905, startPoint y: 266, endPoint x: 1025, endPoint y: 264, distance: 119.2
click at [1025, 264] on div "משפר במידה רבה מאד يُحسّن إلى حد كبير جدًا" at bounding box center [706, 262] width 674 height 41
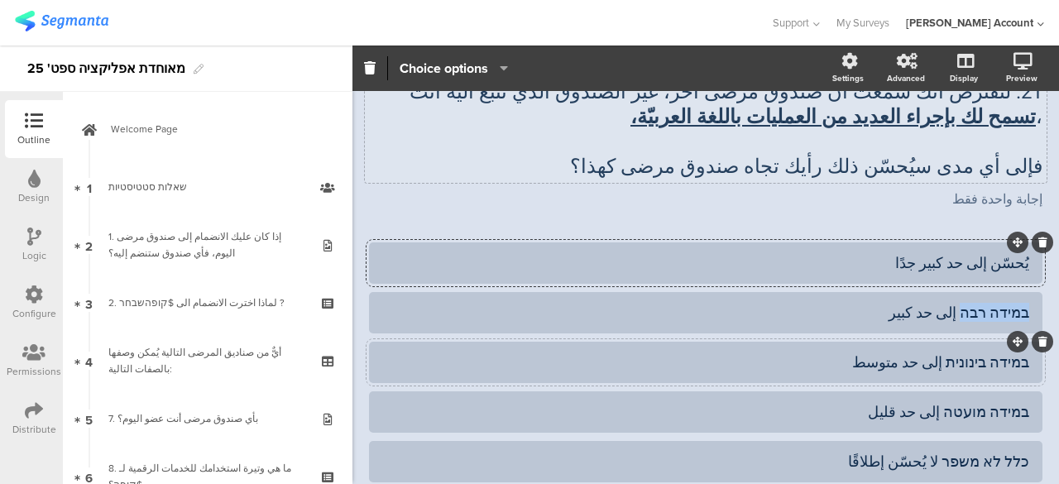
drag, startPoint x: 959, startPoint y: 314, endPoint x: 991, endPoint y: 358, distance: 54.5
click at [1020, 315] on div "במידה רבה إلى حد كبير" at bounding box center [706, 312] width 674 height 41
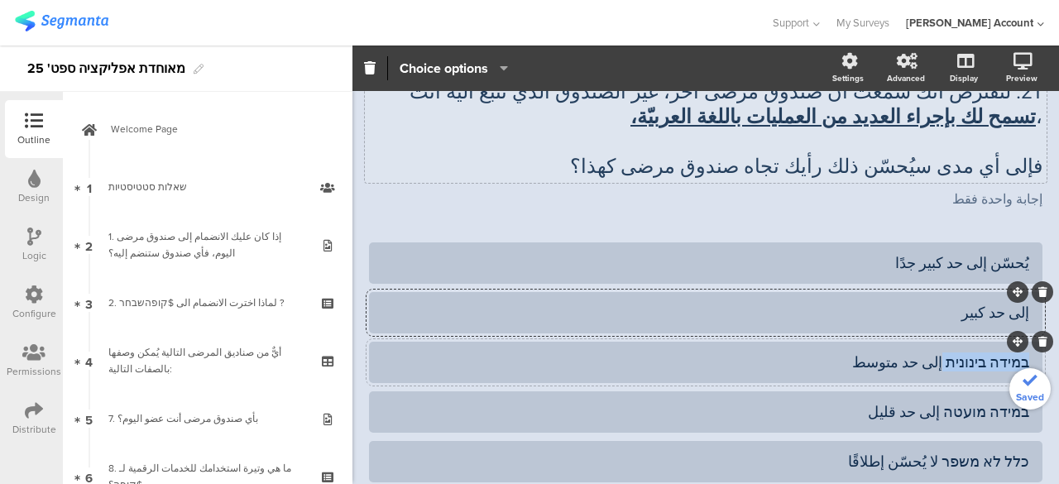
drag, startPoint x: 944, startPoint y: 369, endPoint x: 1015, endPoint y: 362, distance: 71.5
click at [1015, 362] on div "במידה בינונית إلى حد متوسط" at bounding box center [705, 362] width 647 height 19
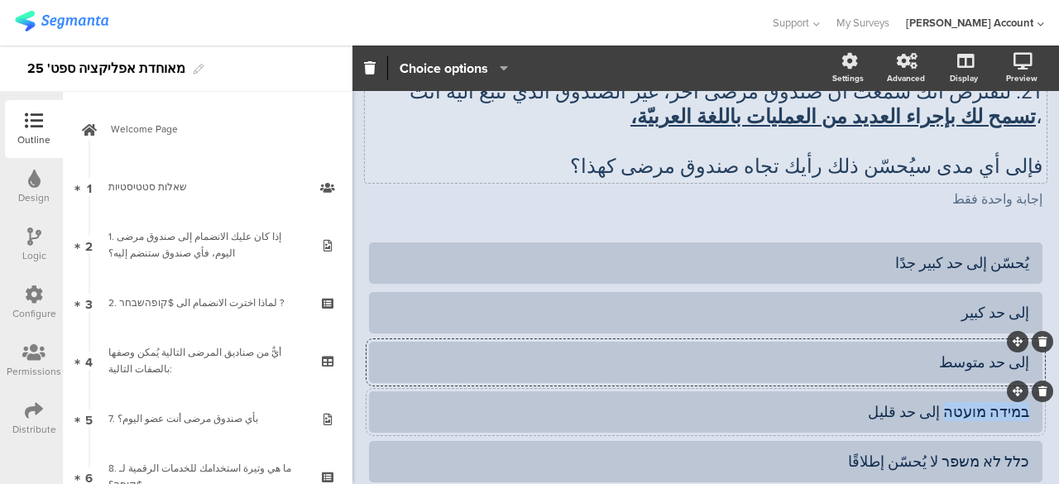
drag, startPoint x: 950, startPoint y: 411, endPoint x: 1020, endPoint y: 410, distance: 70.3
click at [1020, 410] on div "במידה מועטה إلى حد قليل" at bounding box center [706, 411] width 674 height 41
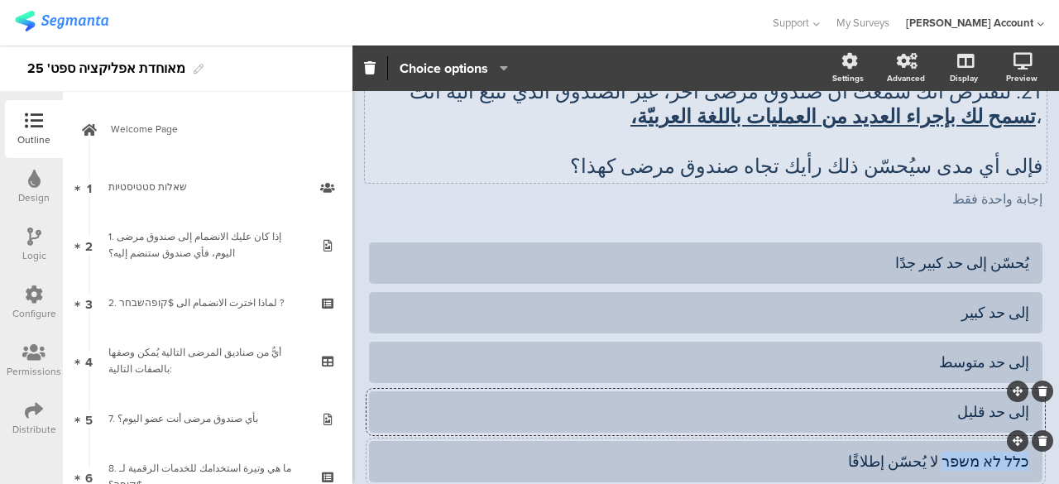
drag, startPoint x: 976, startPoint y: 454, endPoint x: 1034, endPoint y: 448, distance: 58.3
click at [1034, 448] on div "כלל לא משפר لا يُحسّن إطلاقًا" at bounding box center [706, 461] width 674 height 41
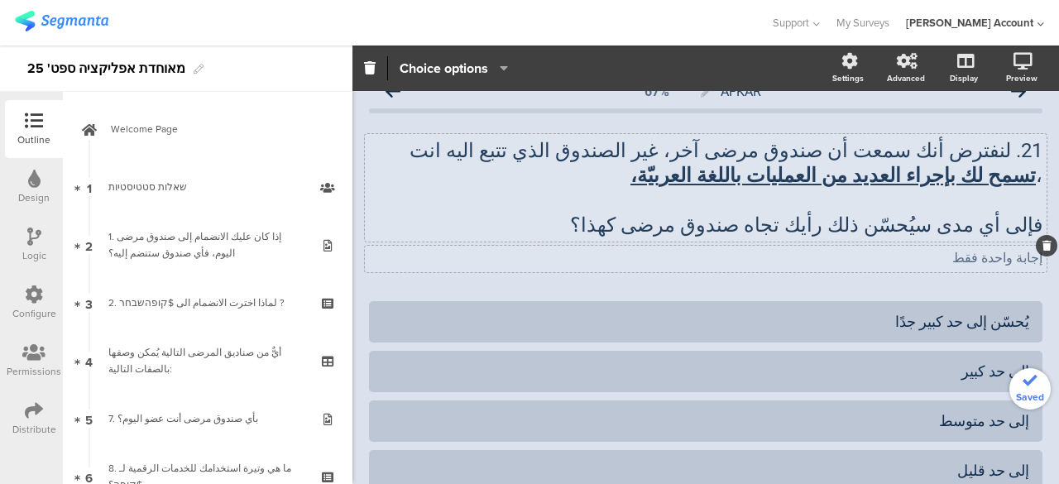
scroll to position [0, 0]
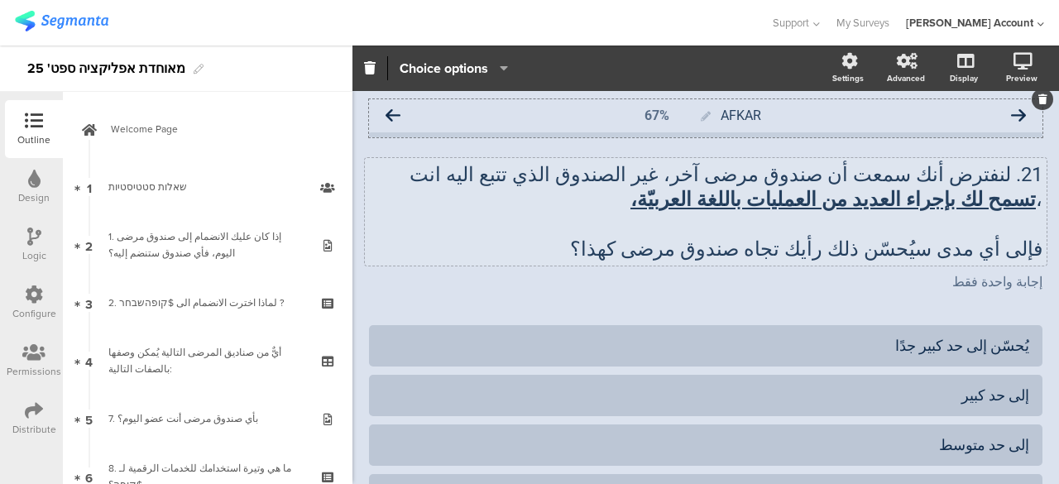
click at [396, 113] on icon at bounding box center [393, 115] width 15 height 15
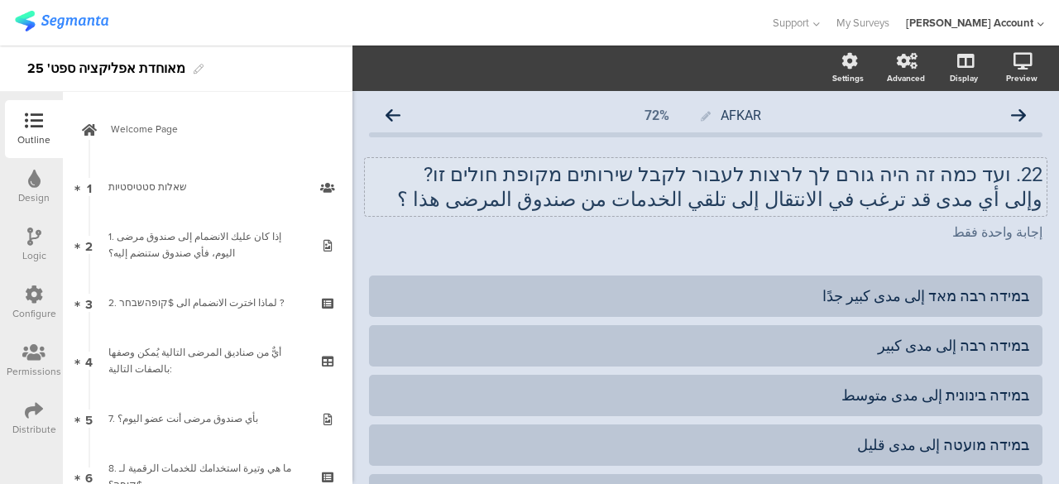
click at [748, 174] on p "22. ועד כמה זה היה גורם לך לרצות לעבור לקבל שירותים מקופת חולים זו?" at bounding box center [706, 174] width 674 height 25
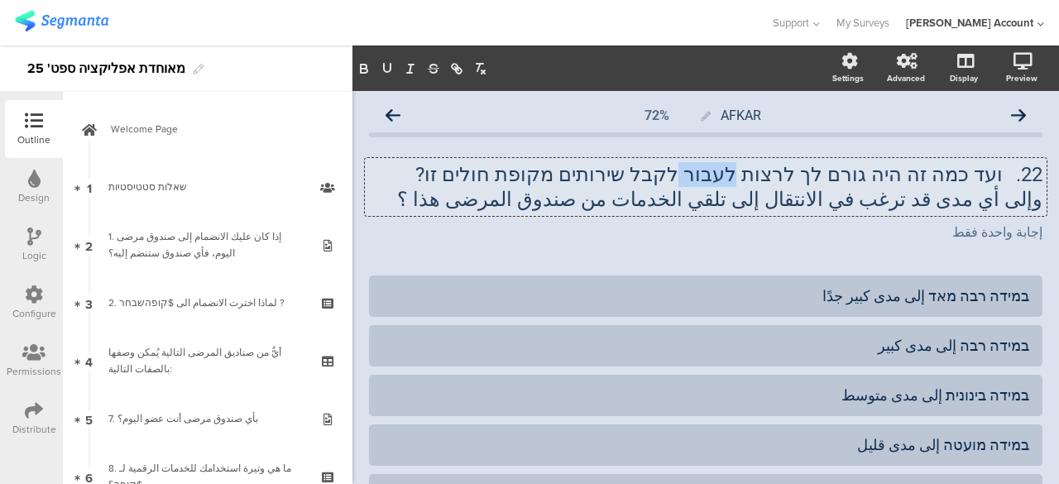
click at [748, 174] on p "22. ועד כמה זה היה גורם לך לרצות לעבור לקבל שירותים מקופת חולים זו?" at bounding box center [706, 174] width 674 height 25
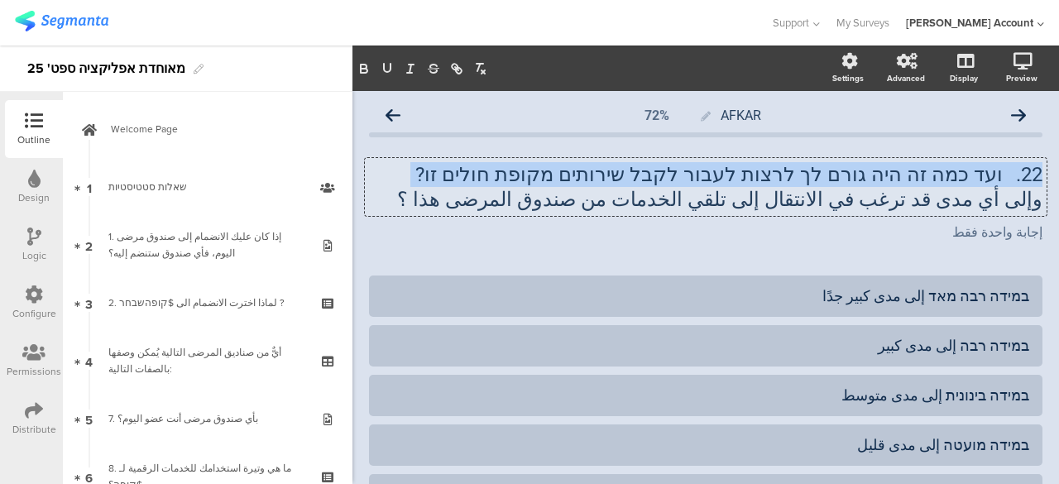
click at [748, 174] on p "22. ועד כמה זה היה גורם לך לרצות לעבור לקבל שירותים מקופת חולים זו?" at bounding box center [706, 174] width 674 height 25
click at [738, 174] on p "22. ועד כמה זה היה גורם לך לרצות לעבור לקבל שירותים מקופת חולים זו?" at bounding box center [706, 174] width 674 height 25
drag, startPoint x: 996, startPoint y: 176, endPoint x: 482, endPoint y: 170, distance: 513.1
click at [482, 170] on p "22. ועד כמה זה היה גורם לך לרצות לעבור לקבל שירותים מקופת חולים זו?" at bounding box center [706, 174] width 674 height 25
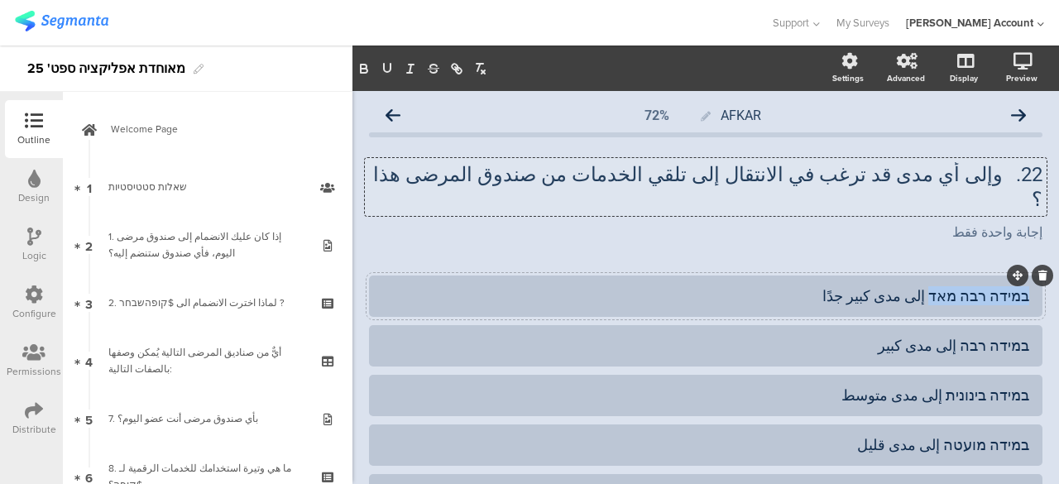
drag, startPoint x: 936, startPoint y: 271, endPoint x: 1023, endPoint y: 272, distance: 86.9
click at [1023, 276] on div "במידה רבה מאד إلى مدى كبير جدًا" at bounding box center [706, 296] width 674 height 41
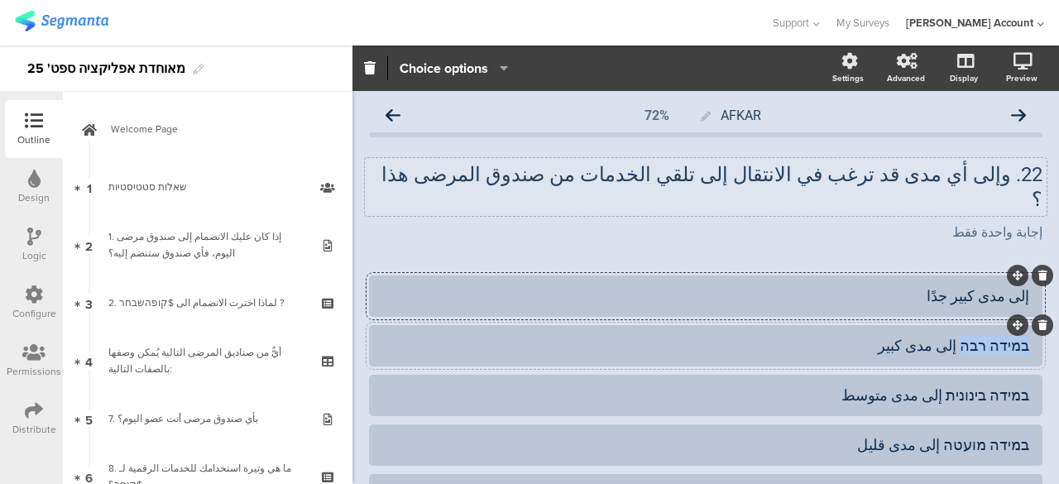
drag, startPoint x: 1015, startPoint y: 323, endPoint x: 959, endPoint y: 326, distance: 55.5
click at [959, 336] on div "במידה רבה إلى مدى كبير" at bounding box center [705, 345] width 647 height 19
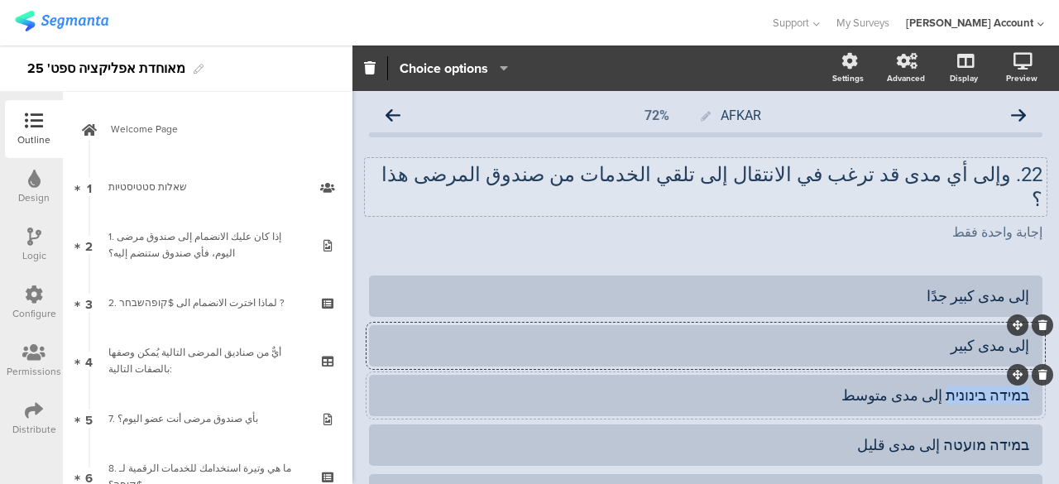
drag, startPoint x: 948, startPoint y: 376, endPoint x: 1018, endPoint y: 375, distance: 70.3
click at [1018, 375] on div "במידה בינונית إلى مدى متوسط" at bounding box center [706, 395] width 674 height 41
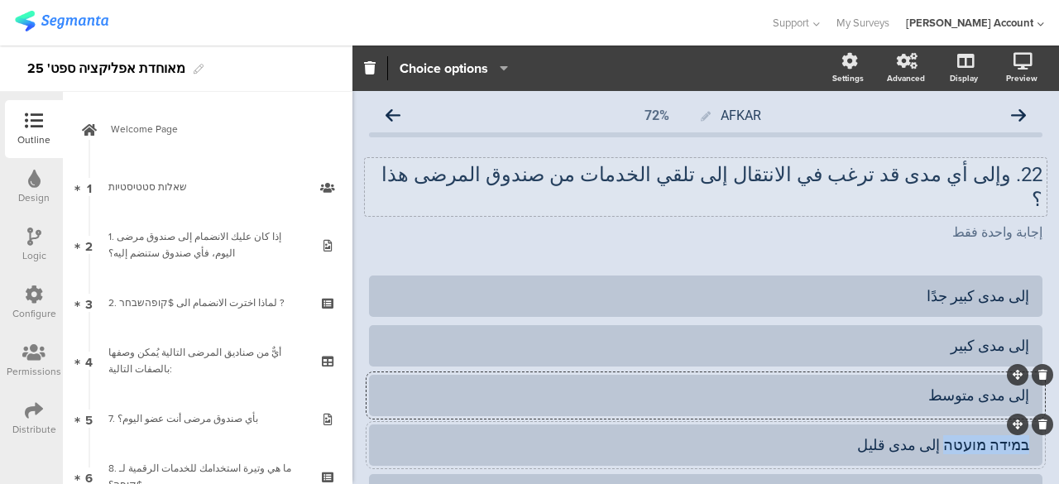
drag, startPoint x: 948, startPoint y: 424, endPoint x: 1020, endPoint y: 421, distance: 71.2
click at [1020, 425] on div "במידה מועטה إلى مدى قليل" at bounding box center [706, 445] width 674 height 41
drag, startPoint x: 978, startPoint y: 473, endPoint x: 1033, endPoint y: 461, distance: 55.8
click at [1033, 461] on div "AFKAR 72% 22. وإلى أي مدى قد ترغب في الانتقال إلى تلقي الخدمات من صندوق المرضى …" at bounding box center [706, 361] width 707 height 540
click at [393, 116] on icon at bounding box center [393, 115] width 15 height 15
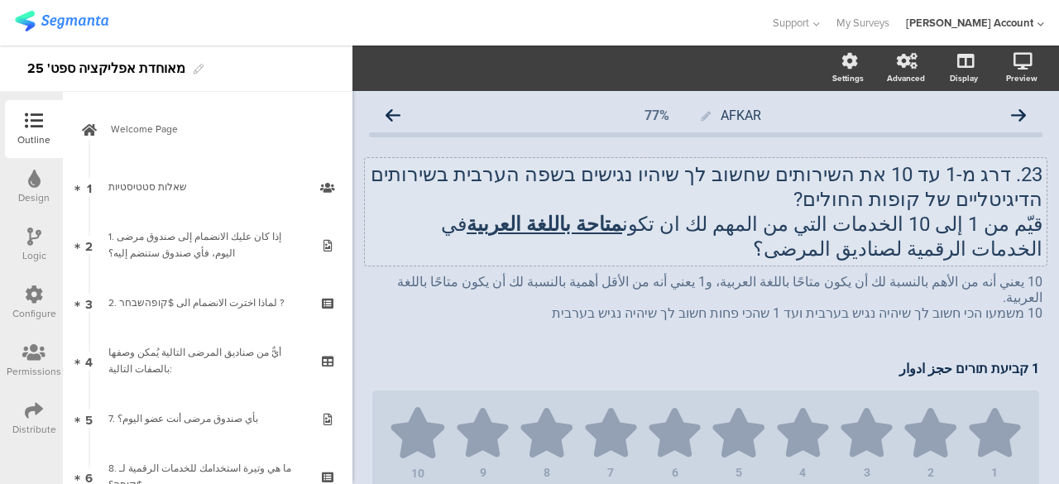
click at [859, 192] on p "23. דרג מ-1 עד 10 את השירותים שחשוב לך שיהיו נגישים בשפה הערבית בשירותים הדיגיט…" at bounding box center [706, 187] width 674 height 50
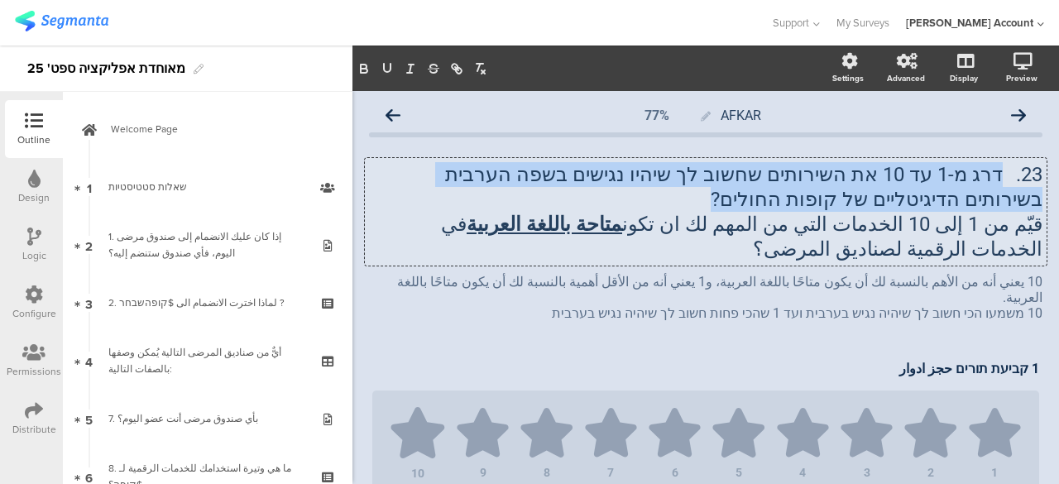
drag, startPoint x: 899, startPoint y: 198, endPoint x: 991, endPoint y: 174, distance: 95.7
click at [991, 174] on p "23. דרג מ-1 עד 10 את השירותים שחשוב לך שיהיו נגישים בשפה הערבית בשירותים הדיגיט…" at bounding box center [706, 187] width 674 height 50
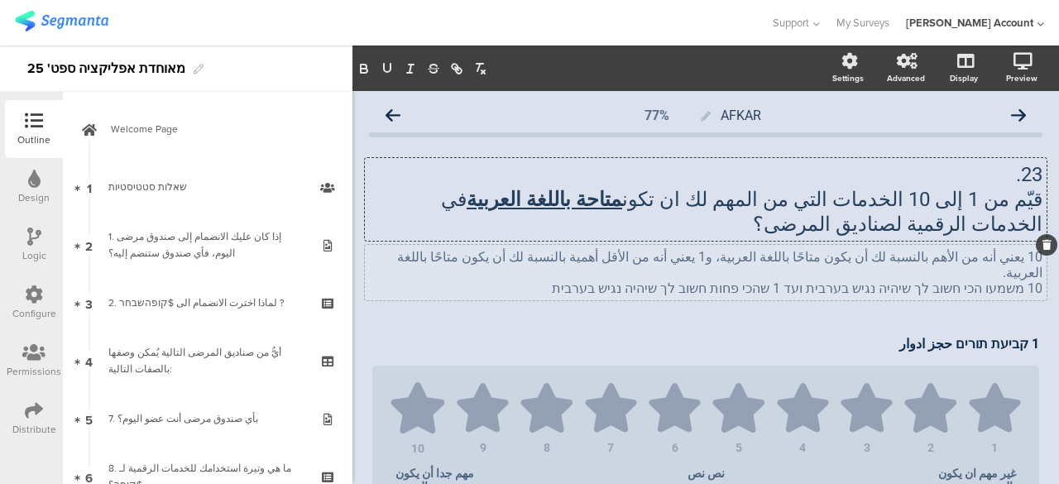
click at [852, 275] on div "10 يعني أنه من الأهم بالنسبة لك أن يكون متاحًا باللغة العربية، و1 يعني أنه من ا…" at bounding box center [706, 272] width 682 height 55
click at [852, 281] on p "10 משמעו הכי חשוב לך שיהיה נגיש בערבית ועד 1 שהכי פחות חשוב לך שיהיה נגיש בערבית" at bounding box center [706, 289] width 674 height 16
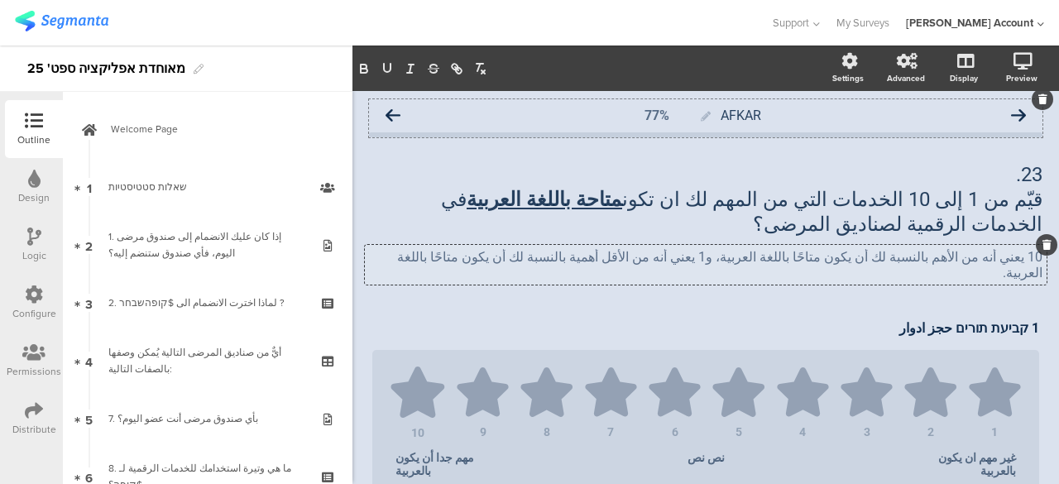
click at [396, 111] on icon at bounding box center [393, 115] width 15 height 15
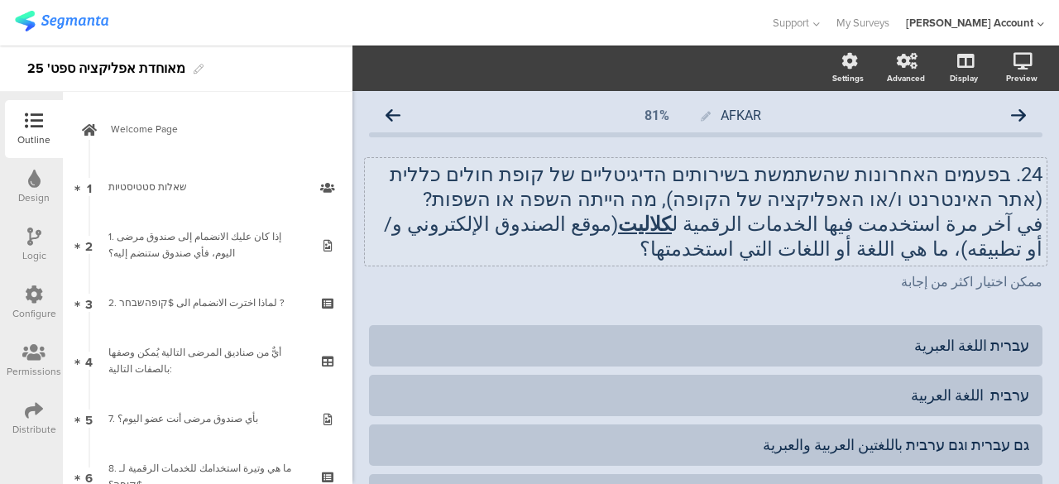
click at [672, 180] on div "24. בפעמים האחרונות שהשתמשת בשירותים הדיגיטליים של קופת חולים כללית (אתר האינטר…" at bounding box center [706, 212] width 682 height 108
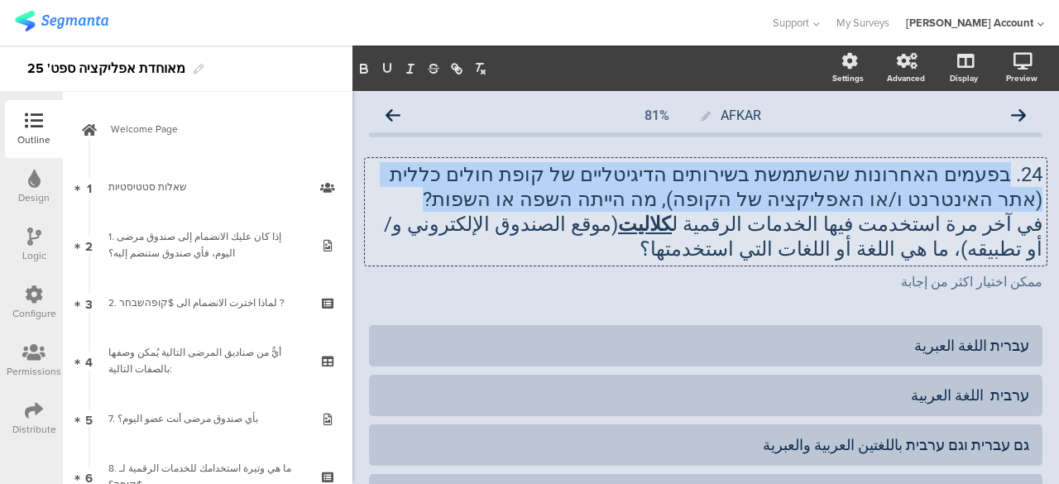
drag, startPoint x: 629, startPoint y: 196, endPoint x: 996, endPoint y: 181, distance: 367.7
click at [996, 181] on p "24. בפעמים האחרונות שהשתמשת בשירותים הדיגיטליים של קופת חולים כללית (אתר האינטר…" at bounding box center [706, 187] width 674 height 50
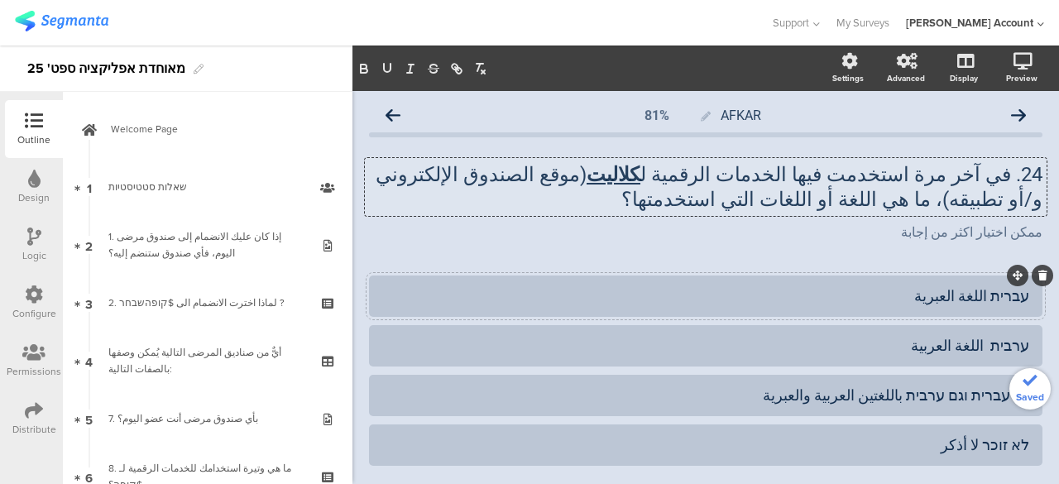
click at [996, 294] on div "עברית اللغة العبرية" at bounding box center [705, 295] width 647 height 19
click at [1001, 340] on div "ערבית اللغة العربية" at bounding box center [705, 345] width 647 height 19
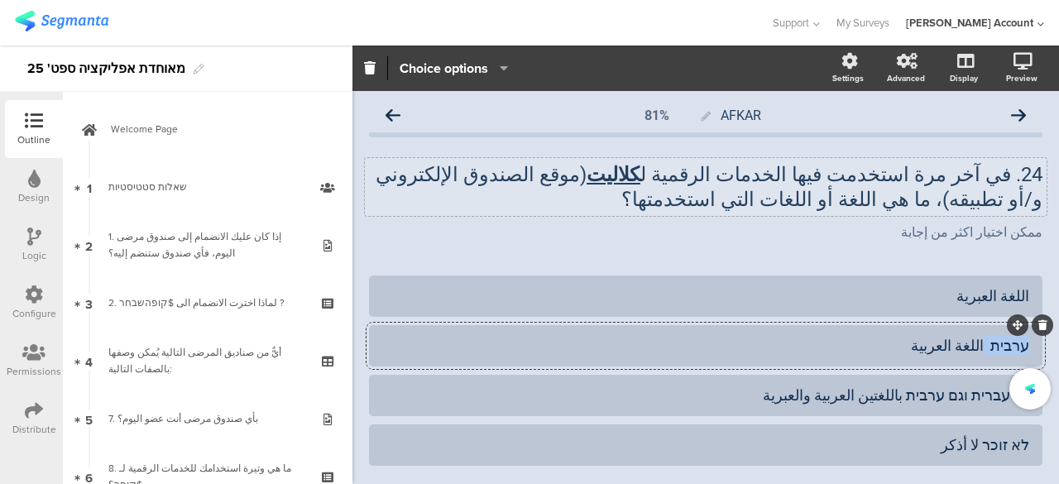
click at [1001, 340] on div "ערבית اللغة العربية" at bounding box center [705, 345] width 647 height 19
drag, startPoint x: 910, startPoint y: 396, endPoint x: 1024, endPoint y: 417, distance: 115.4
click at [1033, 391] on div "AFKAR 81% 24. في آخر مرة استخدمت فيها الخدمات الرقمية ل كلاليت (موقع الصندوق ال…" at bounding box center [706, 336] width 707 height 491
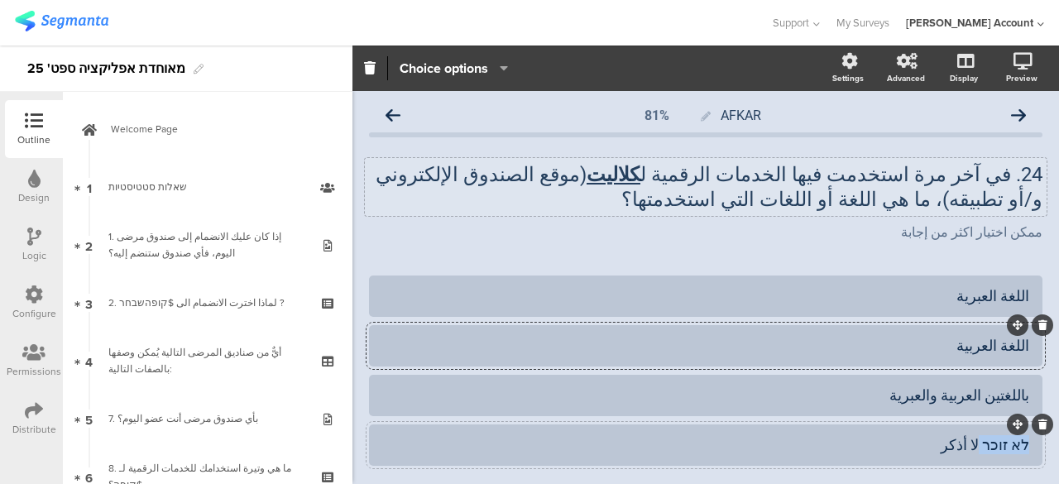
drag, startPoint x: 972, startPoint y: 443, endPoint x: 1020, endPoint y: 439, distance: 48.9
click at [1020, 439] on div "לא זוכר لا أذكر" at bounding box center [706, 445] width 674 height 41
click at [401, 112] on icon at bounding box center [393, 115] width 15 height 15
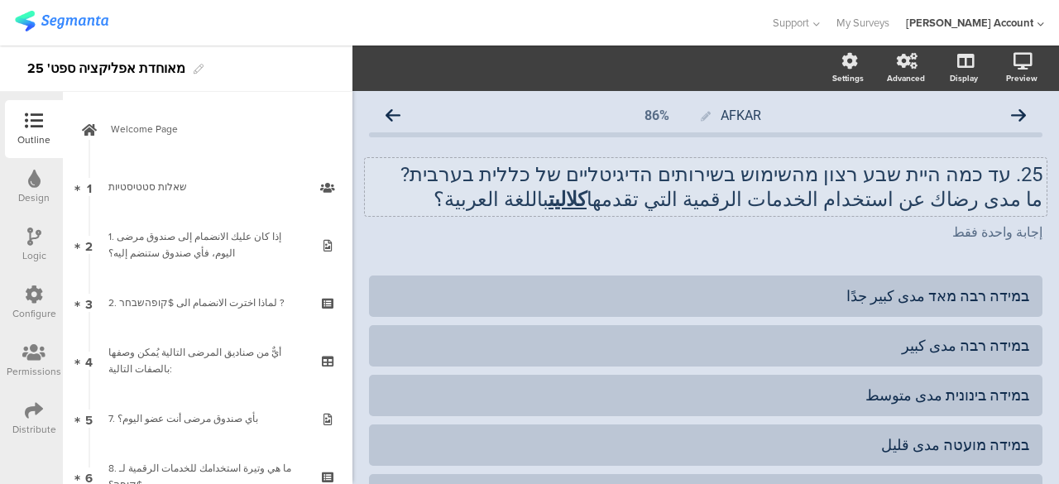
click at [766, 178] on p "25. עד כמה היית שבע רצון מהשימוש בשירותים הדיגיטליים של כללית בערבית?" at bounding box center [706, 174] width 674 height 25
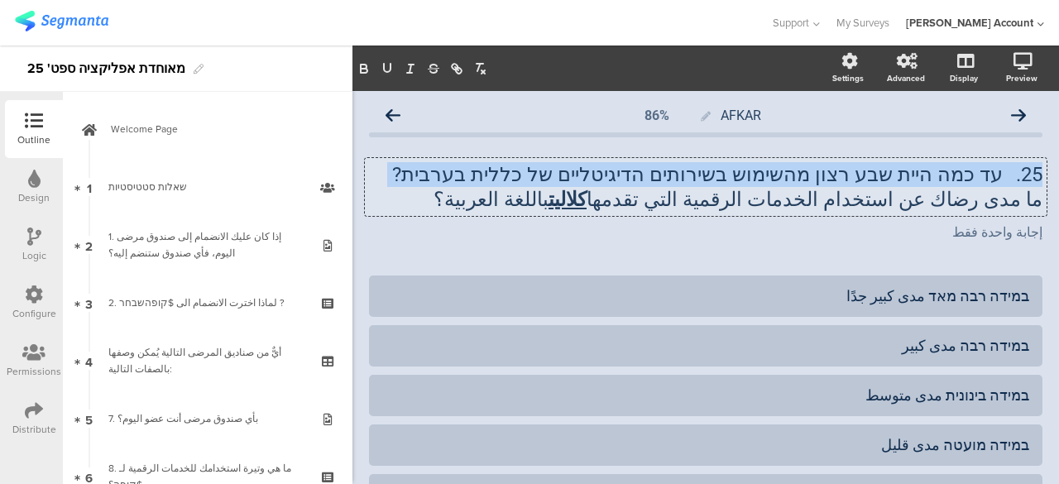
click at [766, 178] on p "25. עד כמה היית שבע רצון מהשימוש בשירותים הדיגיטליים של כללית בערבית?" at bounding box center [706, 174] width 674 height 25
click at [767, 178] on p "25. עד כמה היית שבע רצון מהשימוש בשירותים הדיגיטליים של כללית בערבית?" at bounding box center [706, 174] width 674 height 25
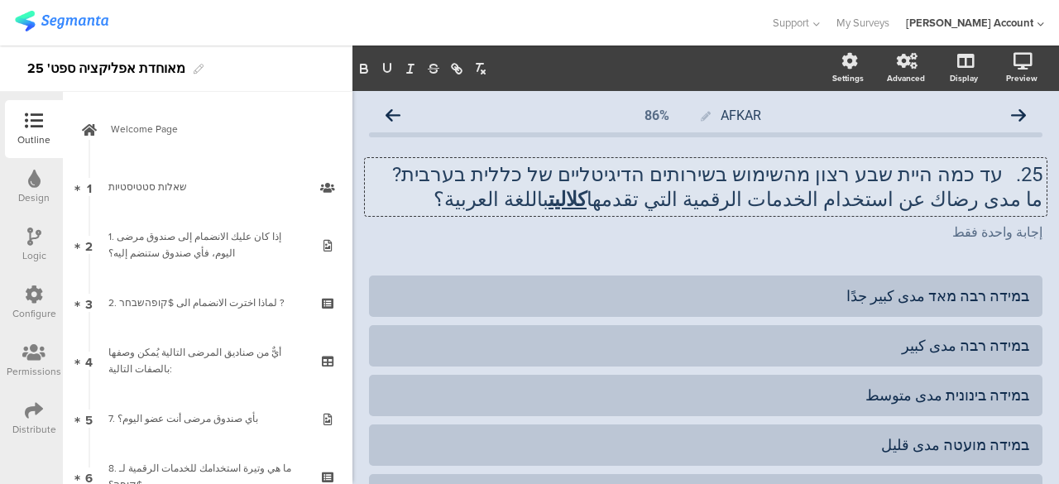
drag, startPoint x: 470, startPoint y: 175, endPoint x: 991, endPoint y: 175, distance: 521.4
click at [991, 175] on p "25. עד כמה היית שבע רצון מהשימוש בשירותים הדיגיטליים של כללית בערבית?" at bounding box center [706, 174] width 674 height 25
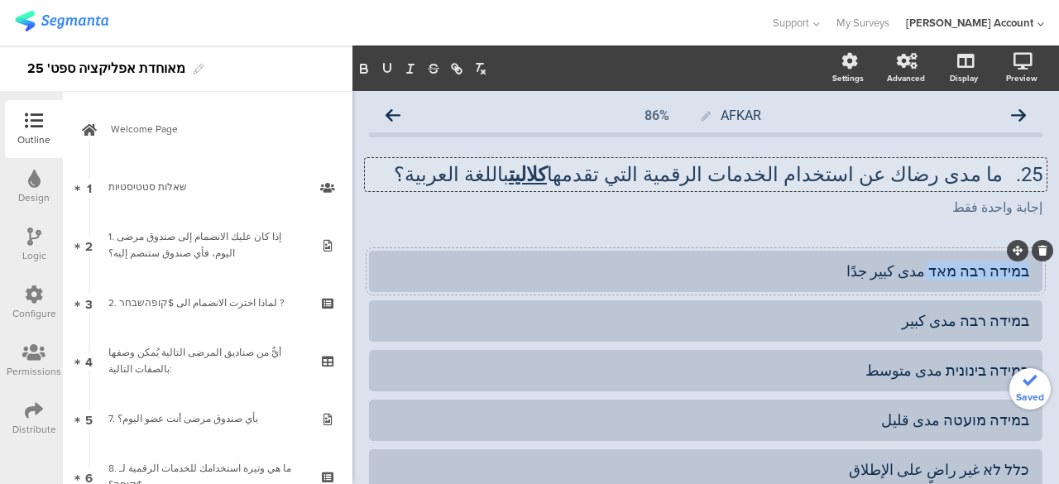
drag, startPoint x: 933, startPoint y: 277, endPoint x: 1020, endPoint y: 279, distance: 87.7
click at [1024, 275] on div "במידה רבה מאד مدى كبير جدًا" at bounding box center [706, 271] width 674 height 41
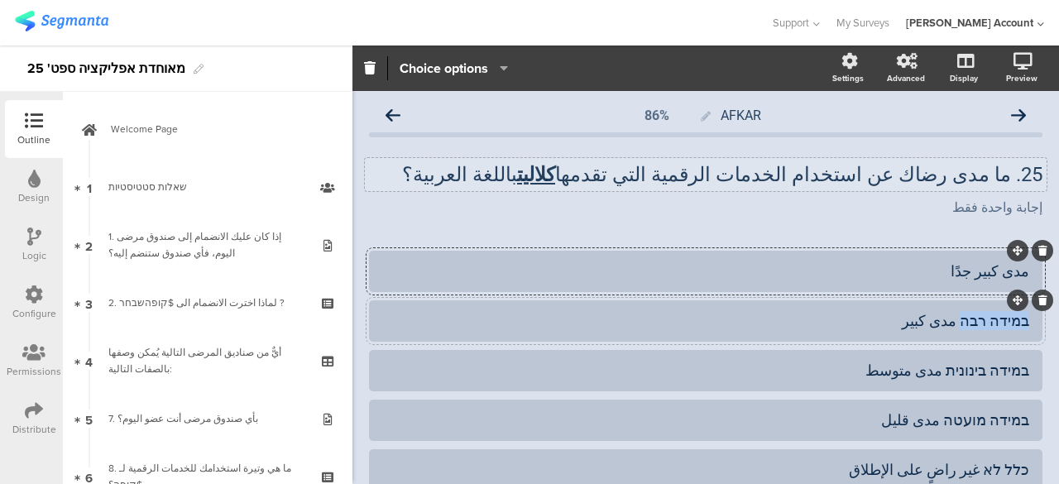
drag, startPoint x: 962, startPoint y: 325, endPoint x: 1023, endPoint y: 323, distance: 60.5
click at [1023, 323] on div "במידה רבה مدى كبير" at bounding box center [706, 320] width 674 height 41
drag, startPoint x: 947, startPoint y: 374, endPoint x: 1023, endPoint y: 364, distance: 76.8
click at [1023, 364] on div "במידה בינונית مدى متوسط" at bounding box center [706, 370] width 674 height 41
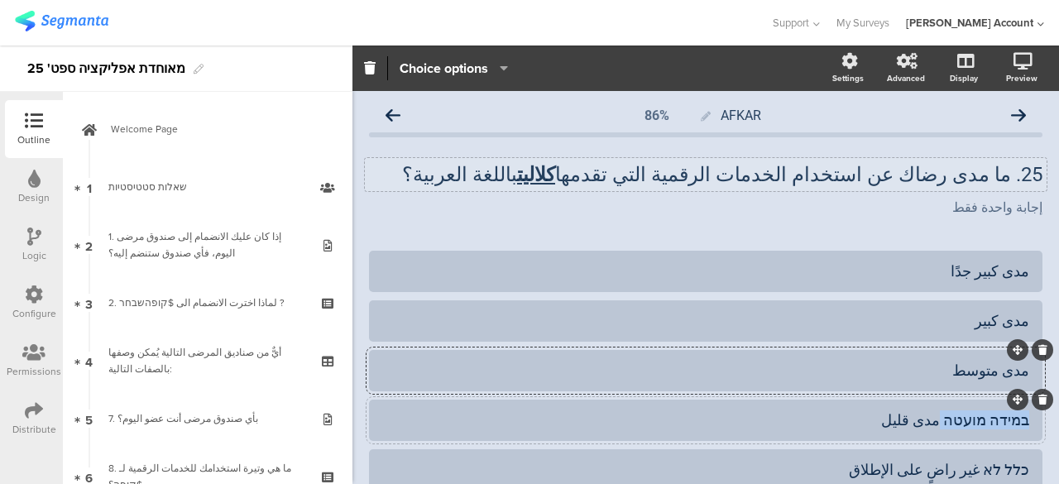
drag, startPoint x: 947, startPoint y: 423, endPoint x: 1021, endPoint y: 425, distance: 74.5
click at [1021, 425] on div "במידה מועטה مدى قليل" at bounding box center [706, 420] width 674 height 41
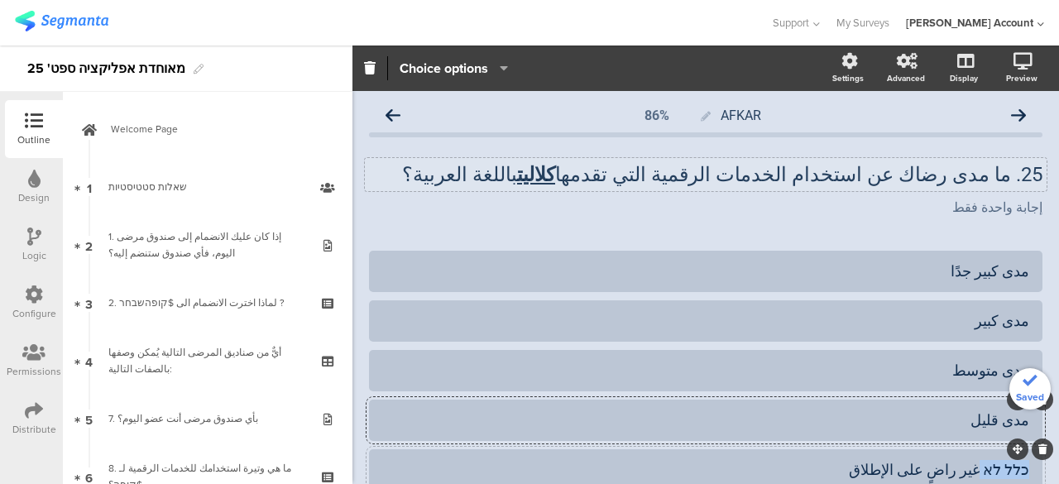
drag, startPoint x: 985, startPoint y: 471, endPoint x: 1023, endPoint y: 469, distance: 38.1
click at [1023, 469] on div "כלל לא غير راضٍ على الإطلاق" at bounding box center [706, 469] width 674 height 41
click at [396, 114] on icon at bounding box center [393, 115] width 15 height 15
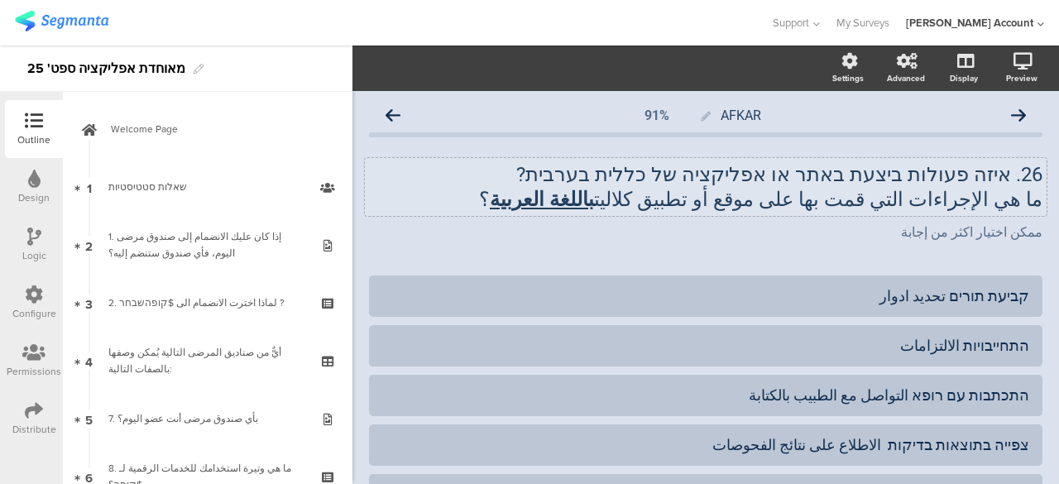
click at [773, 167] on div "26. איזה פעולות ביצעת באתר או אפליקציה של כללית בערבית? ما هي الإجراءات التي قم…" at bounding box center [706, 187] width 682 height 58
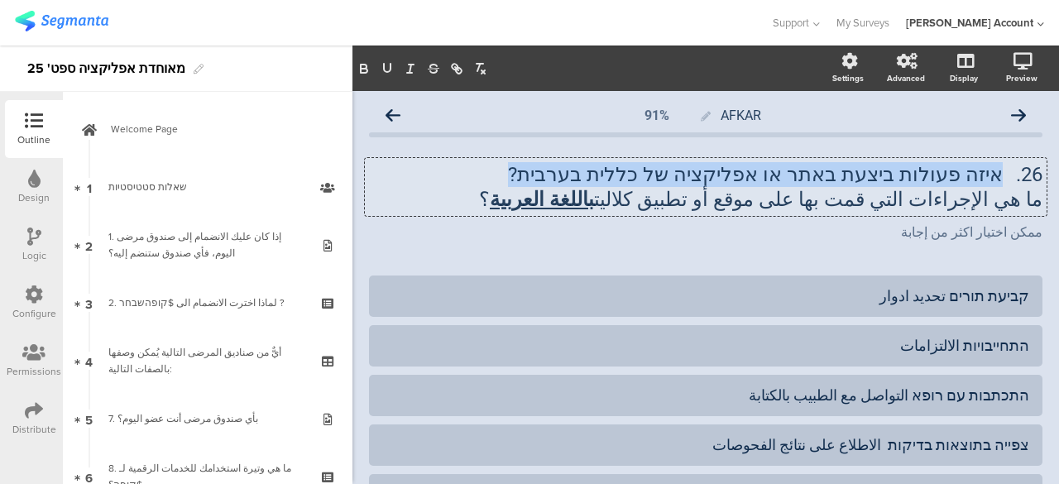
drag, startPoint x: 579, startPoint y: 170, endPoint x: 994, endPoint y: 184, distance: 414.9
click at [994, 184] on p "26. איזה פעולות ביצעת באתר או אפליקציה של כללית בערבית?" at bounding box center [706, 174] width 674 height 25
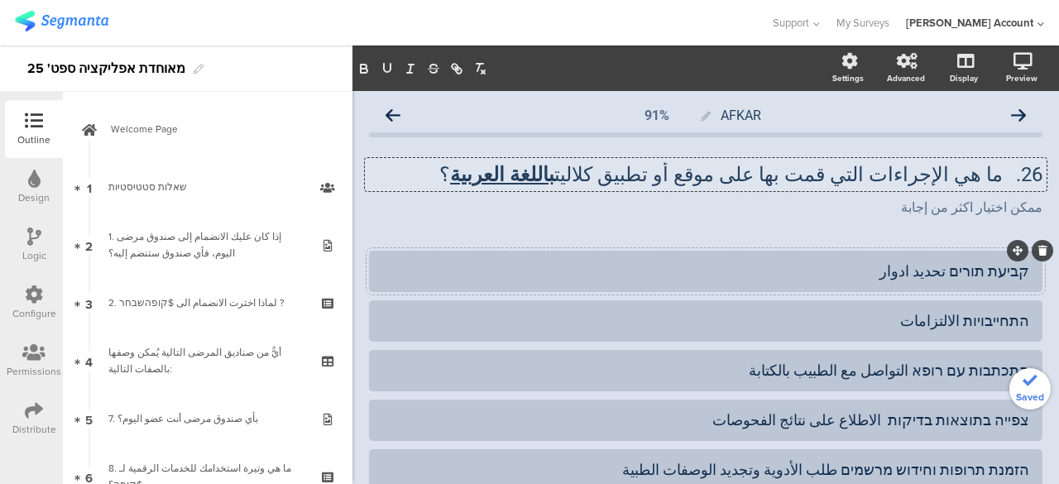
click at [948, 272] on div "קביעת תורים تحديد ادوار" at bounding box center [705, 271] width 647 height 19
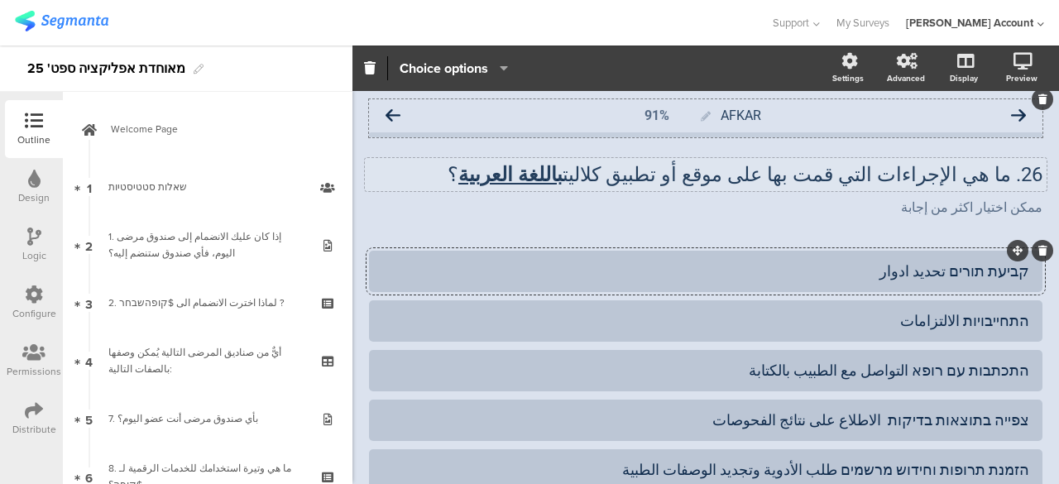
click at [397, 111] on icon at bounding box center [393, 115] width 15 height 15
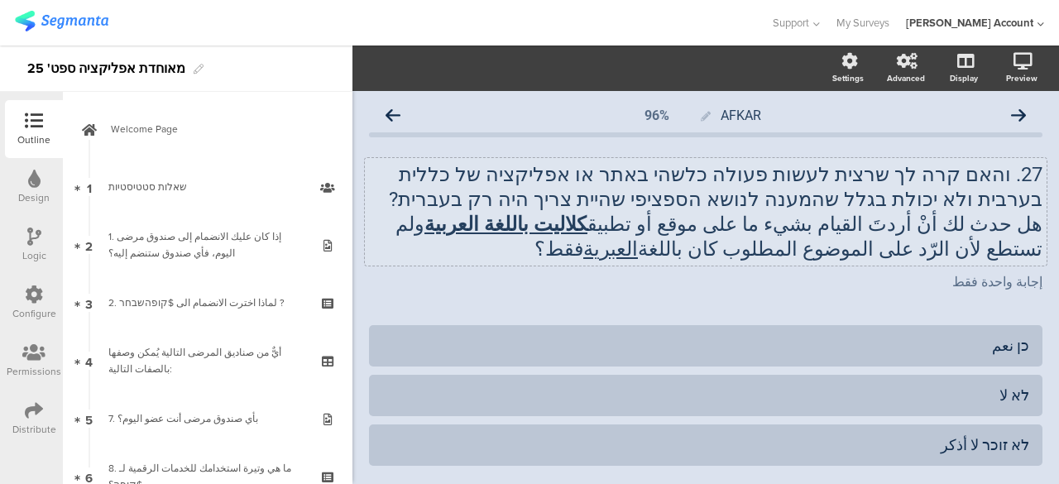
click at [639, 198] on p "27. והאם קרה לך שרצית לעשות פעולה כלשהי באתר או אפליקציה של כללית בערבית ולא יכ…" at bounding box center [706, 187] width 674 height 50
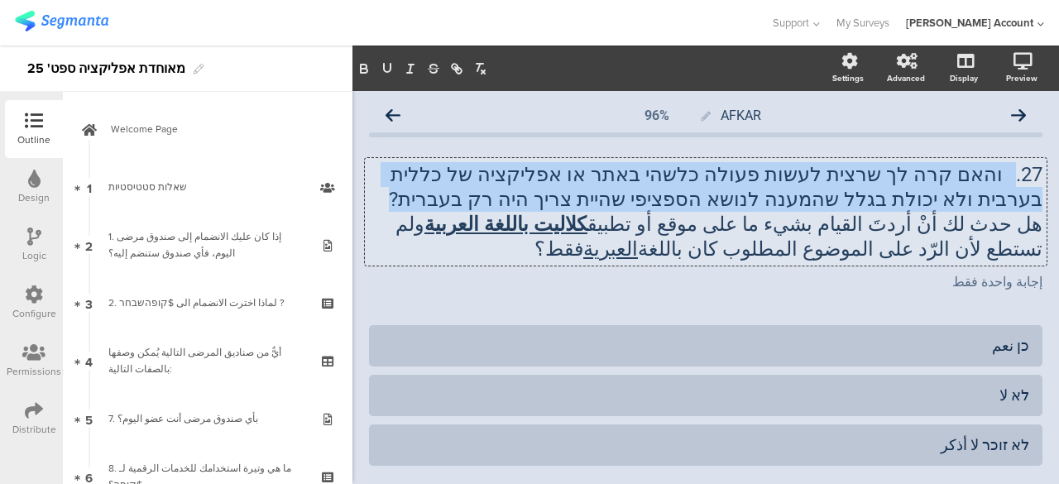
drag, startPoint x: 617, startPoint y: 199, endPoint x: 1000, endPoint y: 178, distance: 382.9
click at [1000, 178] on p "27. והאם קרה לך שרצית לעשות פעולה כלשהי באתר או אפליקציה של כללית בערבית ולא יכ…" at bounding box center [706, 187] width 674 height 50
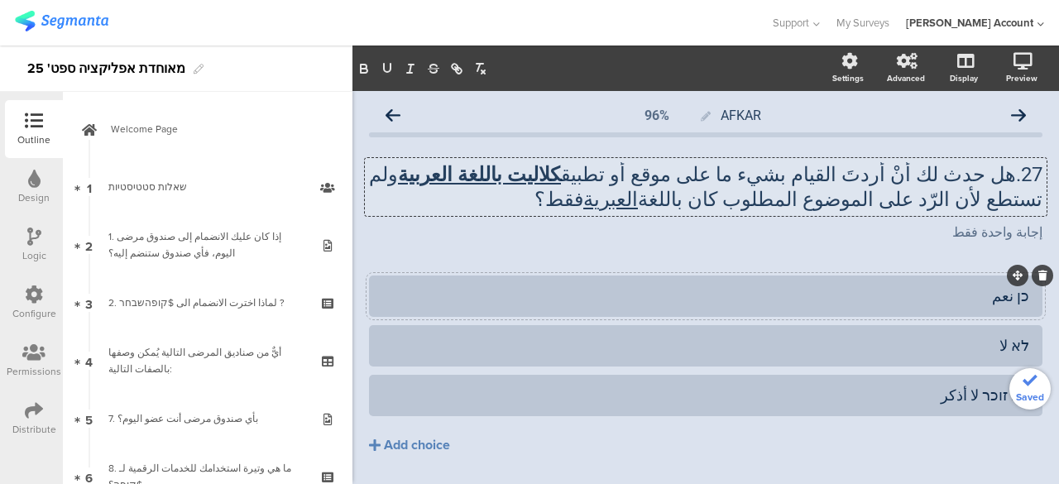
click at [1013, 297] on div "כן نعم" at bounding box center [705, 295] width 647 height 19
click at [1011, 343] on div "לא لا" at bounding box center [705, 345] width 647 height 19
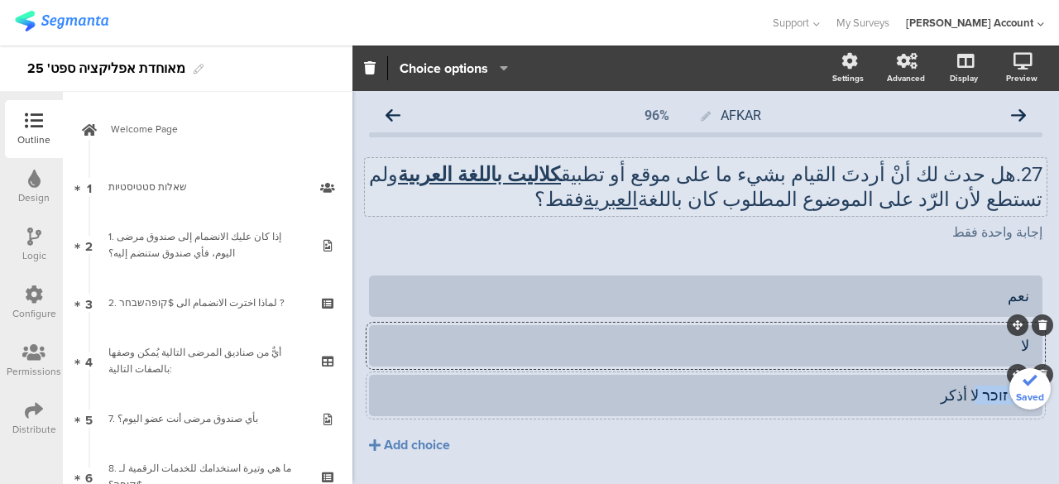
drag, startPoint x: 971, startPoint y: 401, endPoint x: 983, endPoint y: 410, distance: 15.4
click at [1010, 404] on div "לא זוכר لا أذكر" at bounding box center [705, 395] width 647 height 19
click at [982, 403] on div "לא זוכר لا أذكر" at bounding box center [705, 395] width 647 height 19
drag, startPoint x: 980, startPoint y: 396, endPoint x: 1026, endPoint y: 393, distance: 46.5
click at [1026, 393] on div "לא זוכר لا أذكر" at bounding box center [706, 395] width 674 height 41
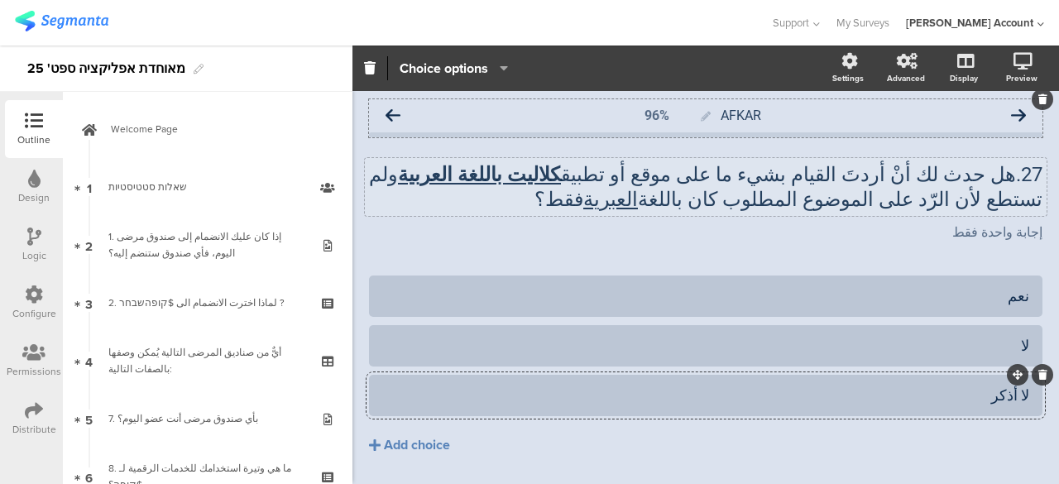
click at [399, 110] on icon at bounding box center [393, 115] width 15 height 15
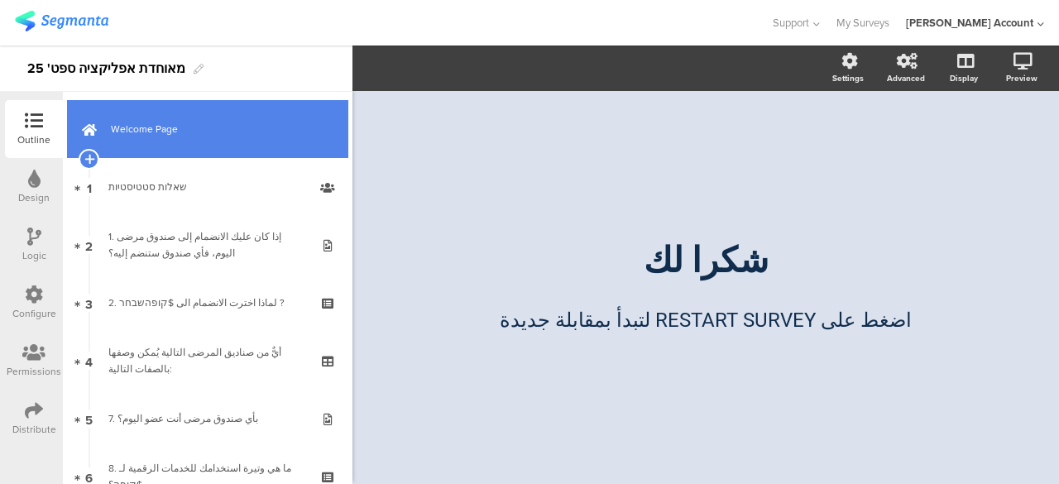
click at [111, 132] on span "Welcome Page" at bounding box center [217, 129] width 212 height 17
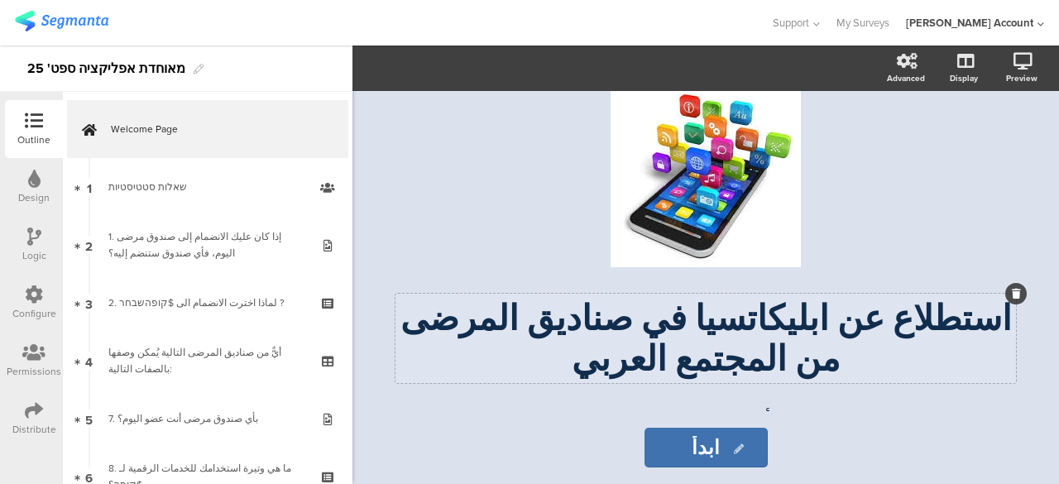
scroll to position [151, 0]
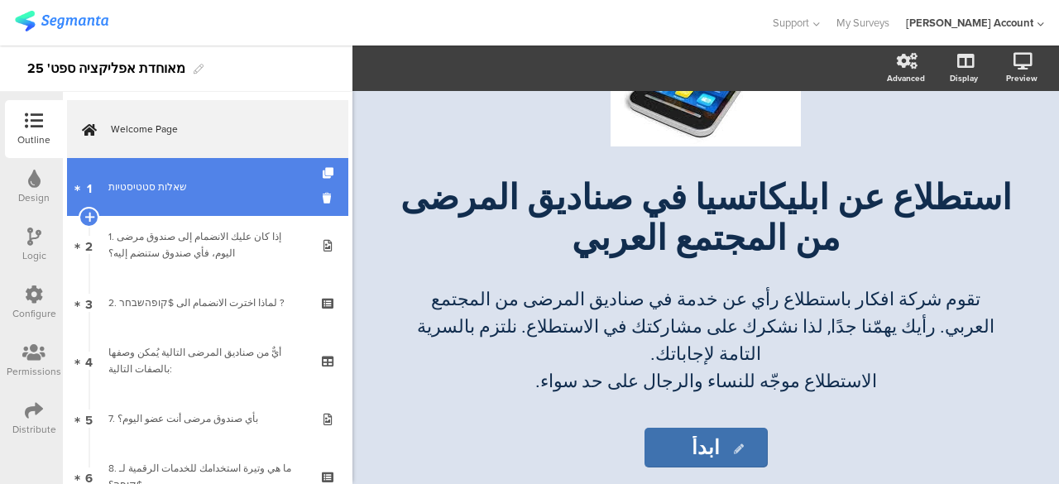
click at [184, 193] on div "שאלות סטטיסטיות" at bounding box center [207, 187] width 198 height 17
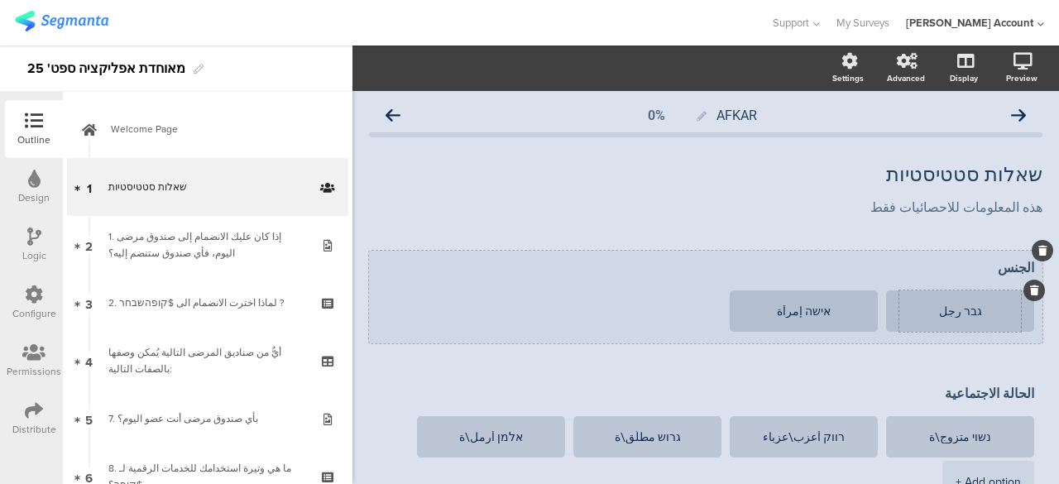
click at [963, 307] on textarea "גבר رجل" at bounding box center [961, 311] width 122 height 12
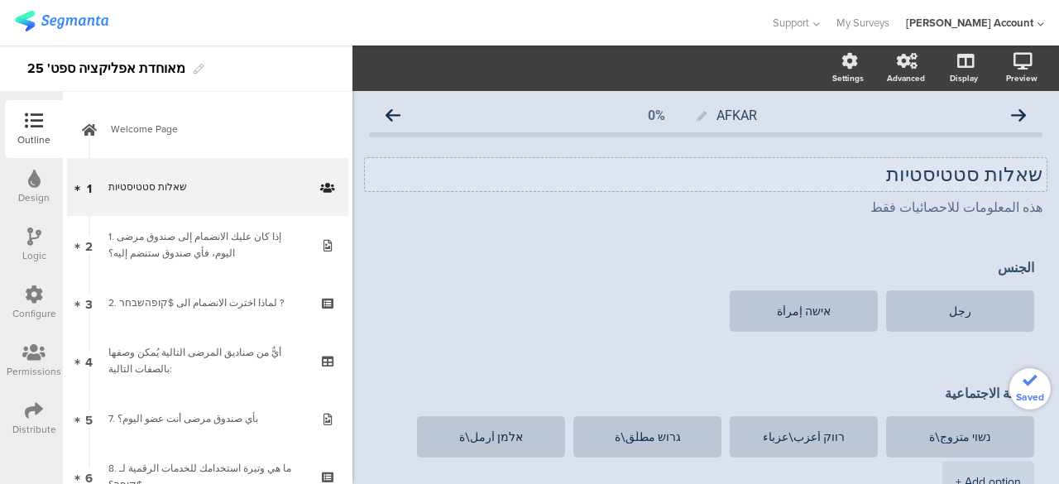
type textarea "رجل"
click at [970, 166] on p "שאלות סטטיסטיות" at bounding box center [706, 174] width 674 height 25
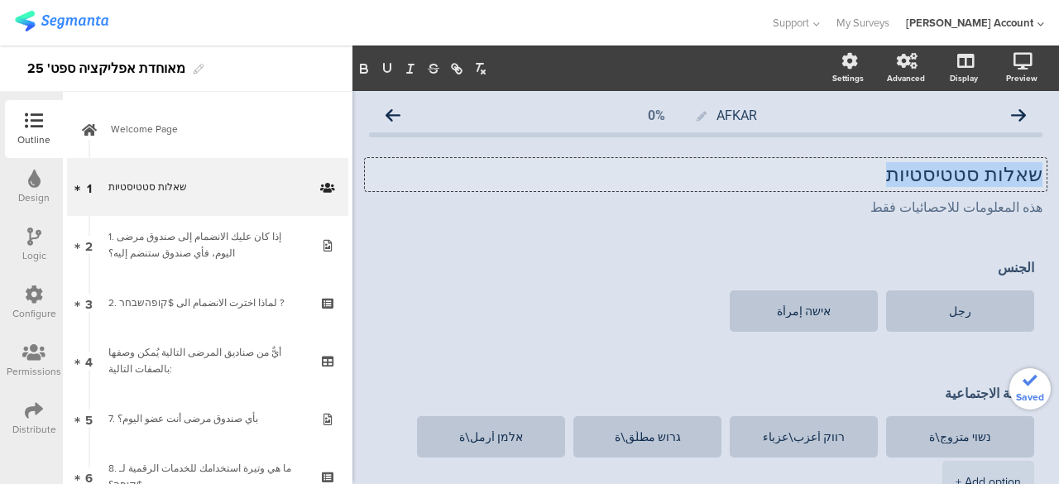
click at [970, 166] on p "שאלות סטטיסטיות" at bounding box center [706, 174] width 674 height 25
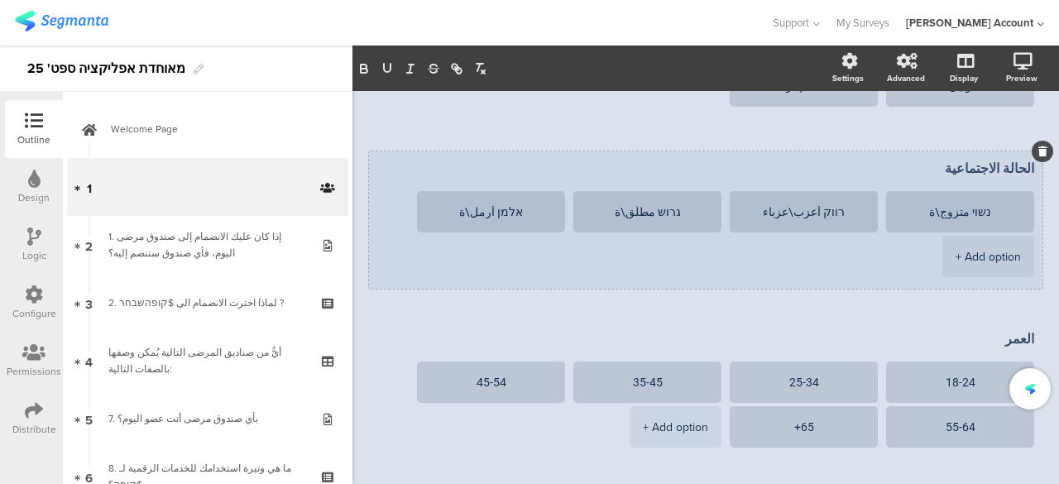
scroll to position [248, 0]
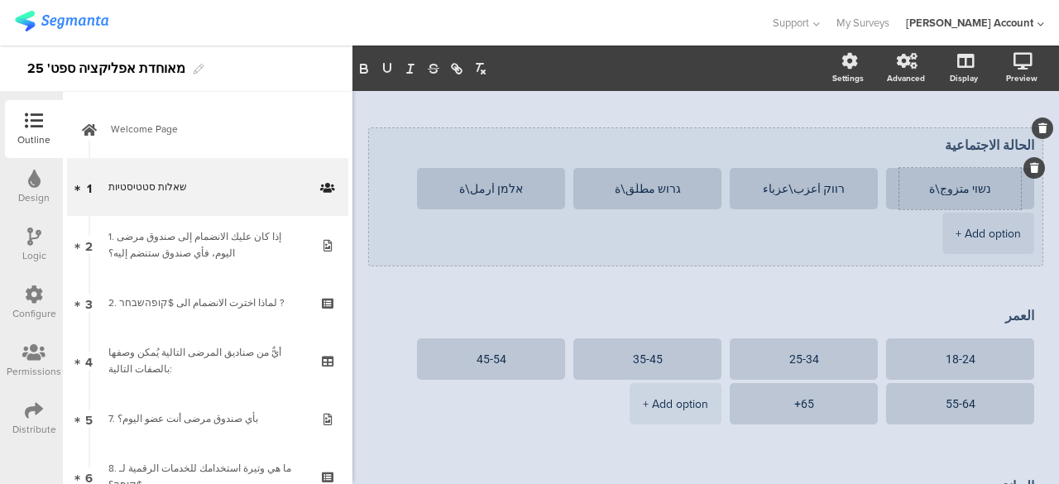
click at [973, 186] on textarea "נשוי متزوج\ة" at bounding box center [961, 189] width 122 height 12
type textarea "متزوج\ة"
click at [828, 191] on textarea "רווק أعزب\عزباء" at bounding box center [804, 189] width 122 height 12
click at [828, 190] on textarea "רווק أعزب\عزباء" at bounding box center [804, 189] width 122 height 12
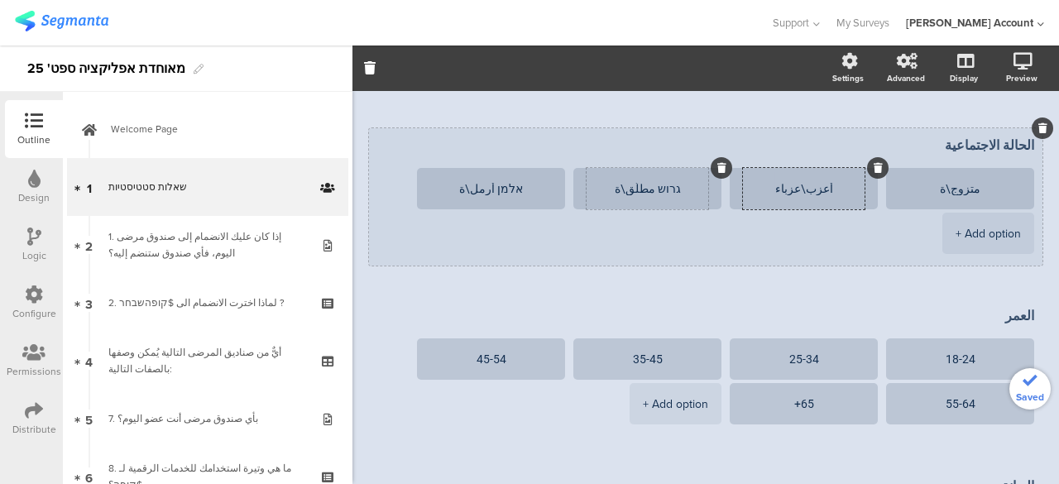
type textarea "أعزب\عزباء"
click at [665, 188] on textarea "גרוש مطلّق\ة" at bounding box center [648, 189] width 122 height 12
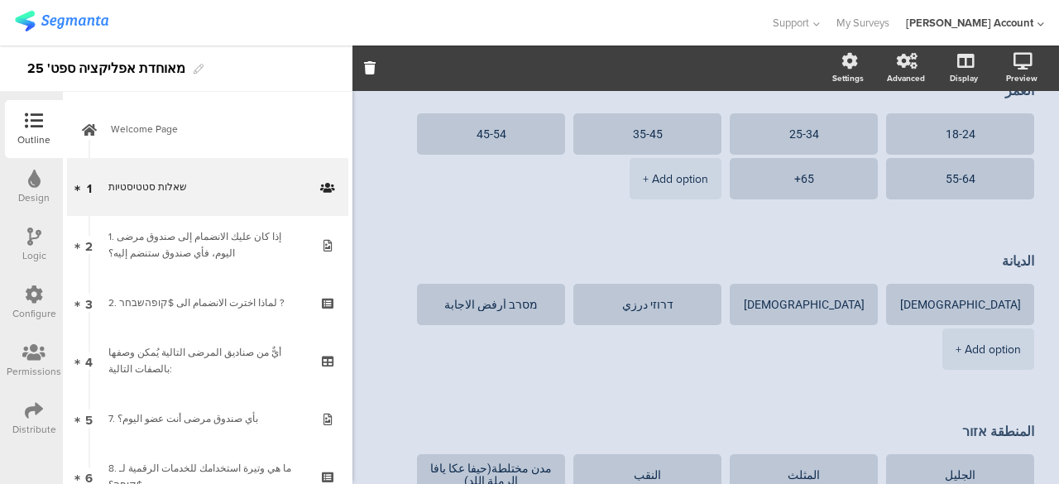
scroll to position [579, 0]
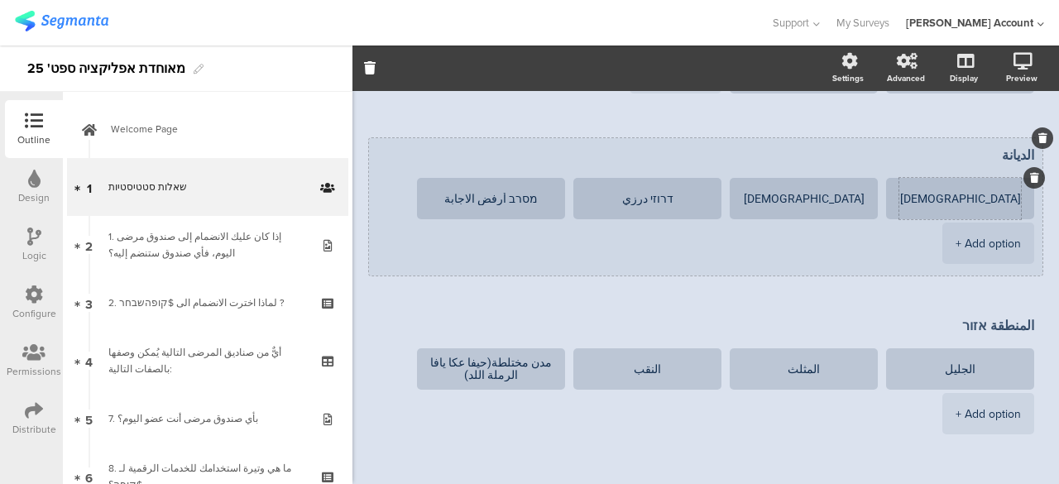
type textarea "مطلّق\ة"
click at [960, 196] on textarea "מוסלמי مسلم" at bounding box center [961, 199] width 122 height 12
type textarea "[DEMOGRAPHIC_DATA]"
click at [813, 196] on textarea "נוצרי مسيحي" at bounding box center [804, 199] width 122 height 12
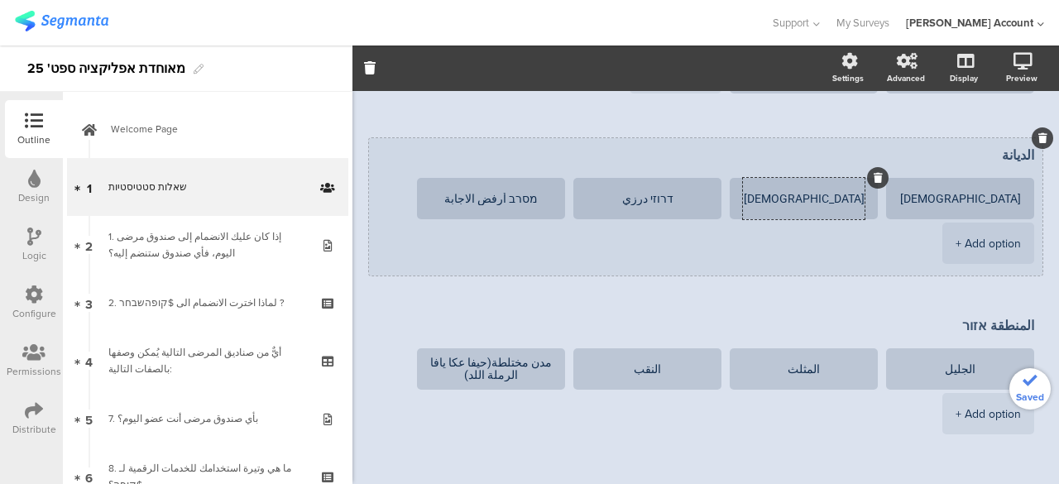
click at [813, 196] on textarea "נוצרי مسيحي" at bounding box center [804, 199] width 122 height 12
type textarea "[DEMOGRAPHIC_DATA]"
click at [659, 196] on textarea "דרוזי درزي" at bounding box center [648, 199] width 122 height 12
click at [659, 197] on textarea "דרוזי درزي" at bounding box center [648, 199] width 122 height 12
type textarea "درزي"
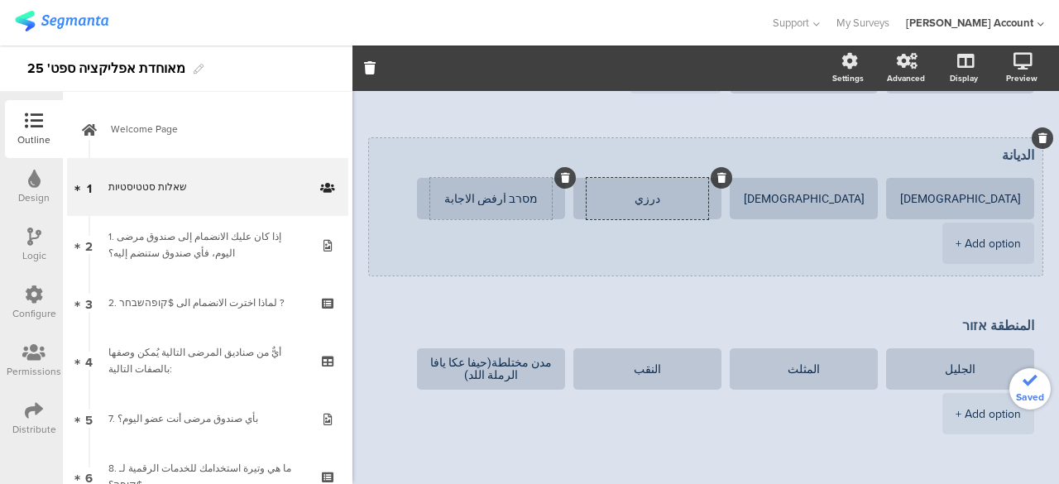
click at [528, 199] on textarea "מסרב أرفض الاجابة" at bounding box center [491, 199] width 122 height 12
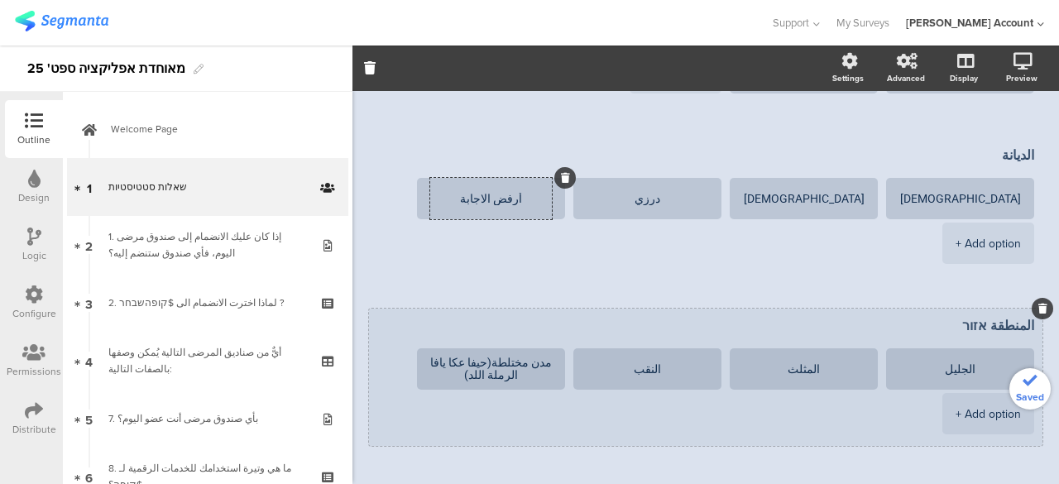
type textarea "أرفض الاجابة"
click at [976, 324] on textarea "المنطقة אזור" at bounding box center [705, 326] width 657 height 16
click at [977, 324] on textarea "المنطقة אזור" at bounding box center [705, 326] width 657 height 16
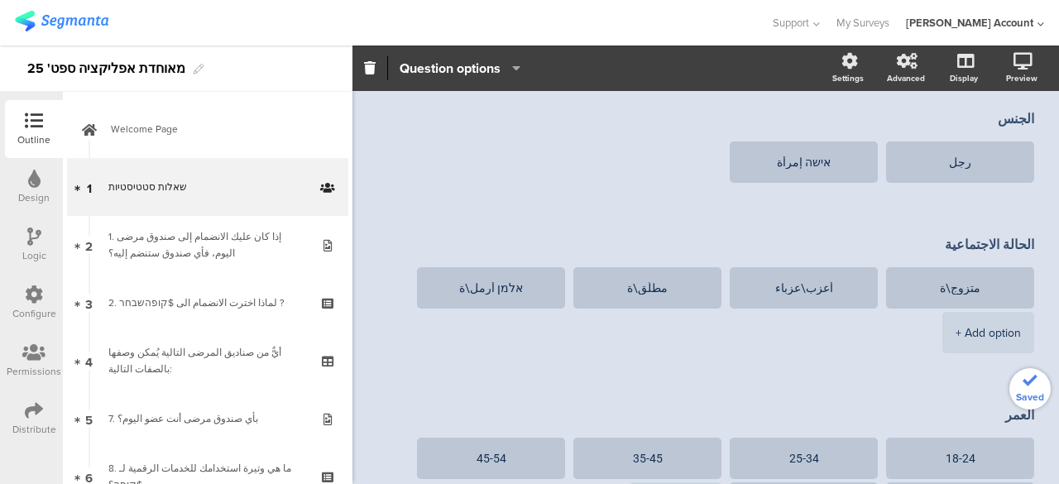
scroll to position [0, 0]
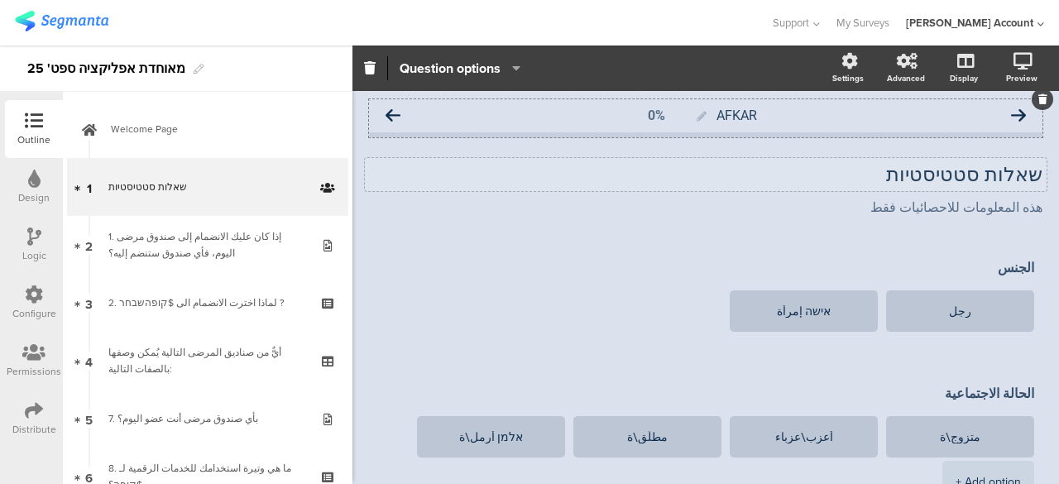
type textarea "المنطقة"
click at [394, 115] on icon at bounding box center [393, 115] width 15 height 15
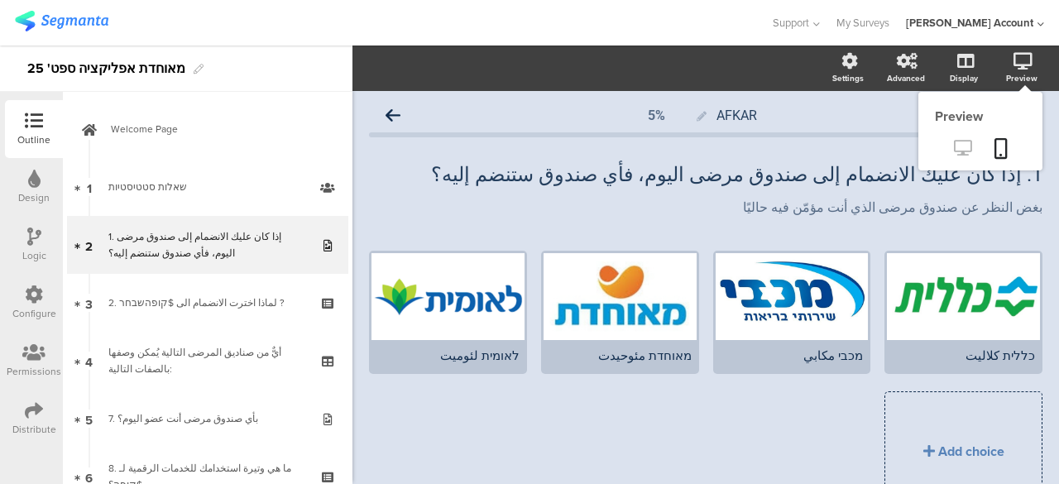
click at [958, 145] on link at bounding box center [963, 149] width 41 height 27
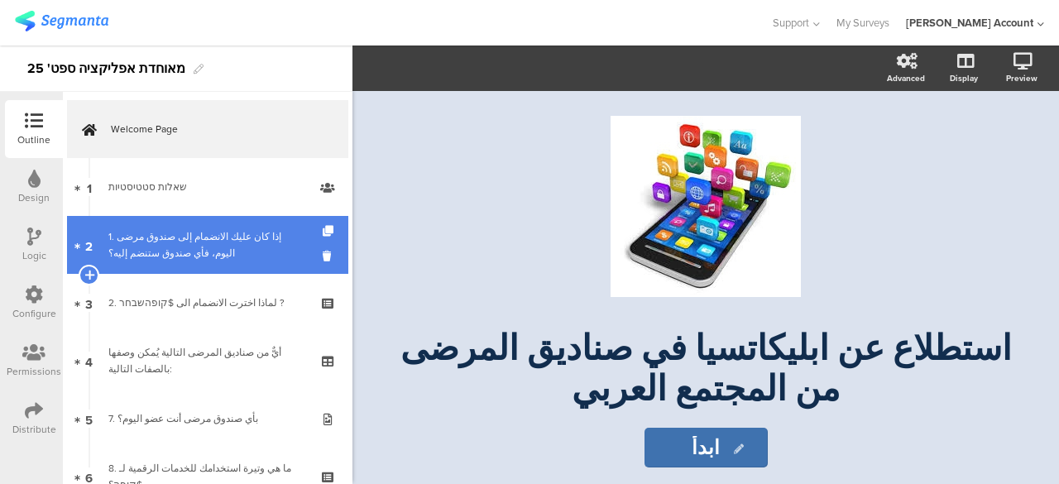
click at [223, 257] on div "1. إذا كان عليك الانضمام إلى صندوق مرضى اليوم، فأي صندوق ستنضم إليه؟" at bounding box center [207, 244] width 198 height 33
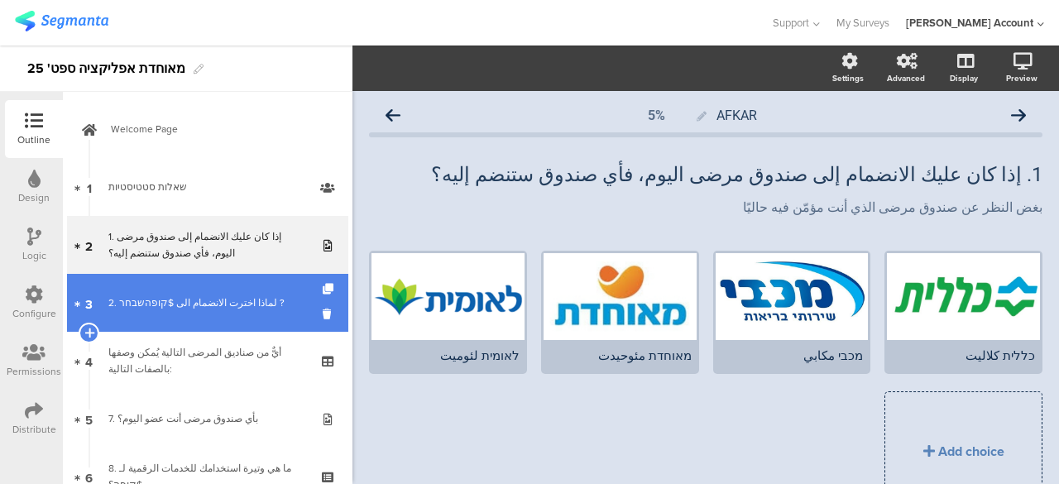
click at [252, 314] on link "3 2. لماذا اخترت الانضمام الى $קופהשבחר ?" at bounding box center [207, 303] width 281 height 58
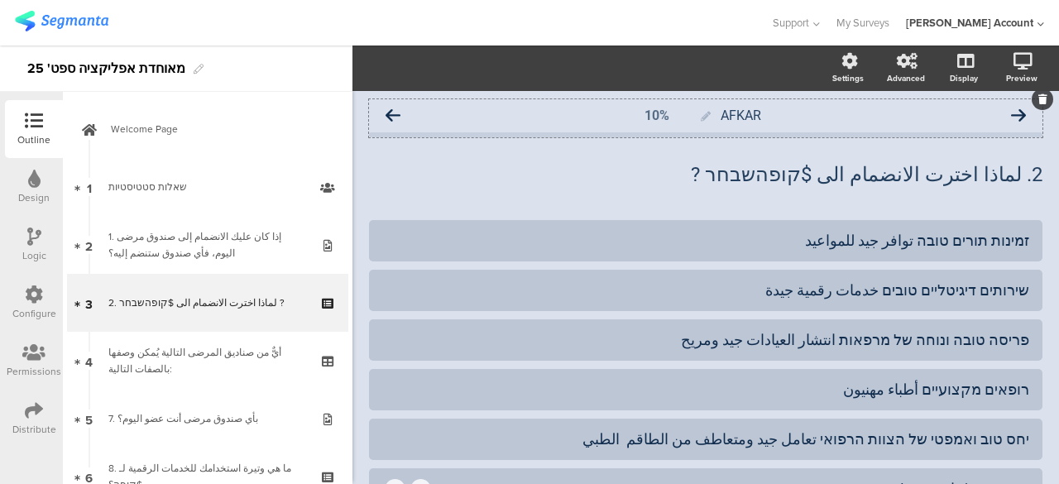
click at [389, 116] on icon at bounding box center [393, 115] width 15 height 15
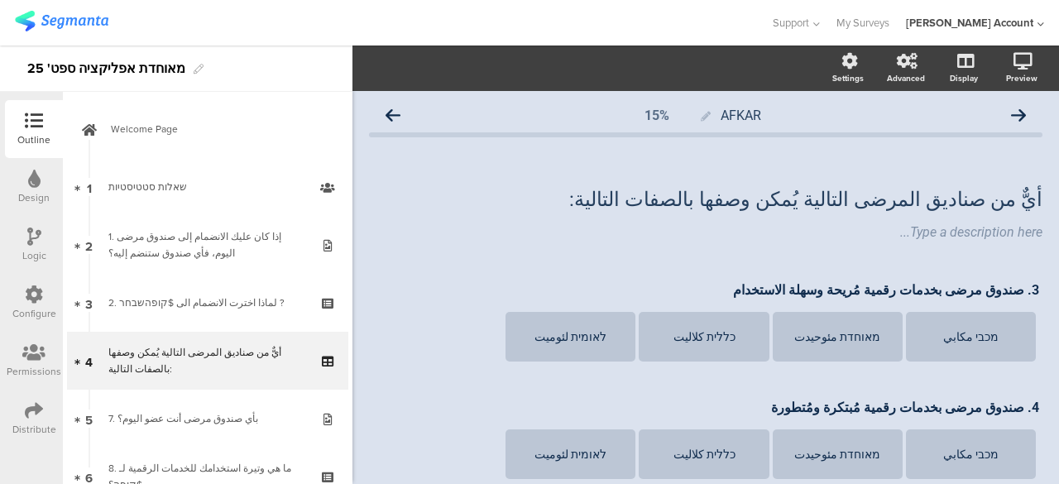
click at [389, 116] on icon at bounding box center [393, 115] width 15 height 15
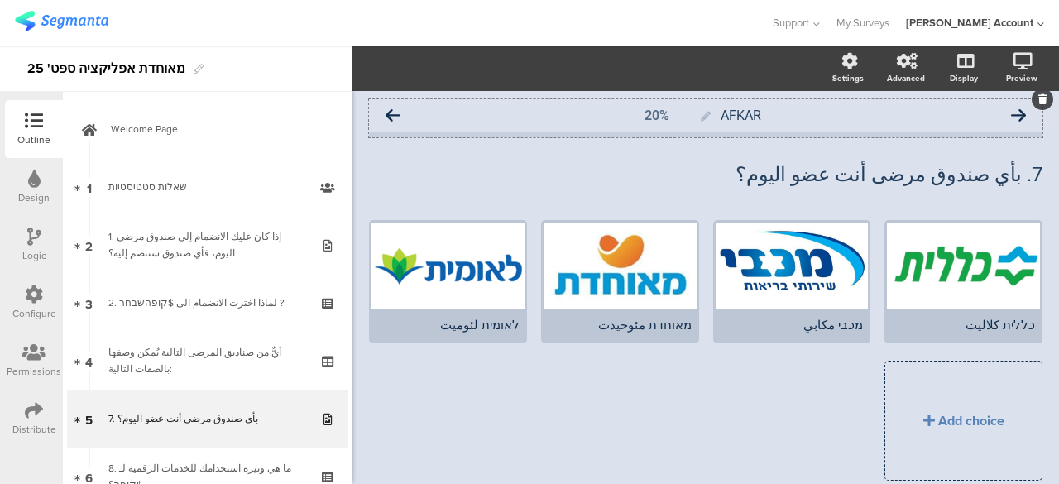
click at [1011, 116] on icon at bounding box center [1018, 115] width 15 height 15
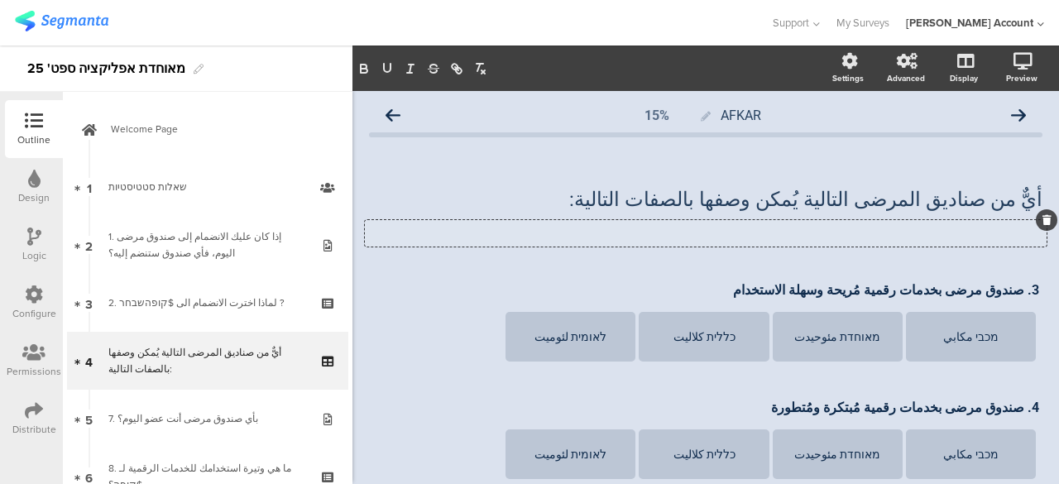
click at [1043, 216] on icon at bounding box center [1047, 220] width 9 height 10
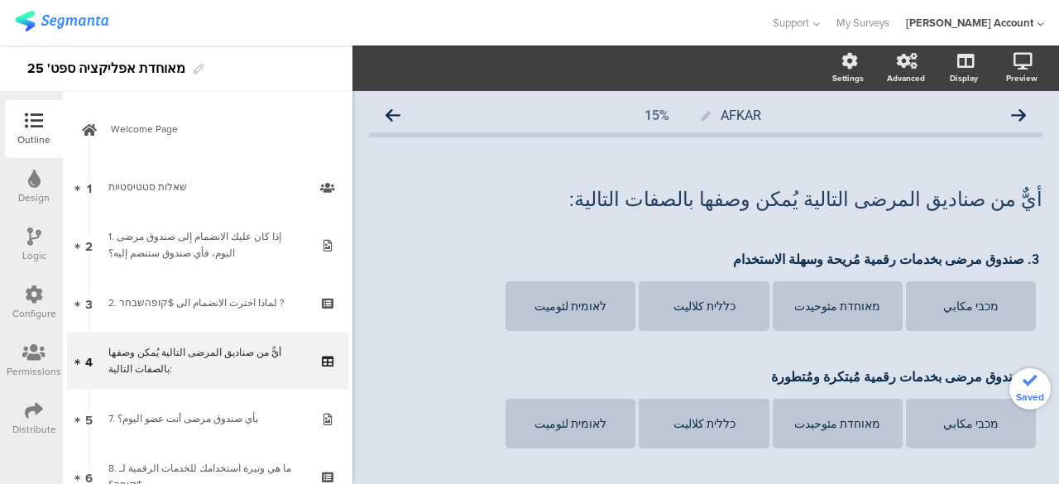
click at [1021, 228] on div "أيٌّ من صناديق المرضى التالية يُمكن وصفها بالصفات التالية: أيٌّ من صناديق المرض…" at bounding box center [706, 187] width 674 height 83
click at [397, 115] on icon at bounding box center [393, 115] width 15 height 15
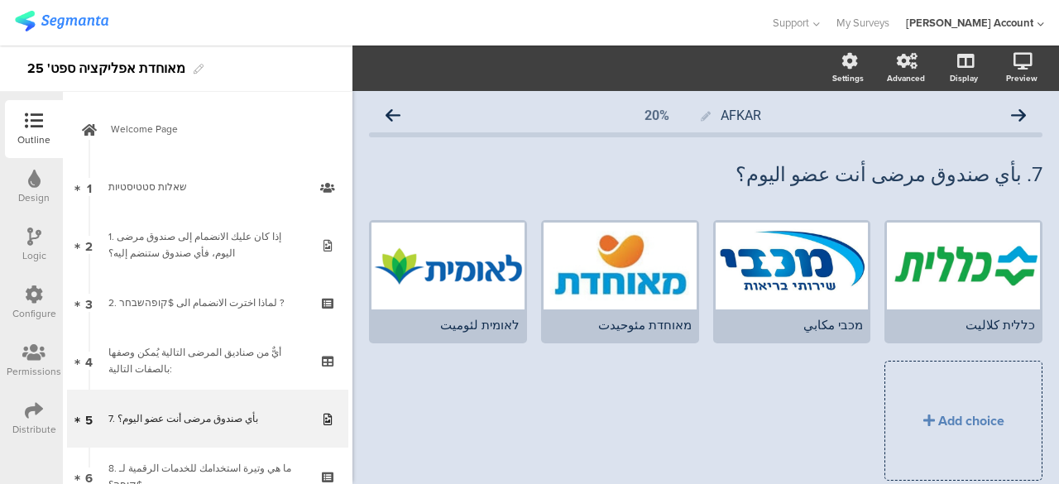
click at [397, 115] on icon at bounding box center [393, 115] width 15 height 15
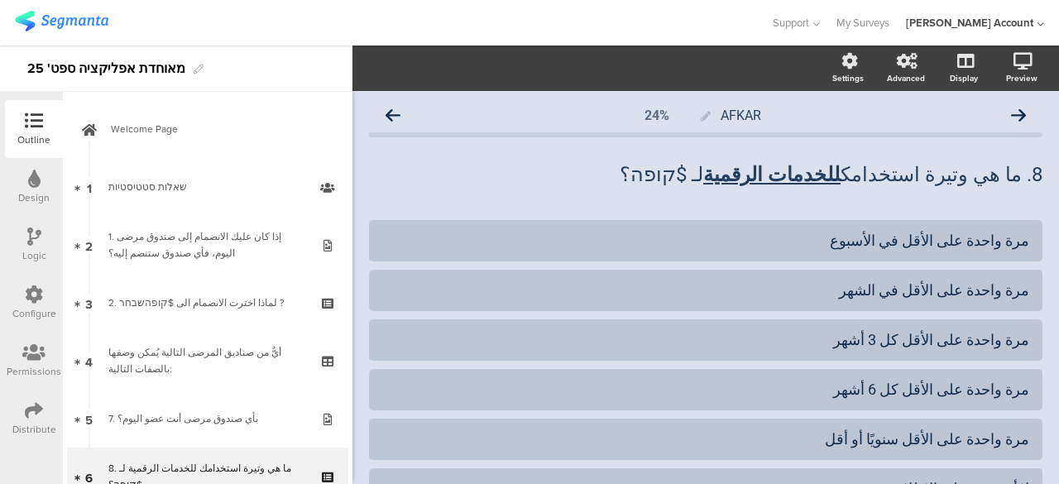
click at [397, 115] on icon at bounding box center [393, 115] width 15 height 15
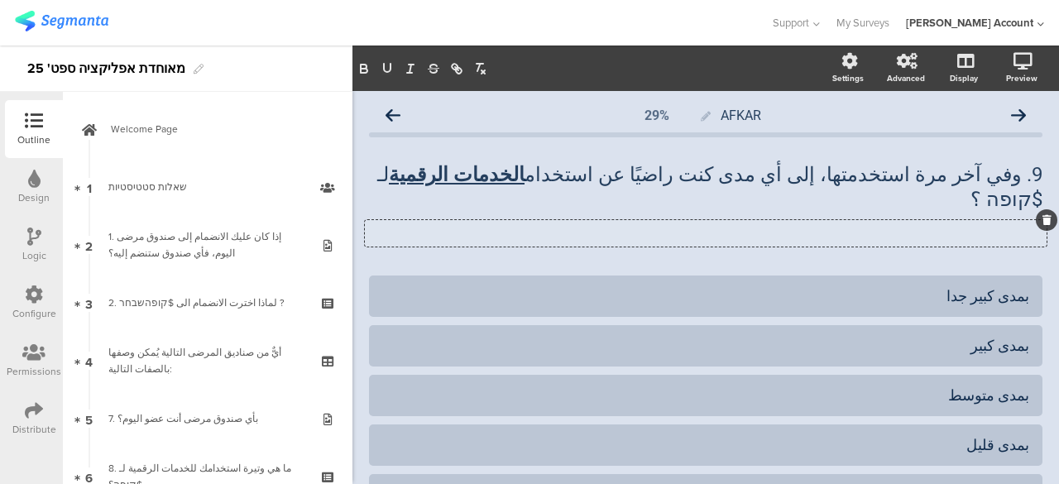
click at [1043, 215] on icon at bounding box center [1047, 220] width 9 height 10
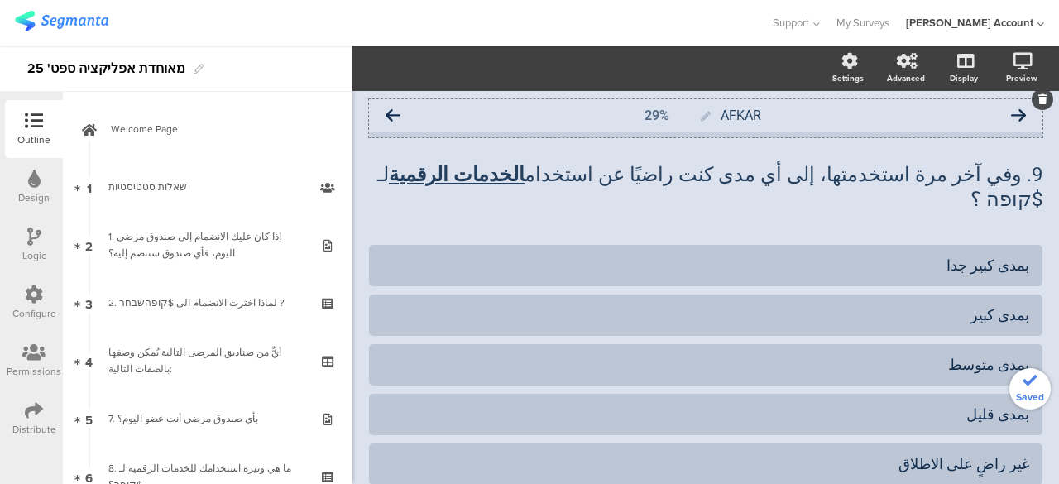
click at [396, 115] on icon at bounding box center [393, 115] width 15 height 15
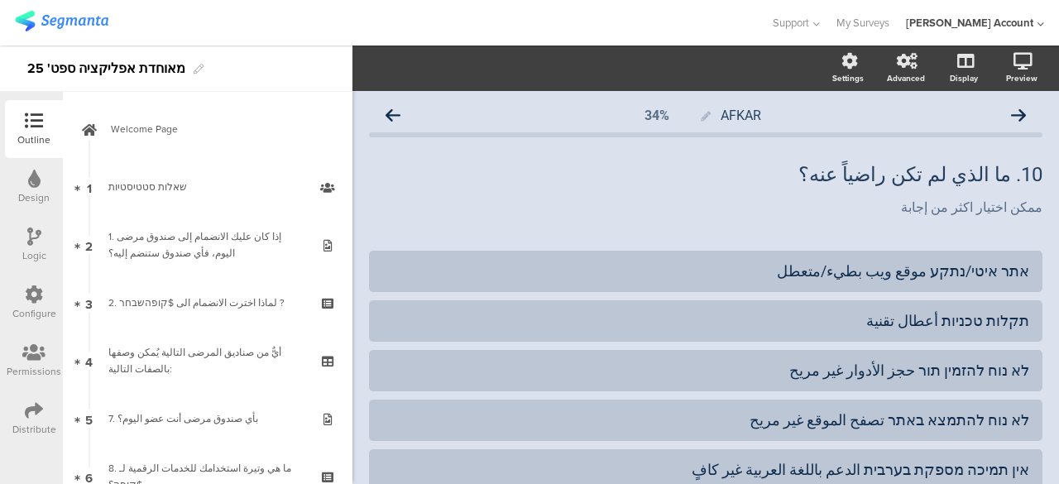
click at [396, 115] on icon at bounding box center [393, 115] width 15 height 15
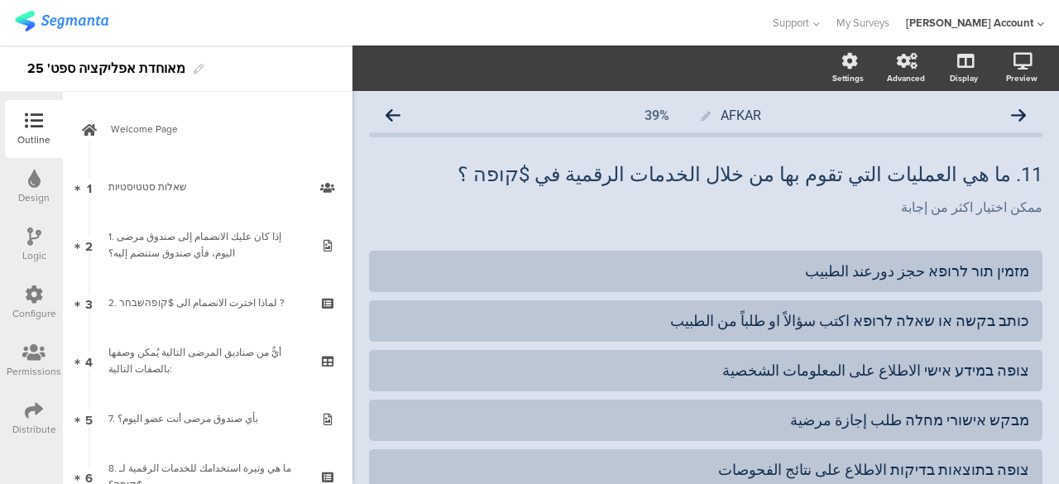
click at [396, 115] on icon at bounding box center [393, 115] width 15 height 15
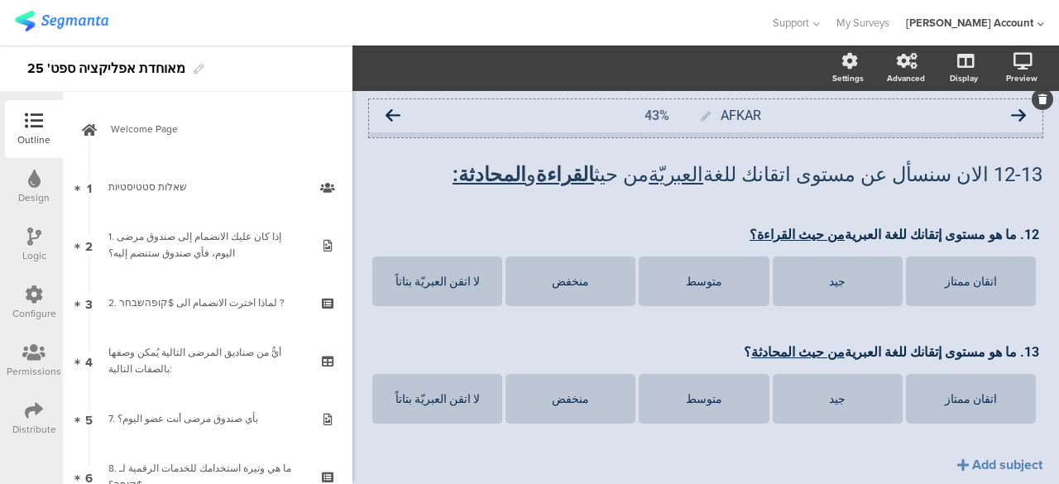
click at [396, 115] on icon at bounding box center [393, 115] width 15 height 15
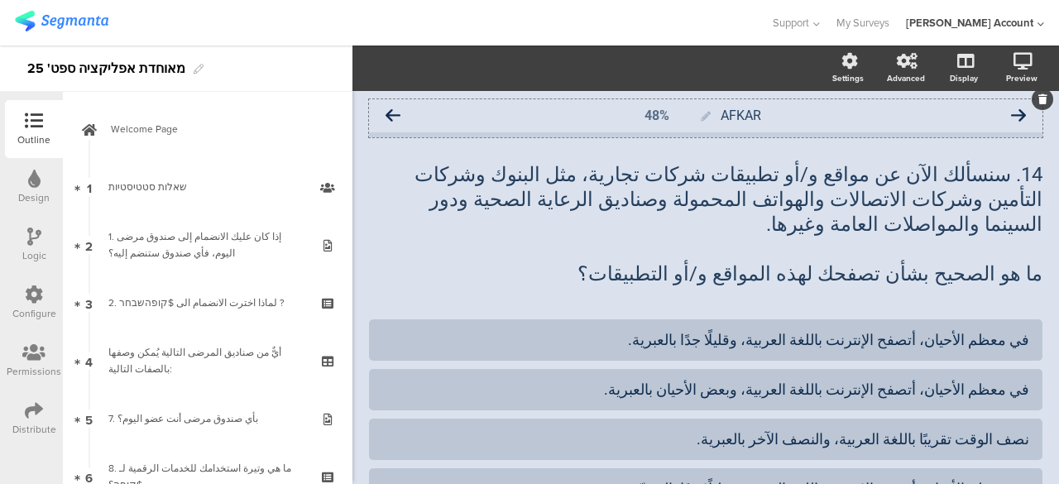
click at [394, 115] on icon at bounding box center [393, 115] width 15 height 15
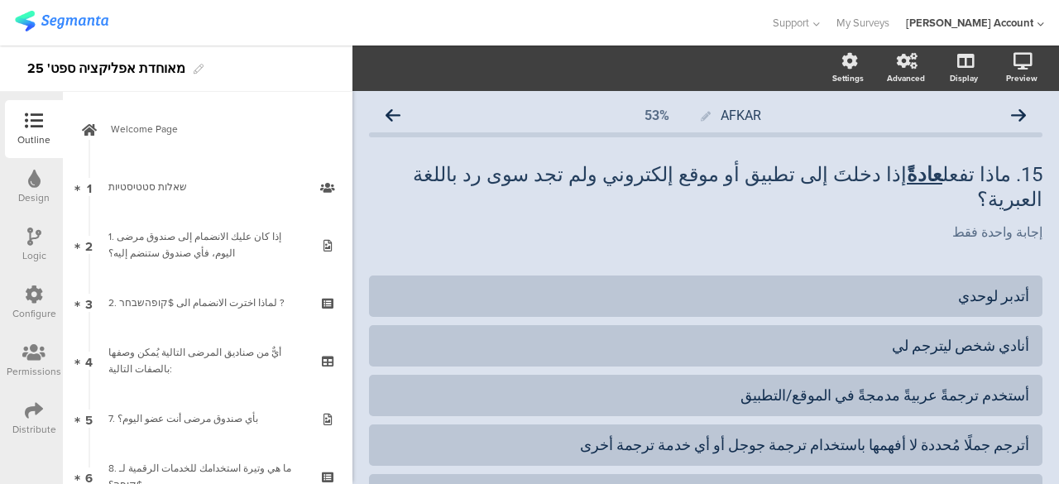
click at [394, 115] on icon at bounding box center [393, 115] width 15 height 15
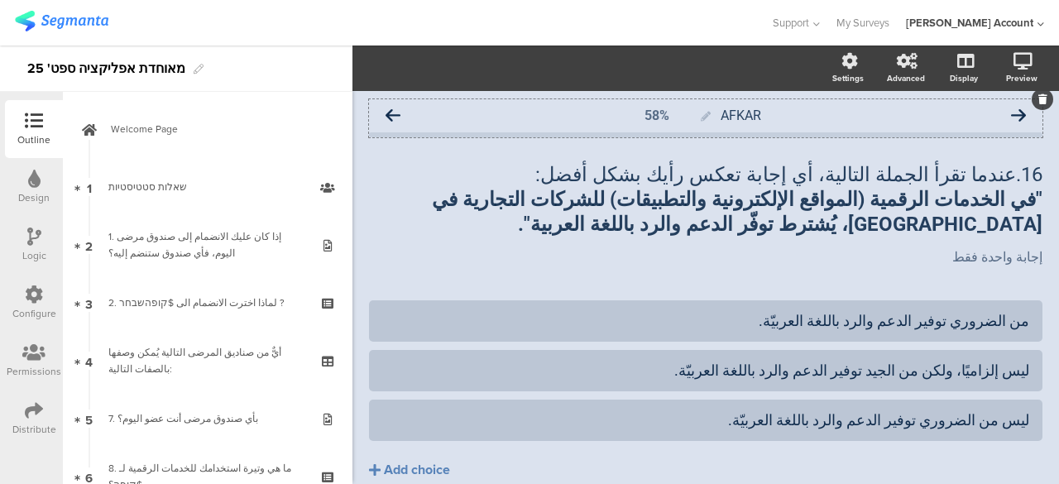
click at [391, 115] on icon at bounding box center [393, 115] width 15 height 15
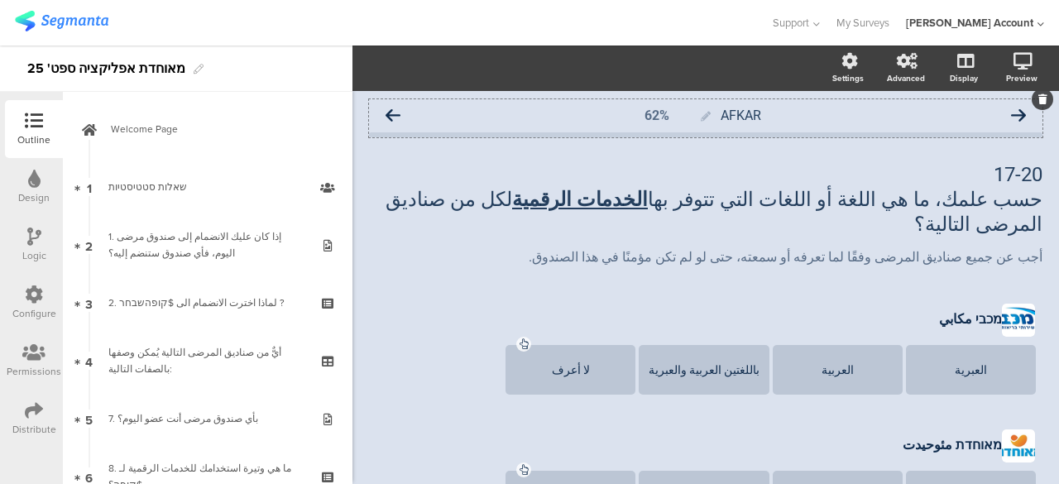
click at [391, 116] on icon at bounding box center [393, 115] width 15 height 15
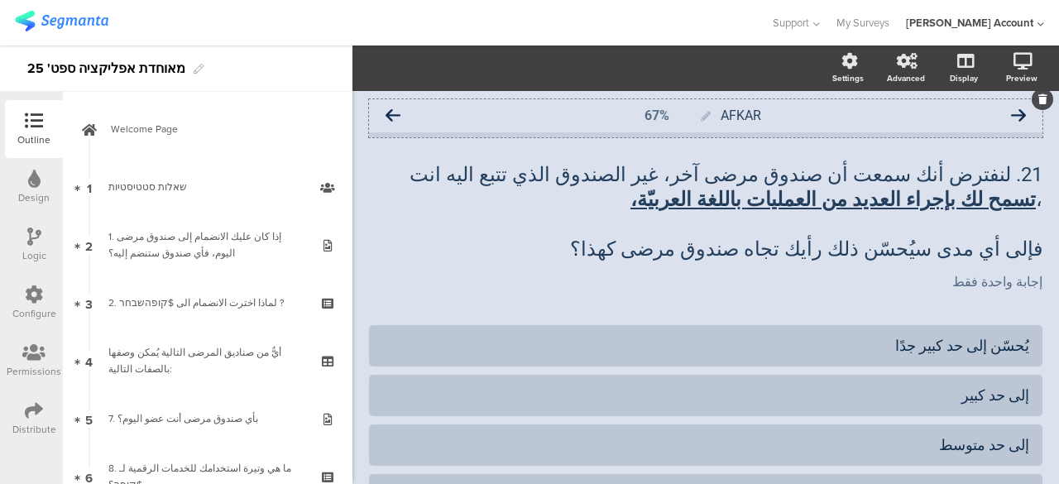
click at [1011, 119] on icon at bounding box center [1018, 115] width 15 height 15
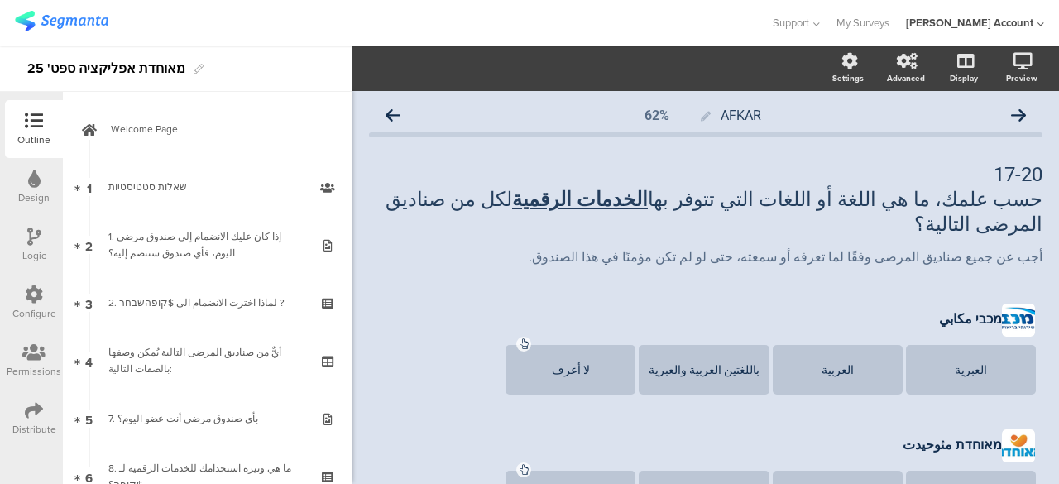
click at [982, 256] on div "17-20 حسب علمك، ما هي اللغة أو اللغات التي تتوفر بها الخدمات الرقمية لكل من صنا…" at bounding box center [706, 215] width 674 height 138
click at [405, 114] on div "AFKAR 62%" at bounding box center [706, 115] width 674 height 33
click at [396, 115] on icon at bounding box center [393, 115] width 15 height 15
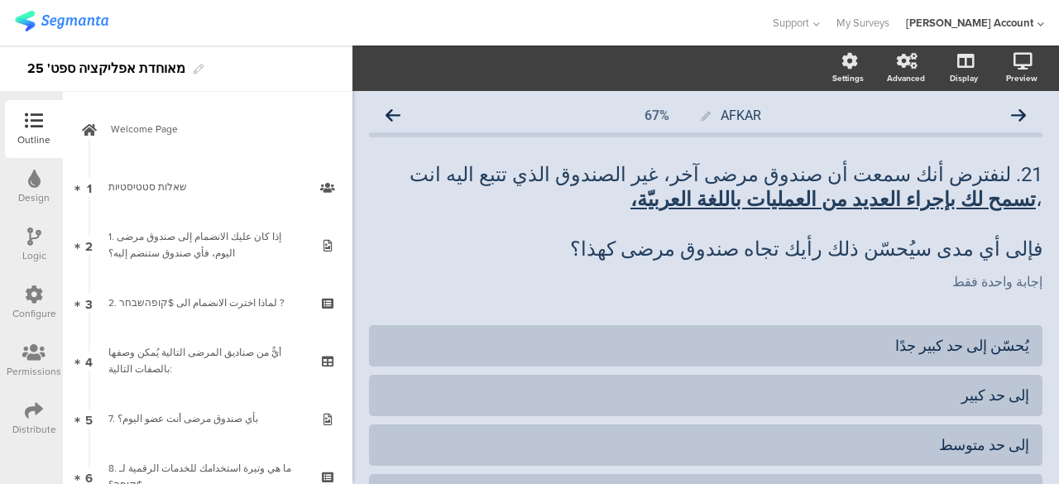
click at [396, 115] on icon at bounding box center [393, 115] width 15 height 15
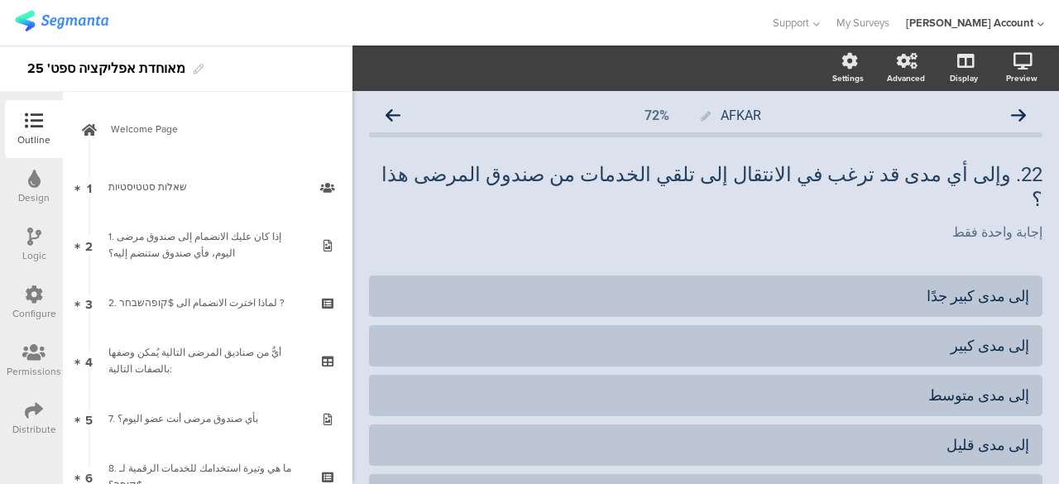
drag, startPoint x: 396, startPoint y: 115, endPoint x: 544, endPoint y: 191, distance: 166.6
click at [544, 191] on div "AFKAR 72% 22. وإلى أي مدى قد ترغب في الانتقال إلى تلقي الخدمات من صندوق المرضى …" at bounding box center [706, 361] width 674 height 524
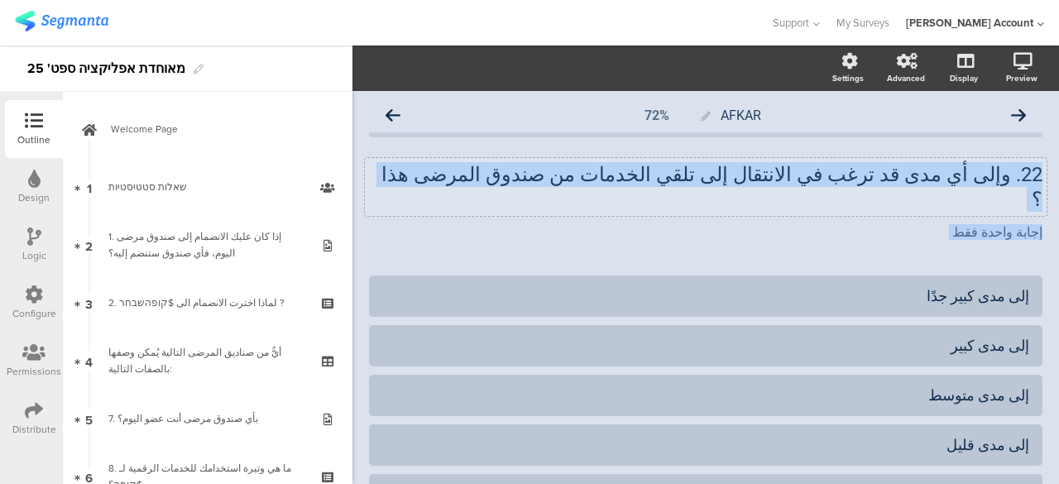
click at [526, 172] on div "22. وإلى أي مدى قد ترغب في الانتقال إلى تلقي الخدمات من صندوق المرضى هذا ؟ 22. …" at bounding box center [706, 187] width 682 height 58
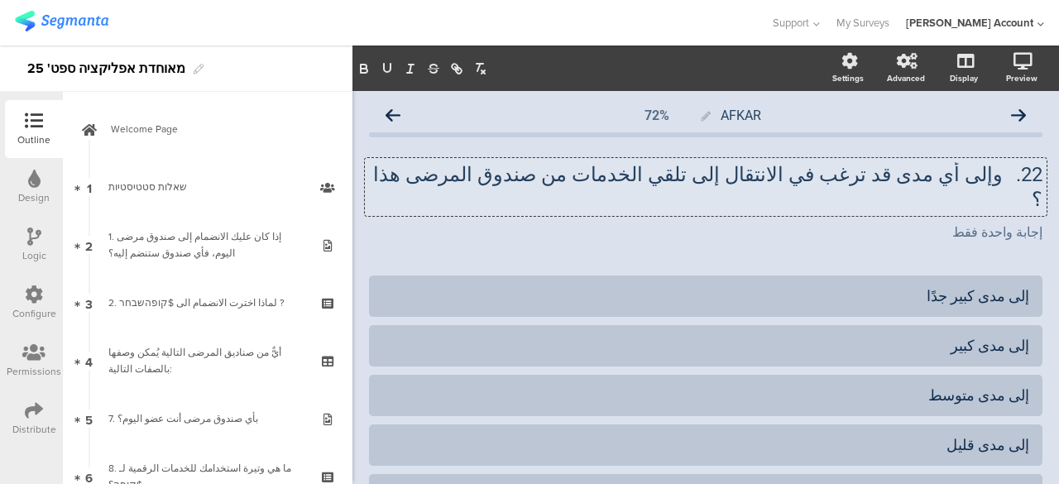
click at [522, 177] on p "22. وإلى أي مدى قد ترغب في الانتقال إلى تلقي الخدمات من صندوق المرضى هذا ؟" at bounding box center [706, 187] width 674 height 50
click at [396, 112] on icon at bounding box center [393, 115] width 15 height 15
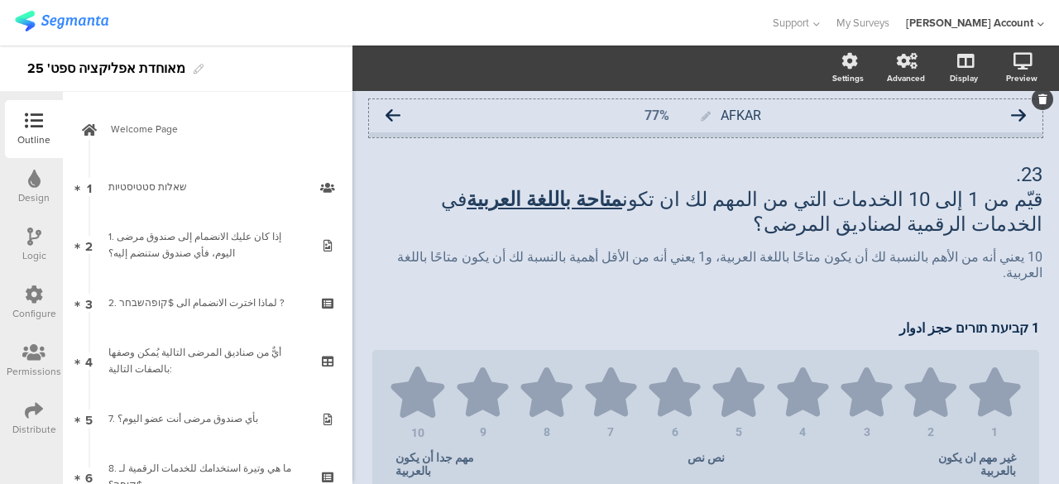
click at [392, 115] on icon at bounding box center [393, 115] width 15 height 15
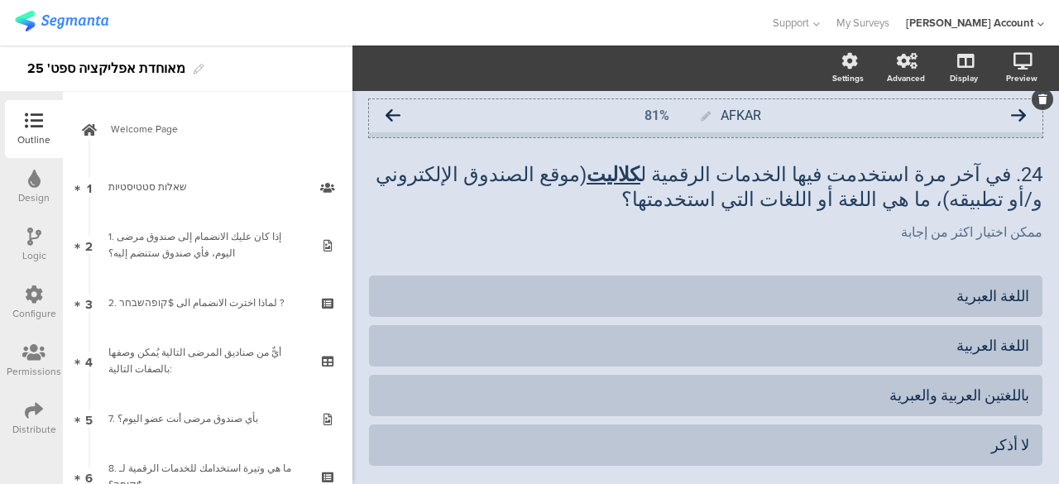
click at [391, 115] on icon at bounding box center [393, 115] width 15 height 15
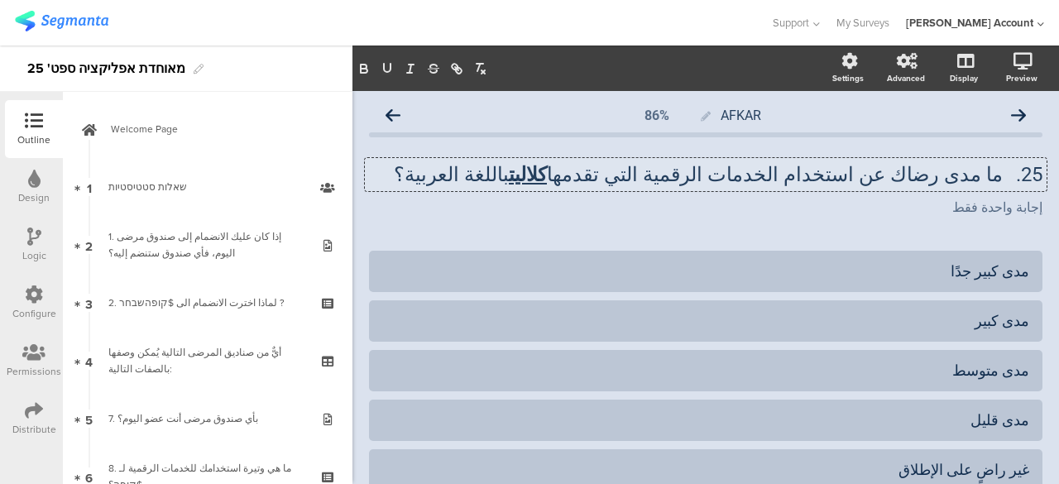
drag, startPoint x: 601, startPoint y: 177, endPoint x: 487, endPoint y: 173, distance: 113.5
click at [493, 176] on div "25. ما مدى رضاك ​​عن استخدام الخدمات الرقمية التي تقدمها كلاليت باللغة العربية؟…" at bounding box center [706, 174] width 682 height 33
click at [368, 65] on icon "button" at bounding box center [364, 68] width 15 height 15
click at [389, 113] on icon at bounding box center [393, 115] width 15 height 15
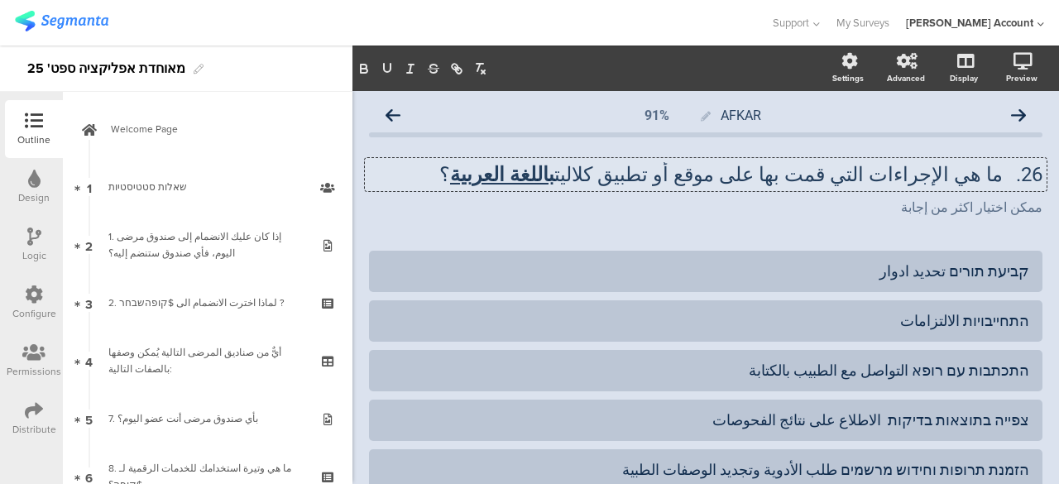
click at [665, 177] on div "26. ما هي الإجراءات التي قمت بها على موقع أو تطبيق كلاليت باللغة العربية ؟ 26. …" at bounding box center [706, 174] width 682 height 33
click at [665, 177] on p "26. ما هي الإجراءات التي قمت بها على موقع أو تطبيق كلاليت باللغة العربية ؟" at bounding box center [706, 174] width 674 height 25
click at [367, 65] on icon "button" at bounding box center [364, 67] width 6 height 4
click at [387, 67] on icon "button" at bounding box center [387, 68] width 15 height 15
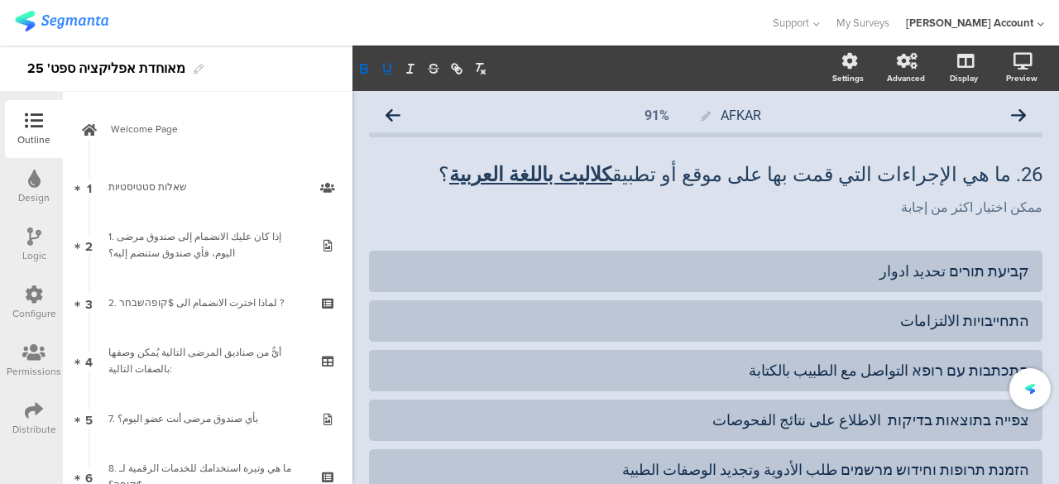
click at [507, 229] on div "26. ما هي الإجراءات التي قمت بها على موقع أو تطبيق كلاليت باللغة العربية ؟ 26. …" at bounding box center [706, 190] width 674 height 89
click at [396, 113] on icon at bounding box center [393, 115] width 15 height 15
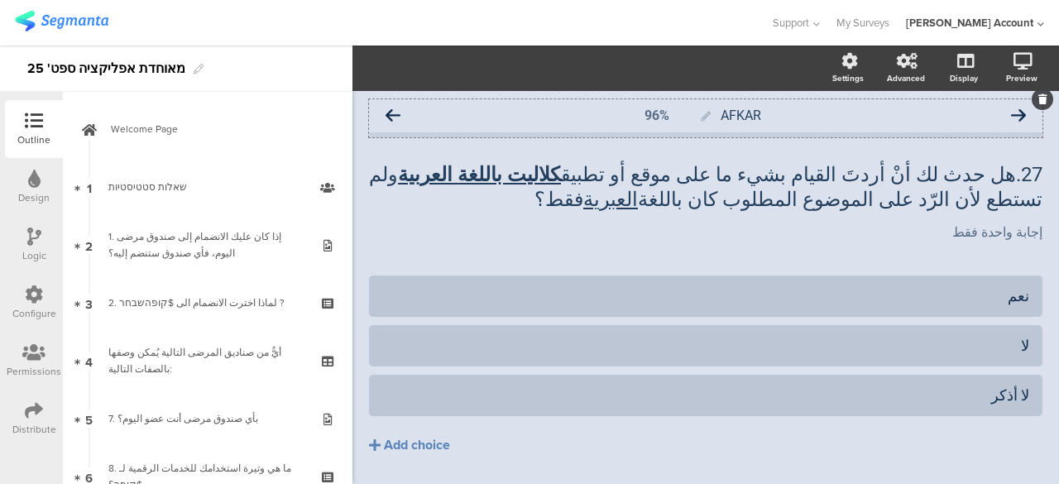
click at [394, 117] on icon at bounding box center [393, 115] width 15 height 15
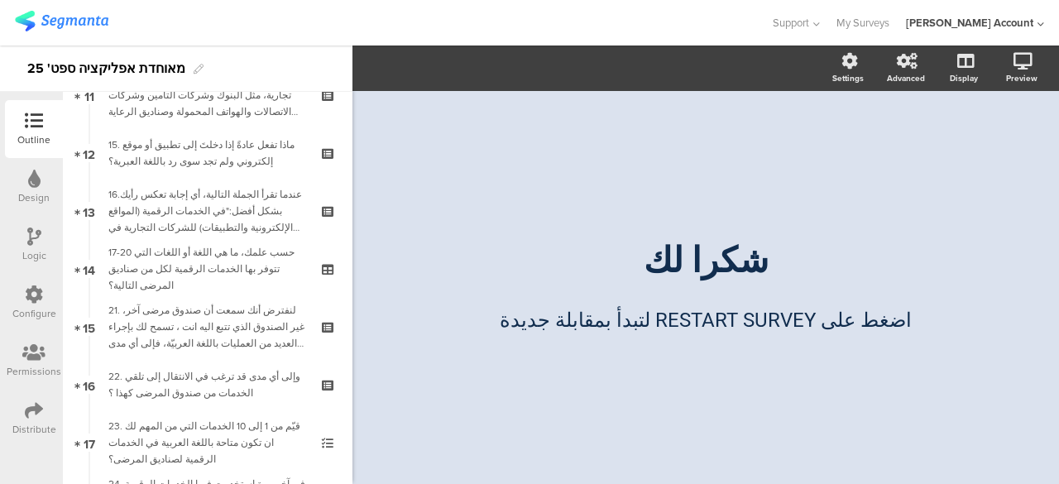
scroll to position [1101, 0]
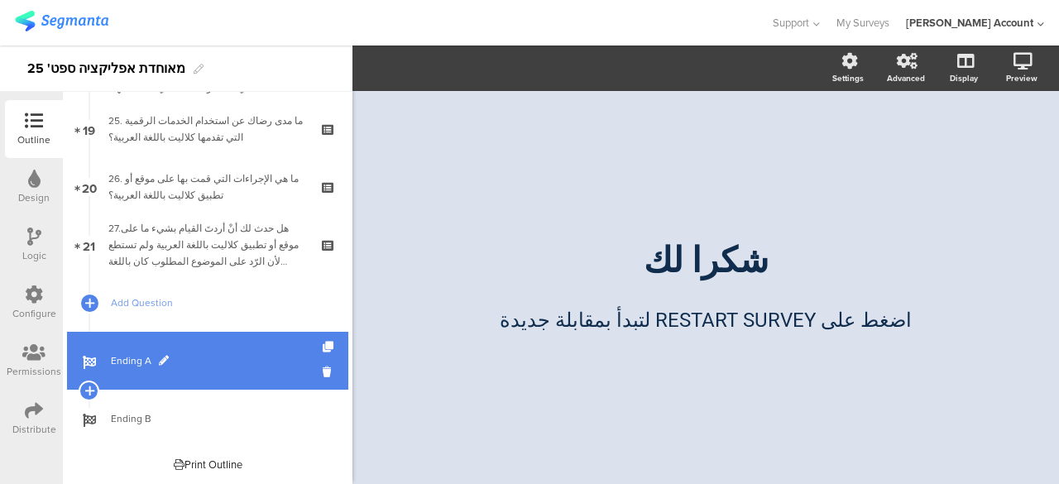
click at [197, 349] on link "Ending A" at bounding box center [207, 361] width 281 height 58
click at [222, 357] on span "Ending A" at bounding box center [217, 361] width 212 height 17
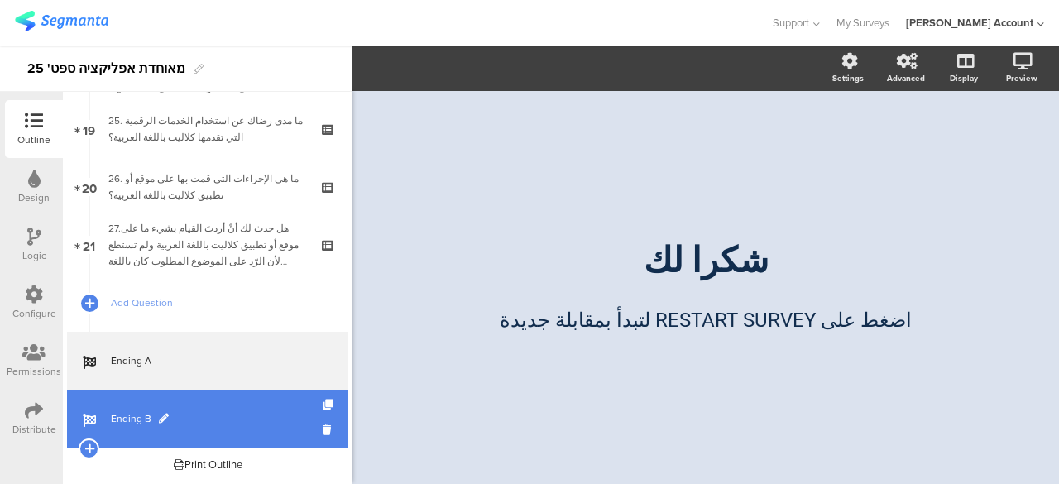
click at [217, 414] on span "Ending B" at bounding box center [217, 418] width 212 height 17
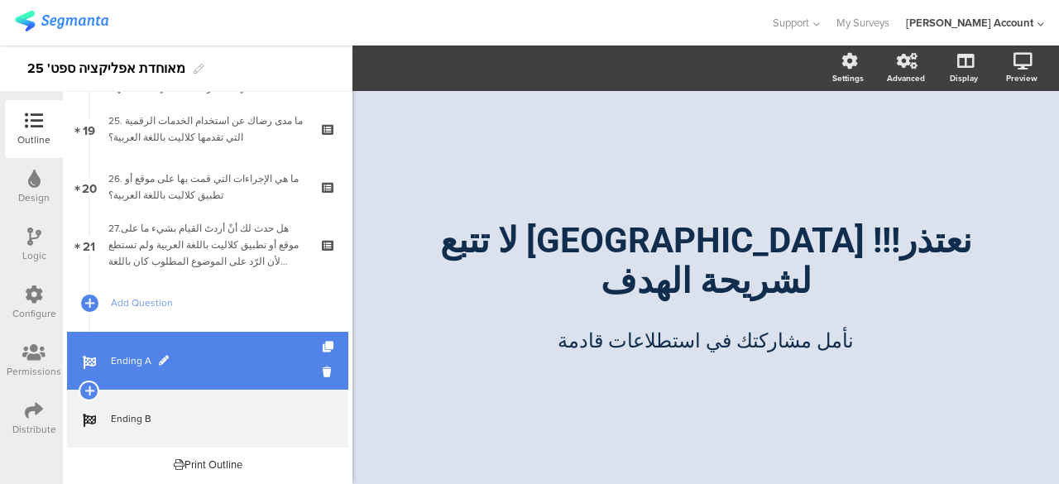
click at [227, 366] on span "Ending A" at bounding box center [217, 361] width 212 height 17
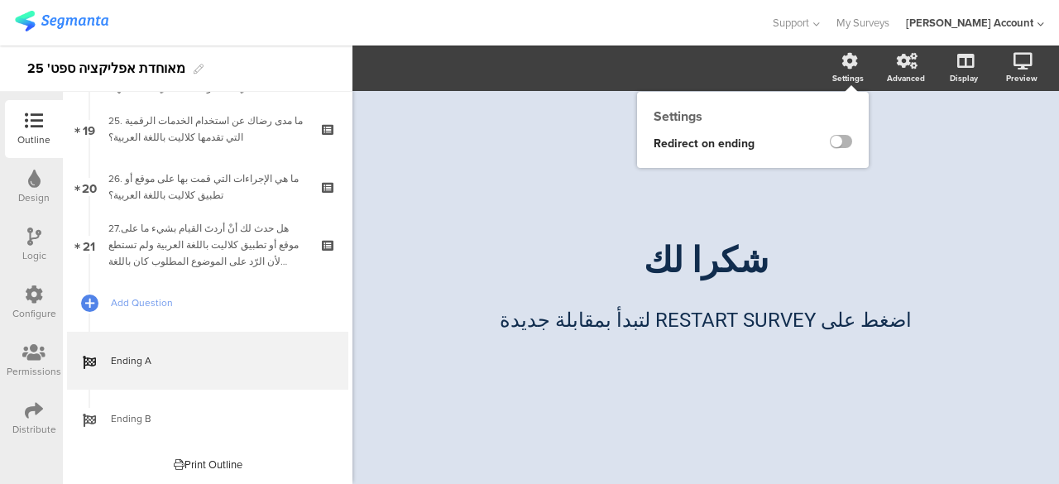
click at [842, 139] on label at bounding box center [841, 141] width 22 height 13
click at [0, 0] on input "checkbox" at bounding box center [0, 0] width 0 height 0
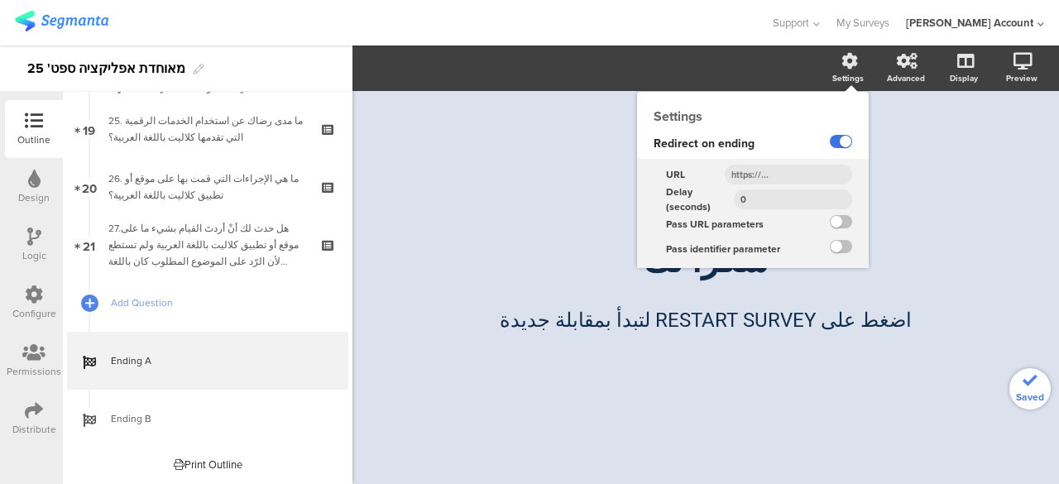
click at [842, 139] on label at bounding box center [841, 141] width 22 height 13
click at [0, 0] on input "checkbox" at bounding box center [0, 0] width 0 height 0
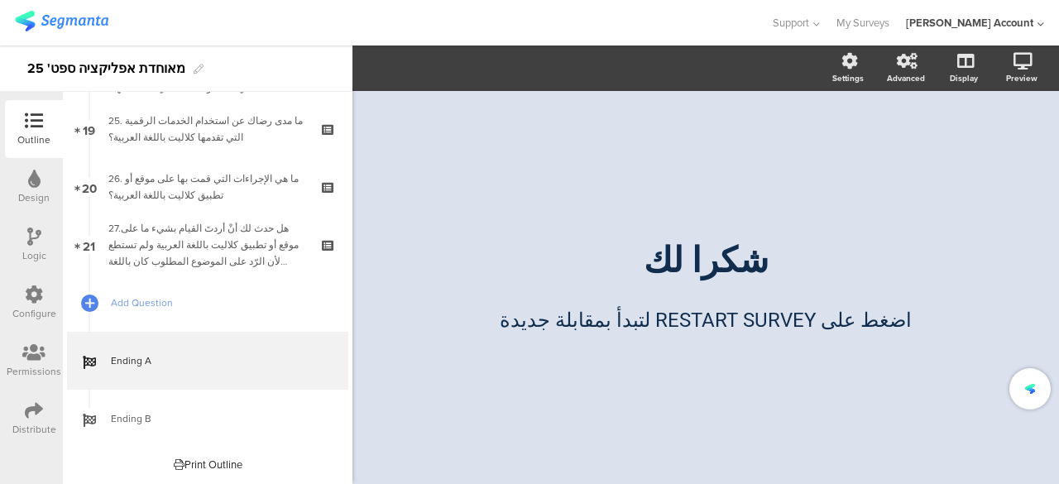
click at [487, 185] on div "/ شكرا لك شكرا لك اضغط على RESTART SURVEY لتبدأ بمقابلة جديدة اضغط على RESTART …" at bounding box center [705, 279] width 695 height 377
click at [354, 430] on div "/ شكرا لك شكرا لك اضغط على RESTART SURVEY لتبدأ بمقابلة جديدة اضغط على RESTART …" at bounding box center [706, 287] width 707 height 393
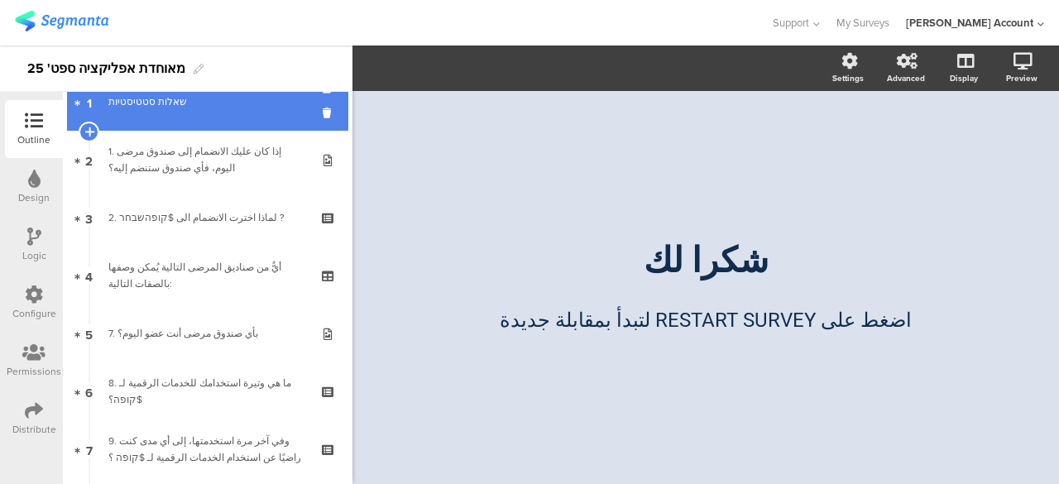
scroll to position [22, 0]
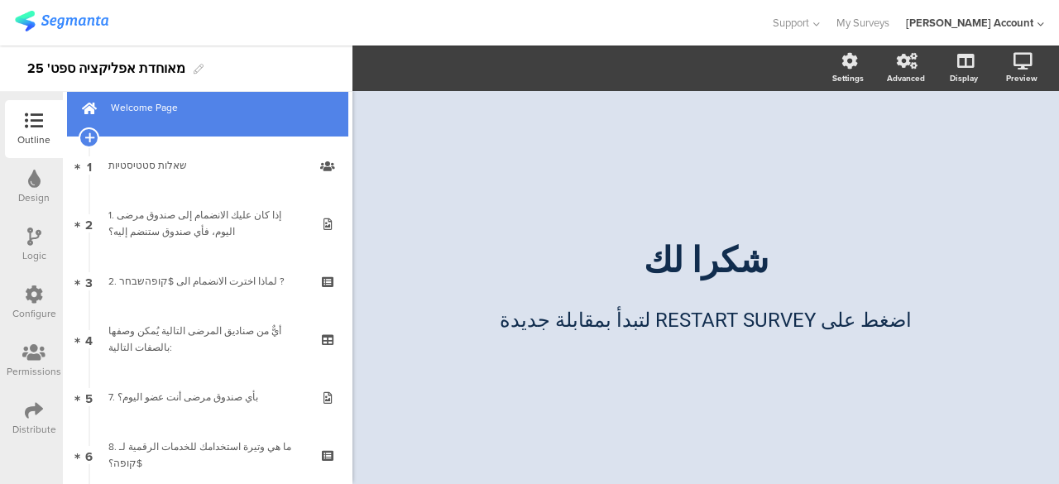
click at [172, 100] on span "Welcome Page" at bounding box center [217, 107] width 212 height 17
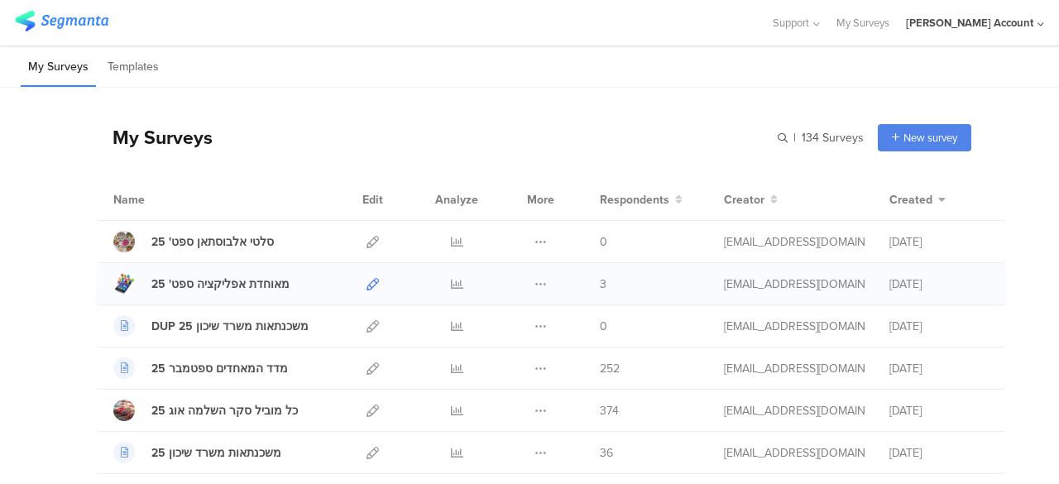
click at [367, 286] on icon at bounding box center [373, 284] width 12 height 12
click at [451, 282] on icon at bounding box center [457, 284] width 12 height 12
